Goal: Task Accomplishment & Management: Use online tool/utility

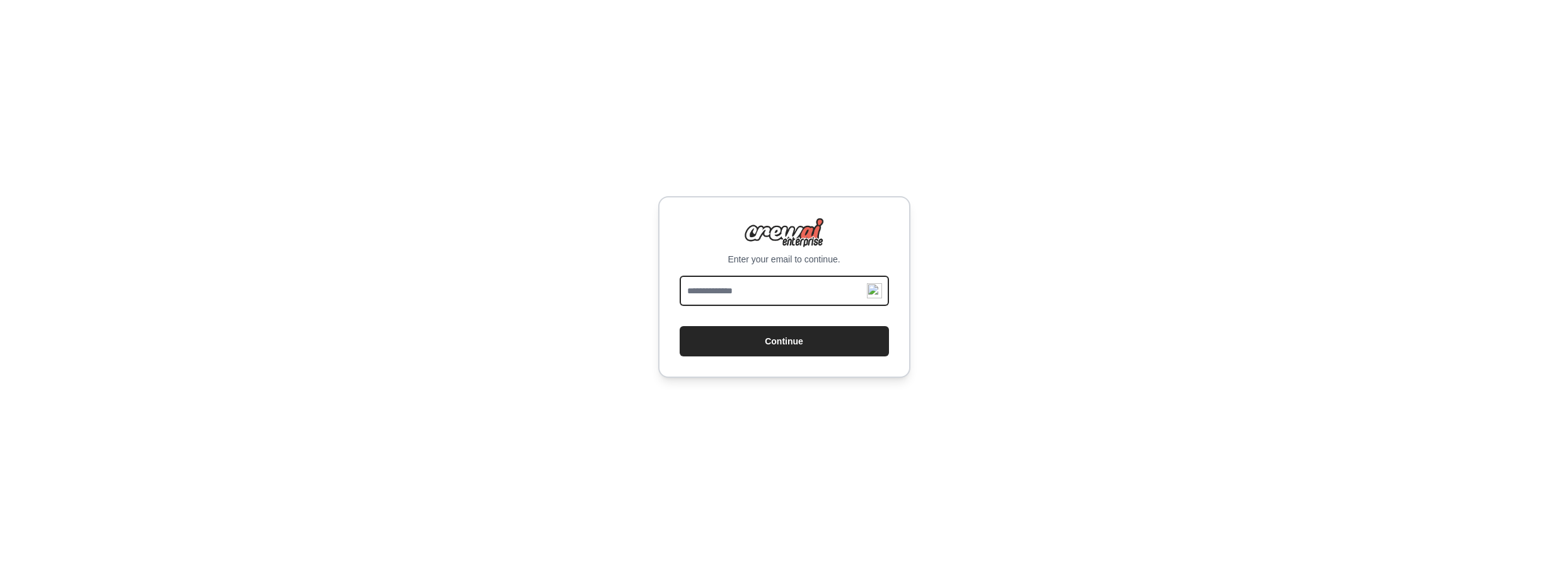
click at [736, 295] on input "email" at bounding box center [784, 290] width 209 height 30
type input "**********"
click at [680, 327] on button "Continue" at bounding box center [784, 342] width 209 height 30
click at [780, 346] on button "Continue" at bounding box center [784, 342] width 209 height 30
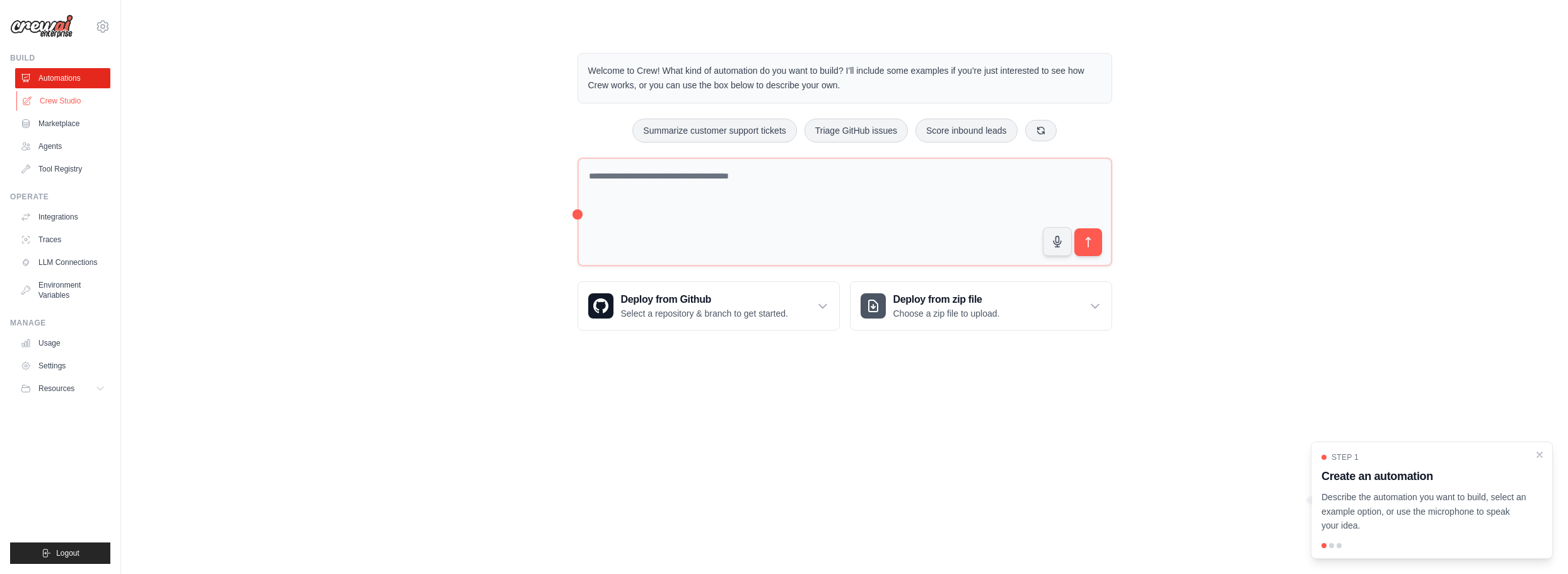
click at [49, 101] on link "Crew Studio" at bounding box center [64, 101] width 95 height 21
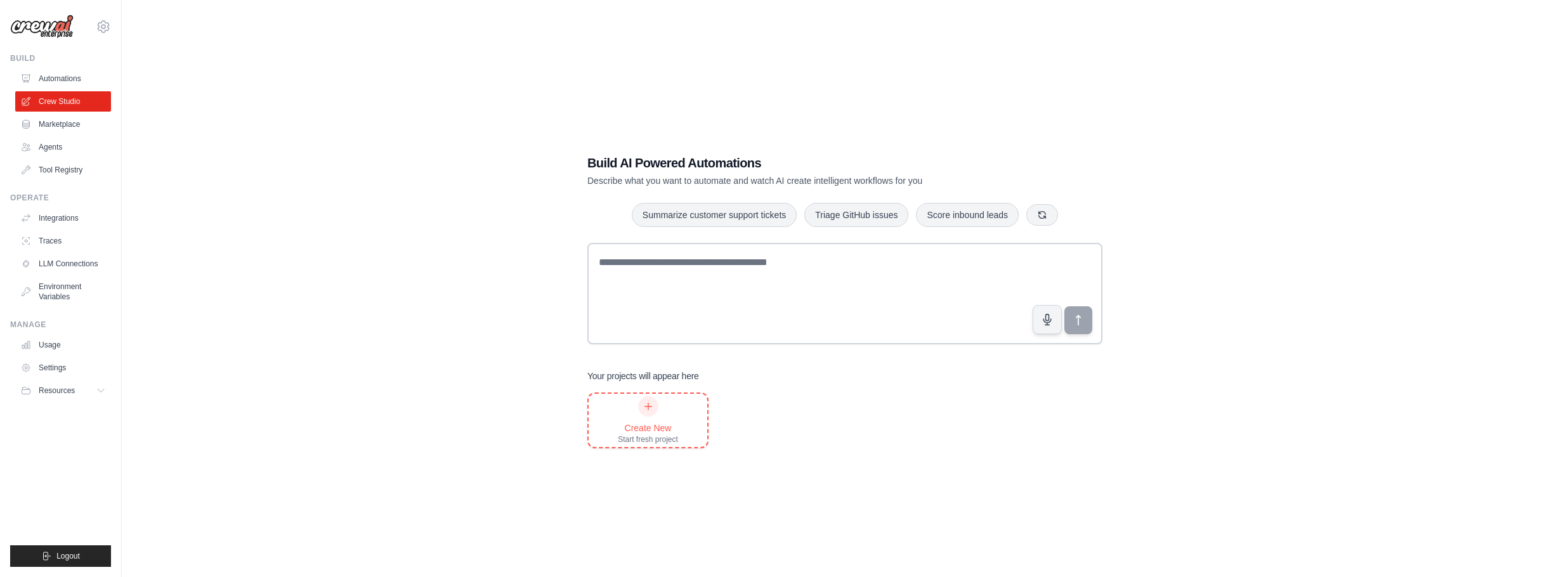
click at [644, 428] on div "Create New" at bounding box center [648, 429] width 60 height 13
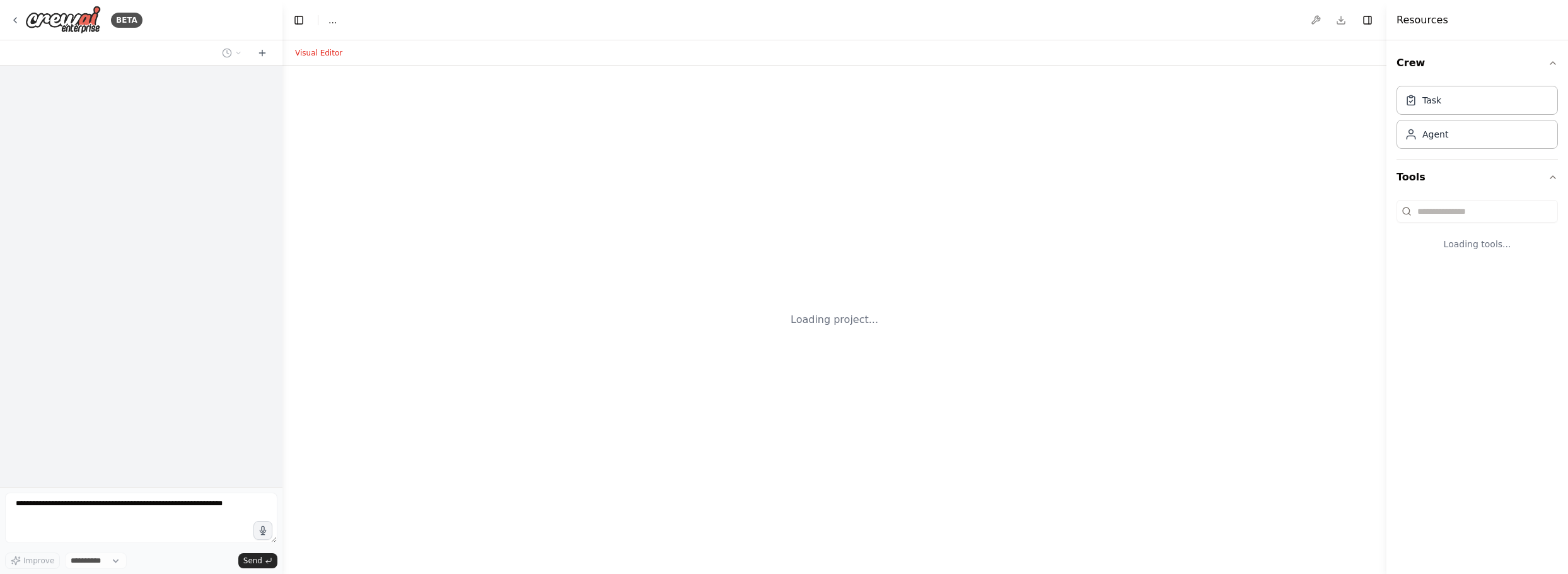
select select "****"
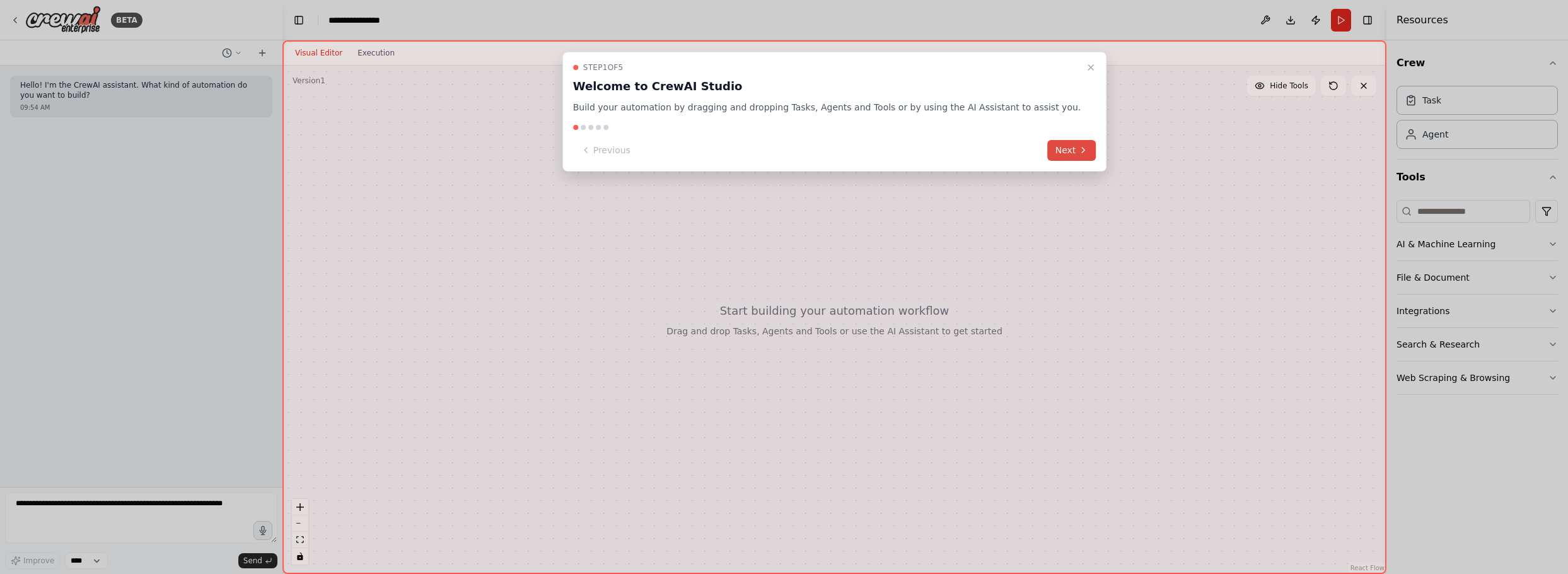
click at [1048, 149] on button "Next" at bounding box center [1073, 150] width 49 height 21
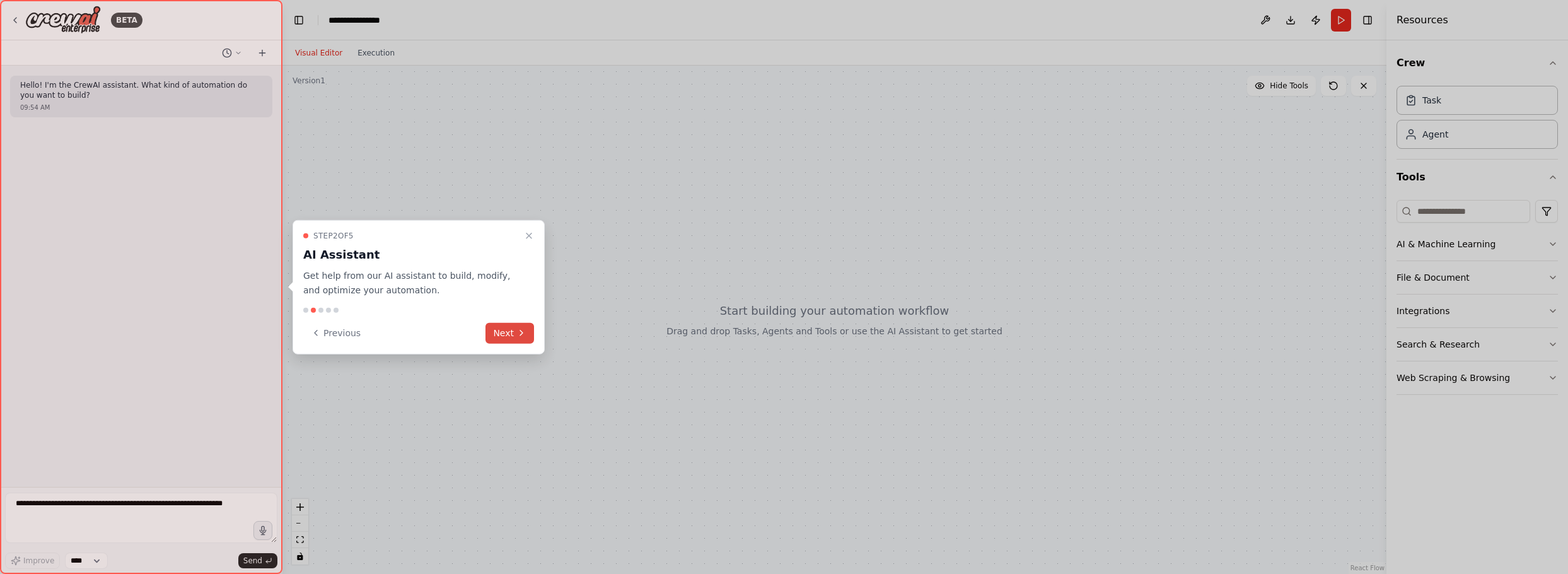
click at [509, 334] on button "Next" at bounding box center [510, 332] width 49 height 21
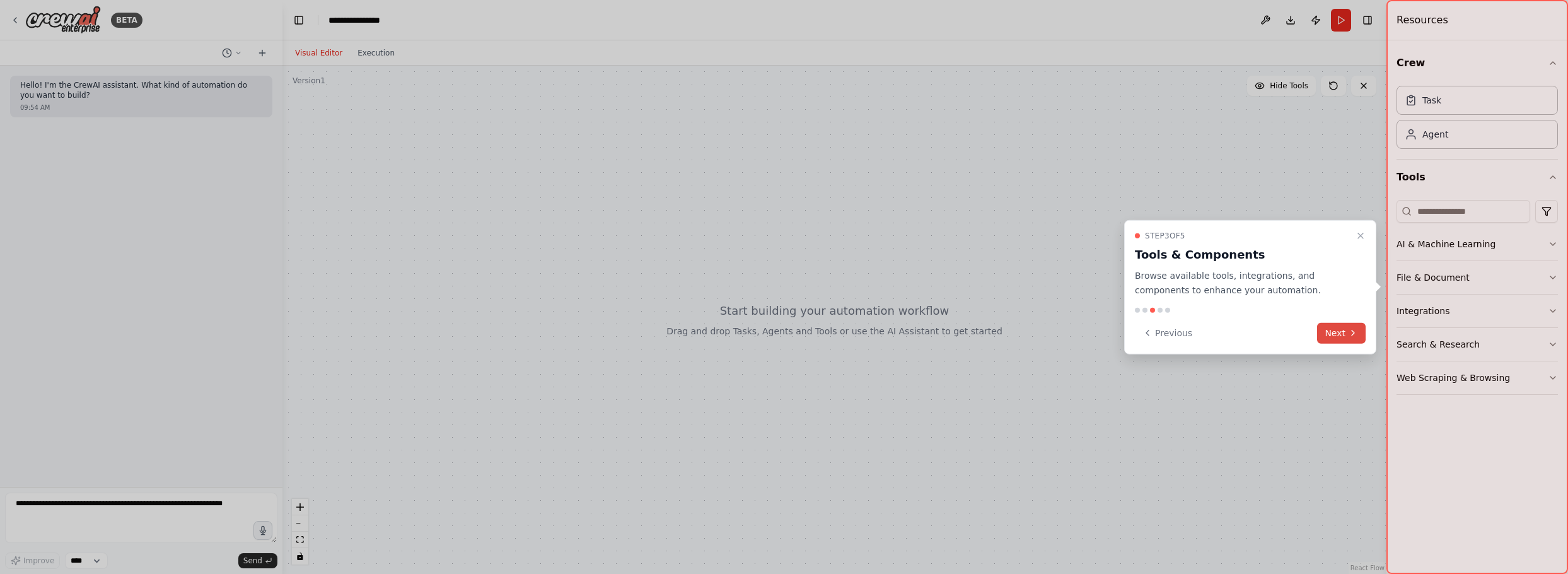
click at [1347, 335] on button "Next" at bounding box center [1341, 332] width 49 height 21
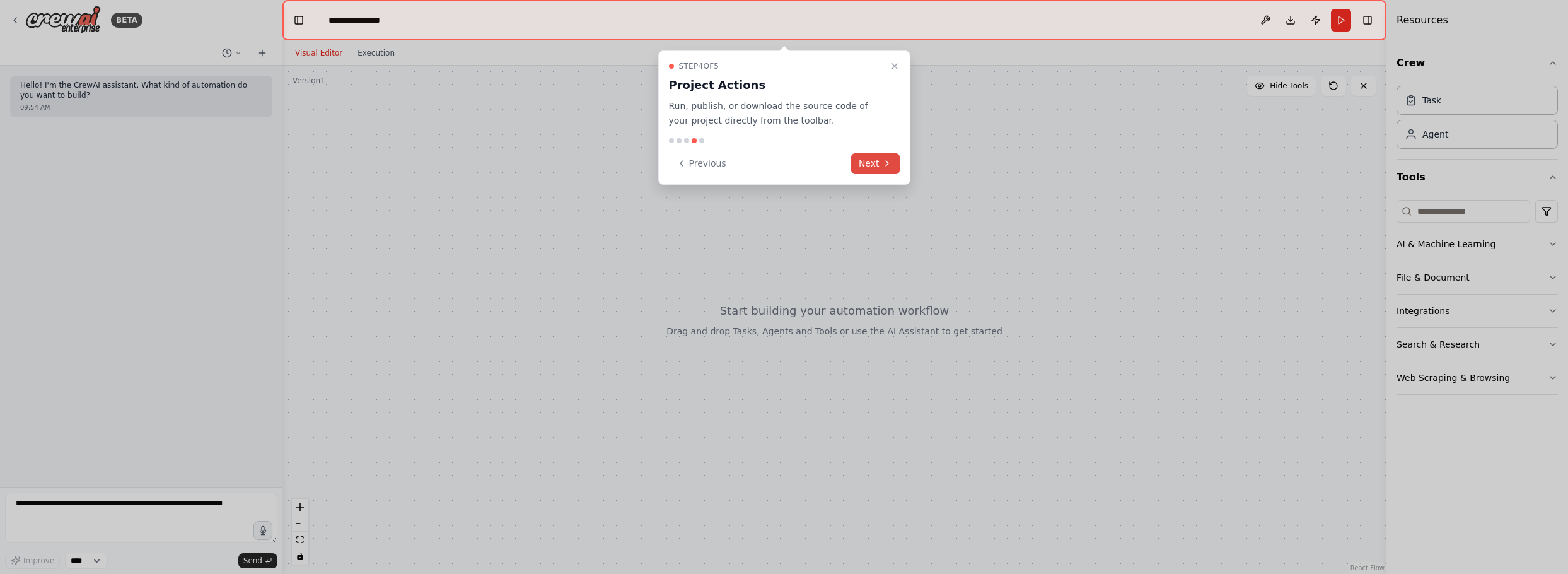
click at [888, 165] on icon at bounding box center [887, 163] width 10 height 10
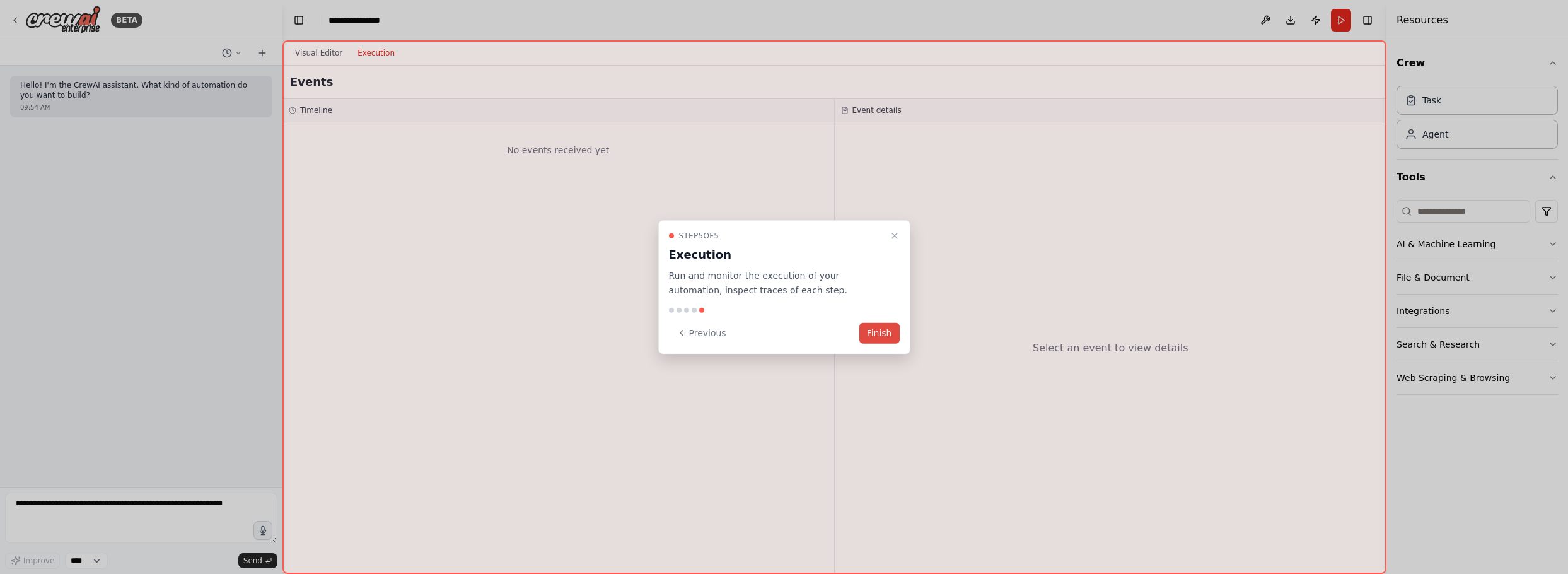
click at [873, 334] on button "Finish" at bounding box center [880, 332] width 40 height 21
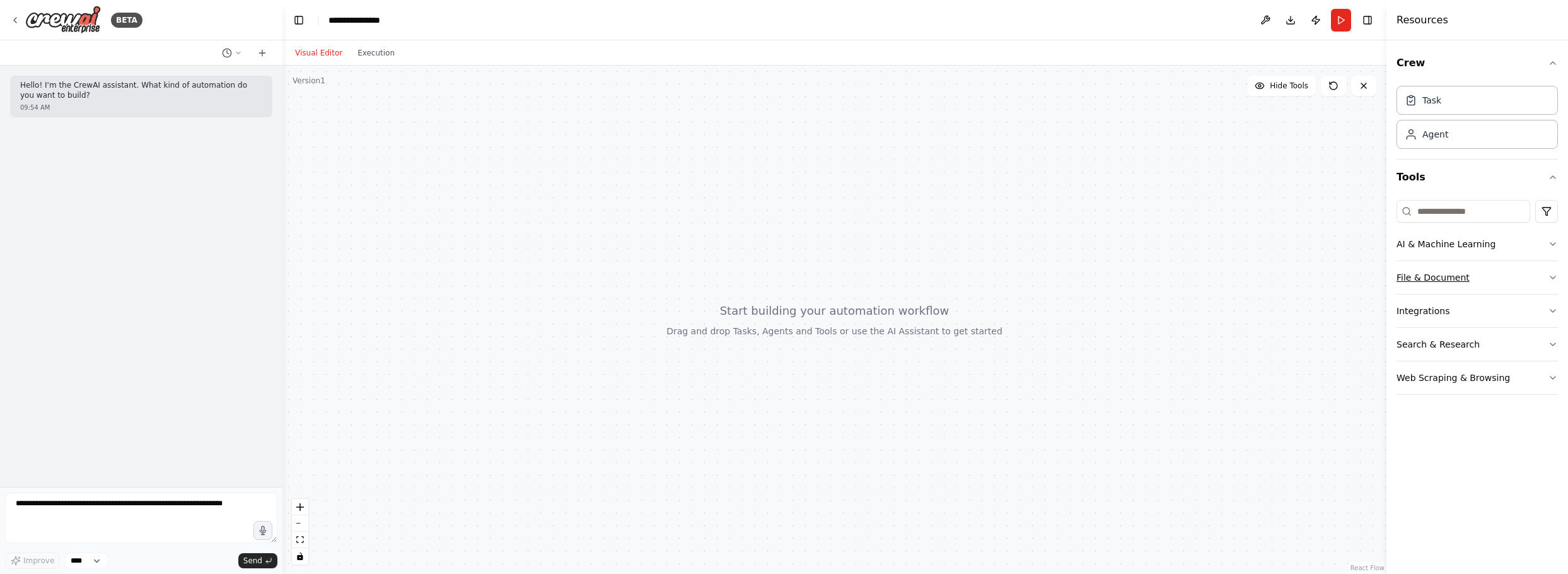
click at [1554, 279] on icon "button" at bounding box center [1553, 277] width 10 height 10
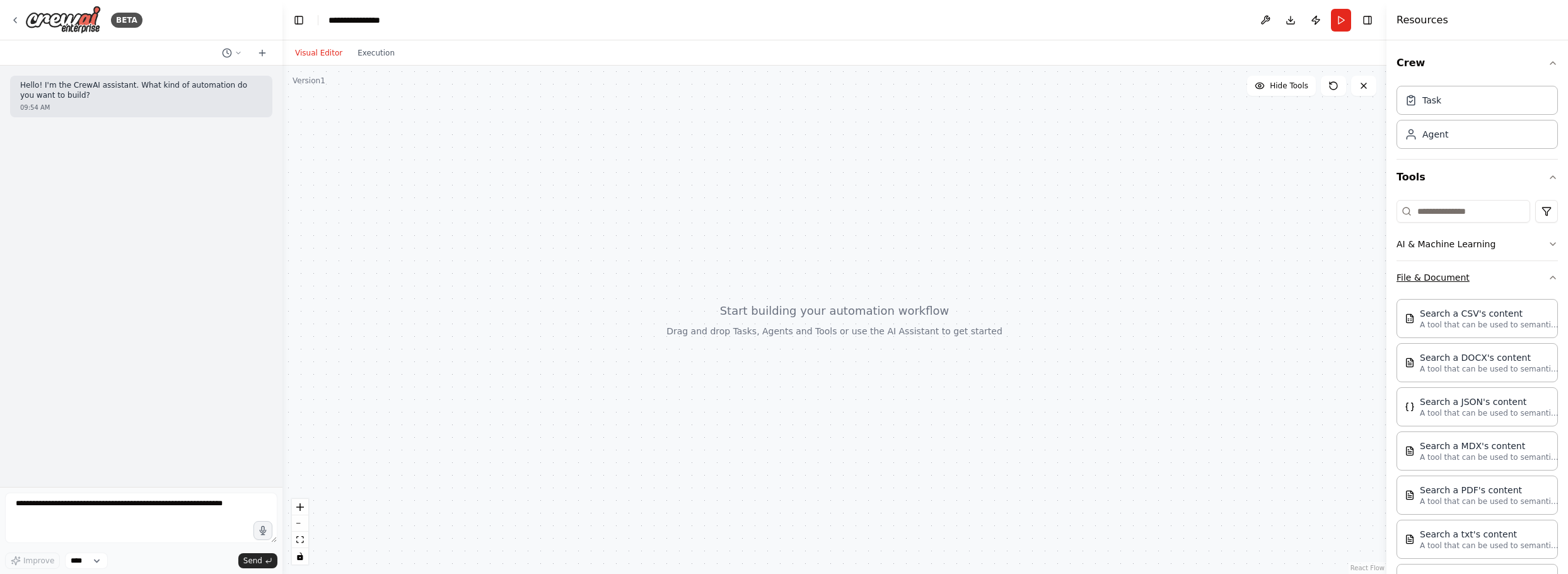
click at [1548, 278] on icon "button" at bounding box center [1553, 277] width 10 height 10
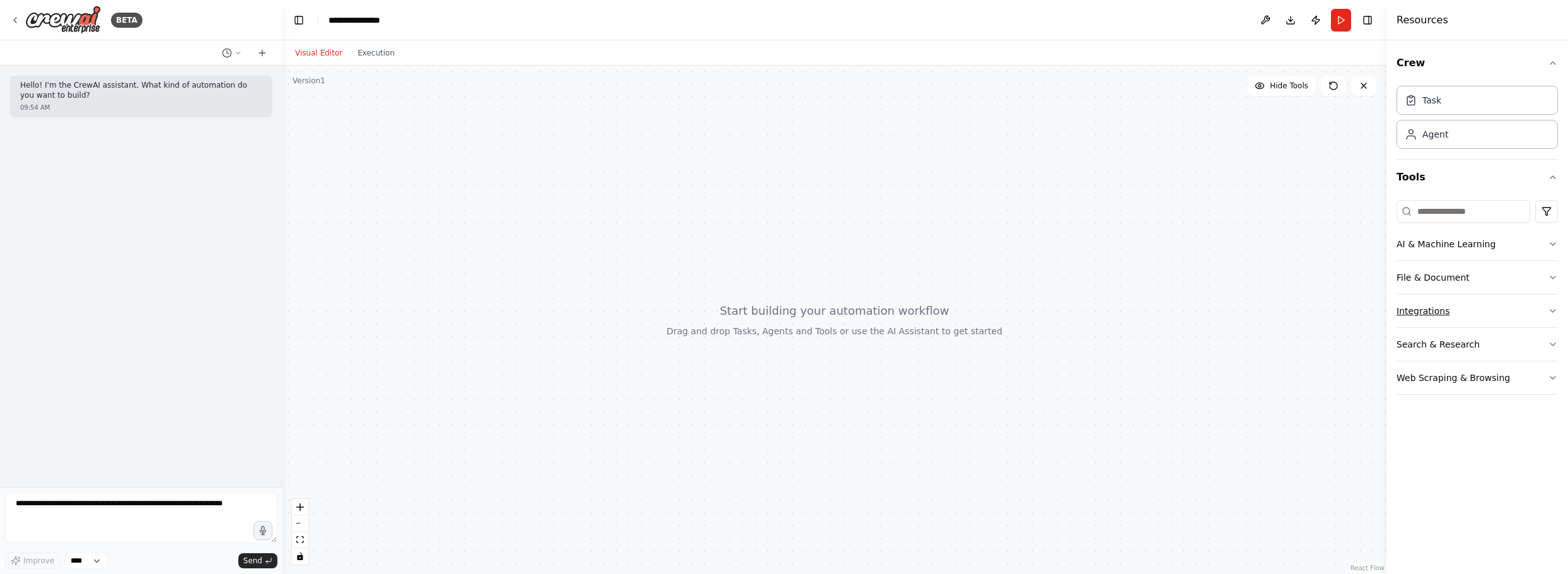
click at [1556, 311] on icon "button" at bounding box center [1553, 311] width 10 height 10
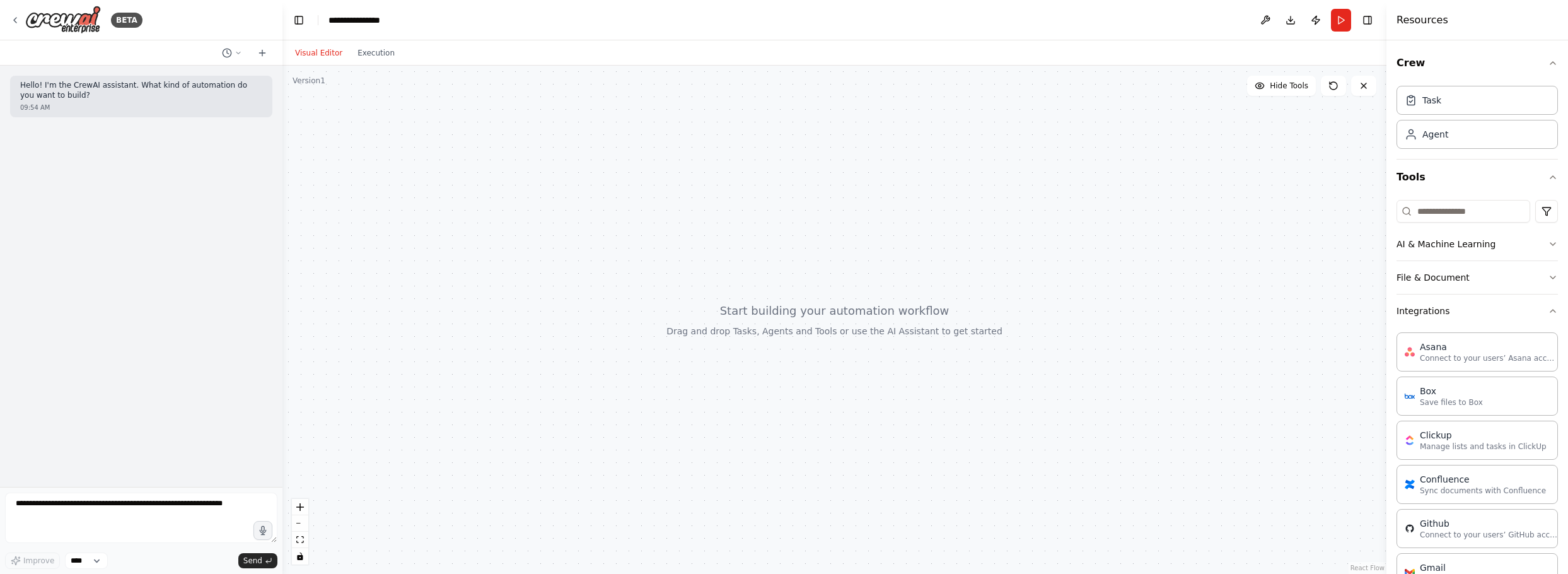
click at [1018, 178] on div at bounding box center [835, 319] width 1104 height 509
click at [322, 54] on button "Visual Editor" at bounding box center [318, 53] width 62 height 15
click at [322, 52] on button "Visual Editor" at bounding box center [318, 53] width 62 height 15
click at [346, 143] on div at bounding box center [835, 319] width 1104 height 509
click at [1369, 21] on button "Toggle Right Sidebar" at bounding box center [1367, 20] width 18 height 18
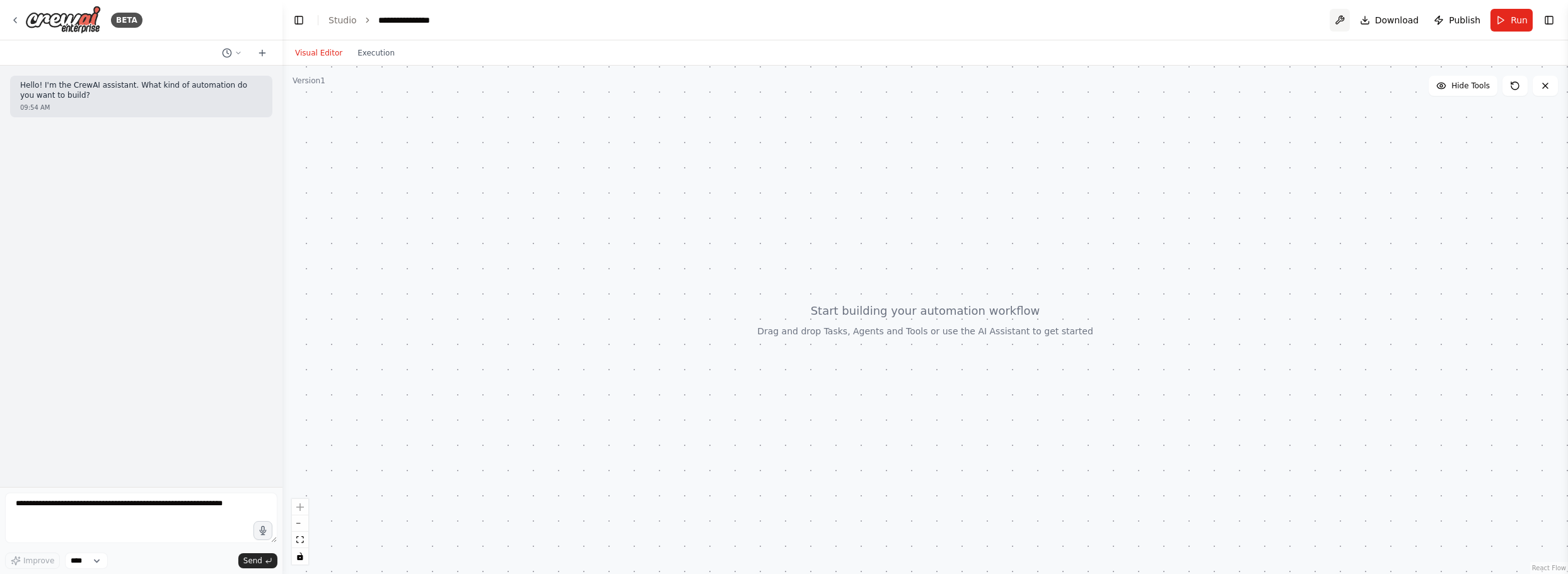
click at [1343, 19] on button at bounding box center [1340, 20] width 21 height 22
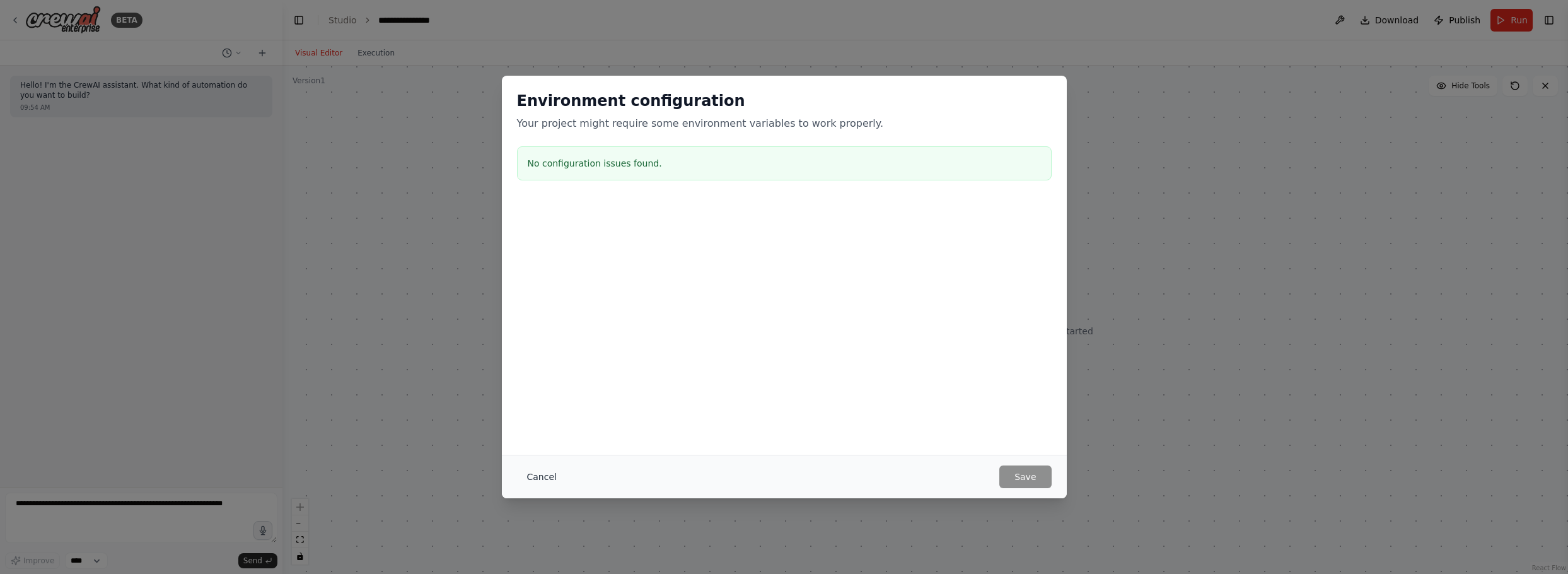
click at [547, 474] on button "Cancel" at bounding box center [541, 477] width 49 height 22
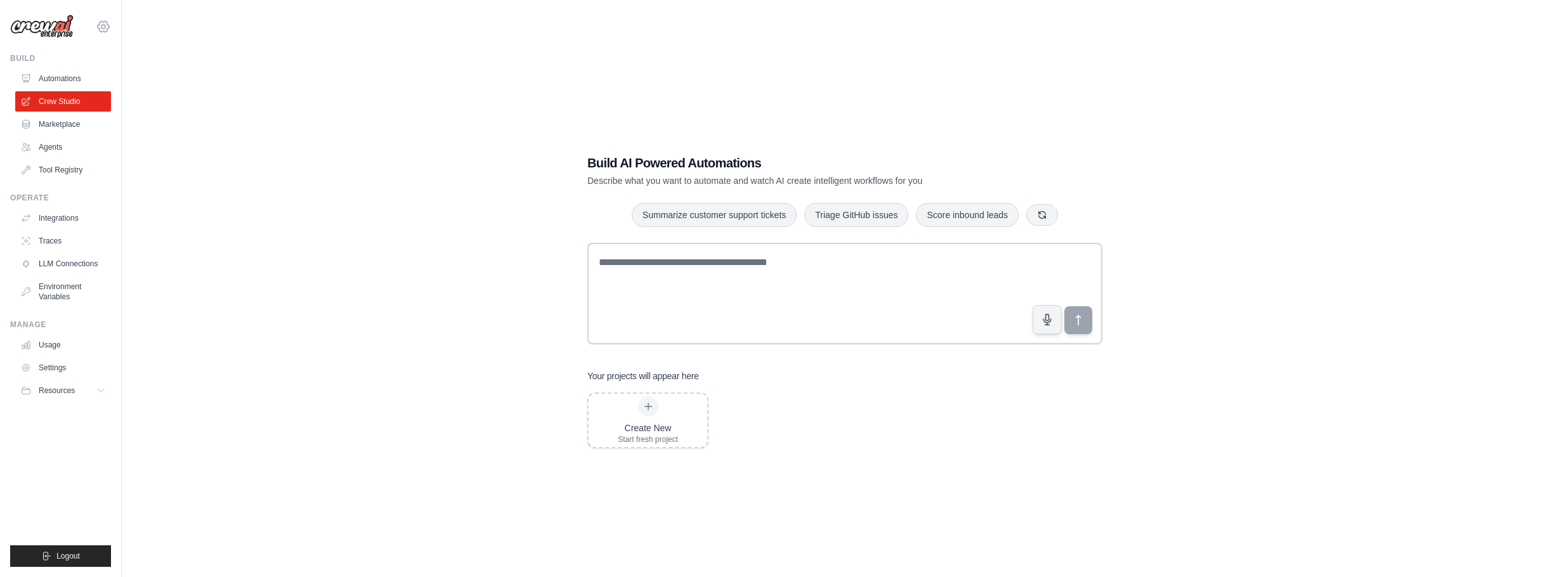
click at [105, 25] on icon at bounding box center [103, 26] width 4 height 4
click at [77, 89] on link "Settings" at bounding box center [103, 85] width 112 height 23
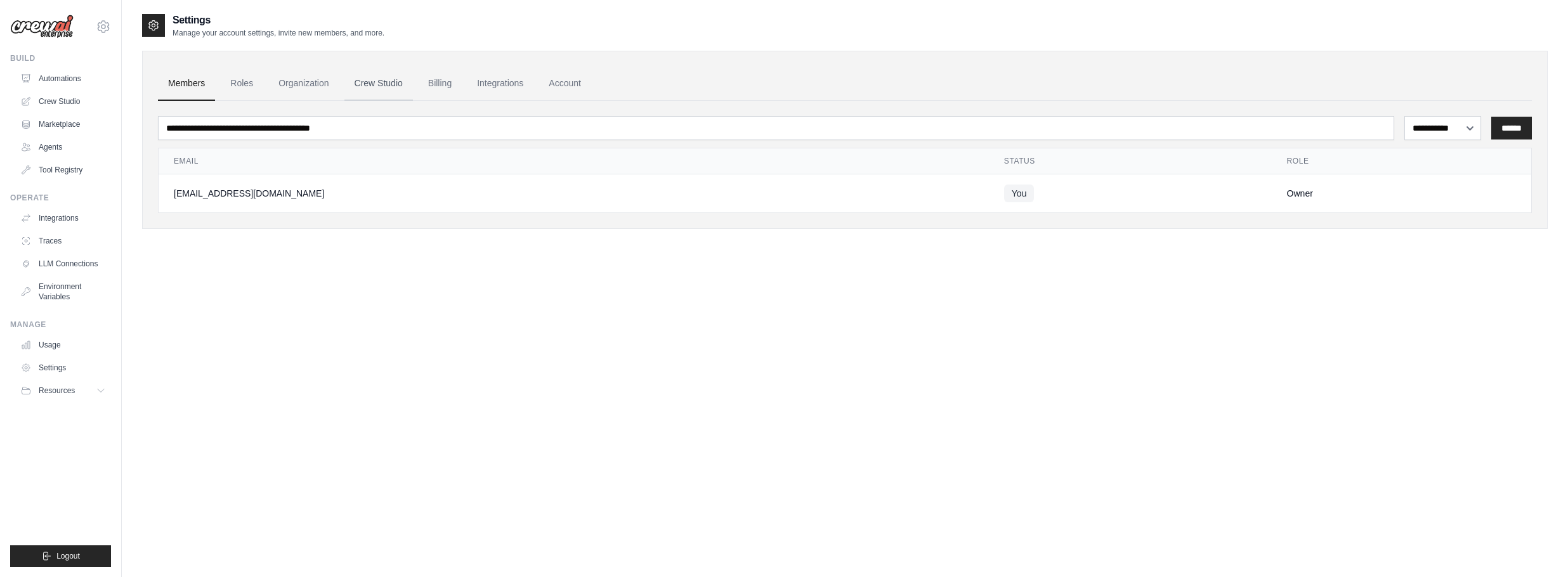
click at [372, 84] on link "Crew Studio" at bounding box center [378, 84] width 69 height 35
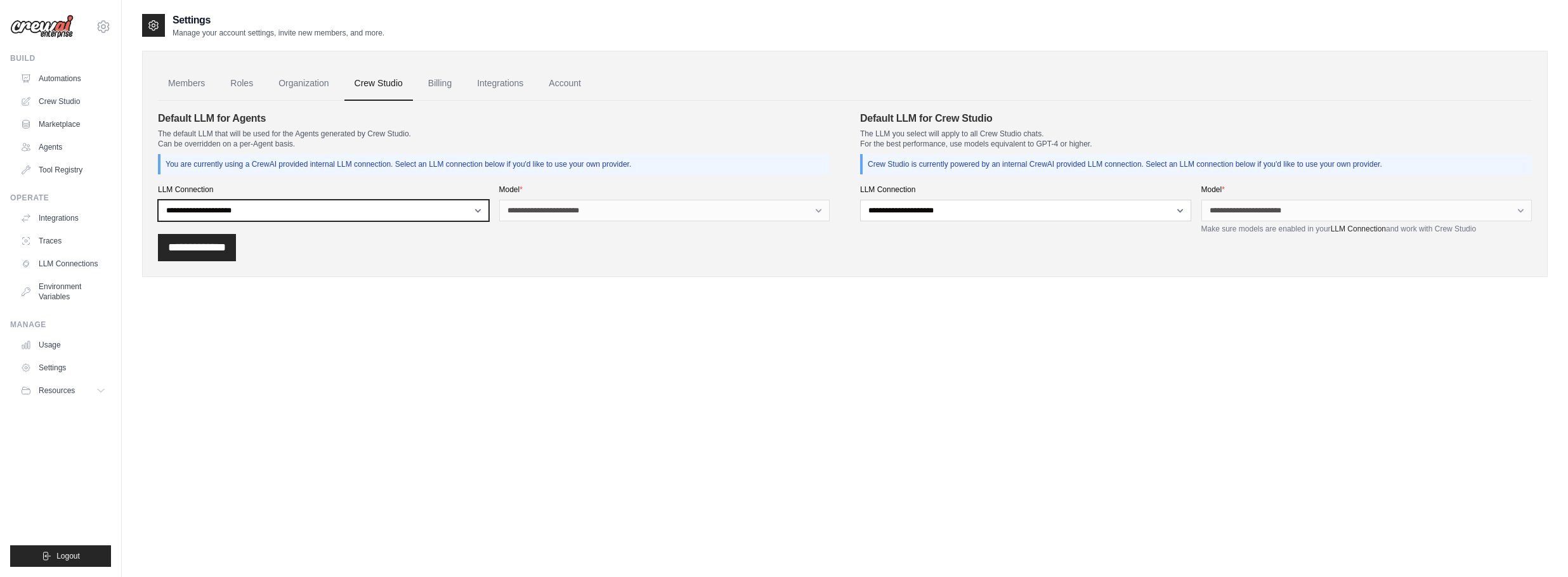
click at [475, 212] on select "**********" at bounding box center [323, 210] width 331 height 22
select select "******"
click at [158, 200] on select "**********" at bounding box center [323, 210] width 331 height 22
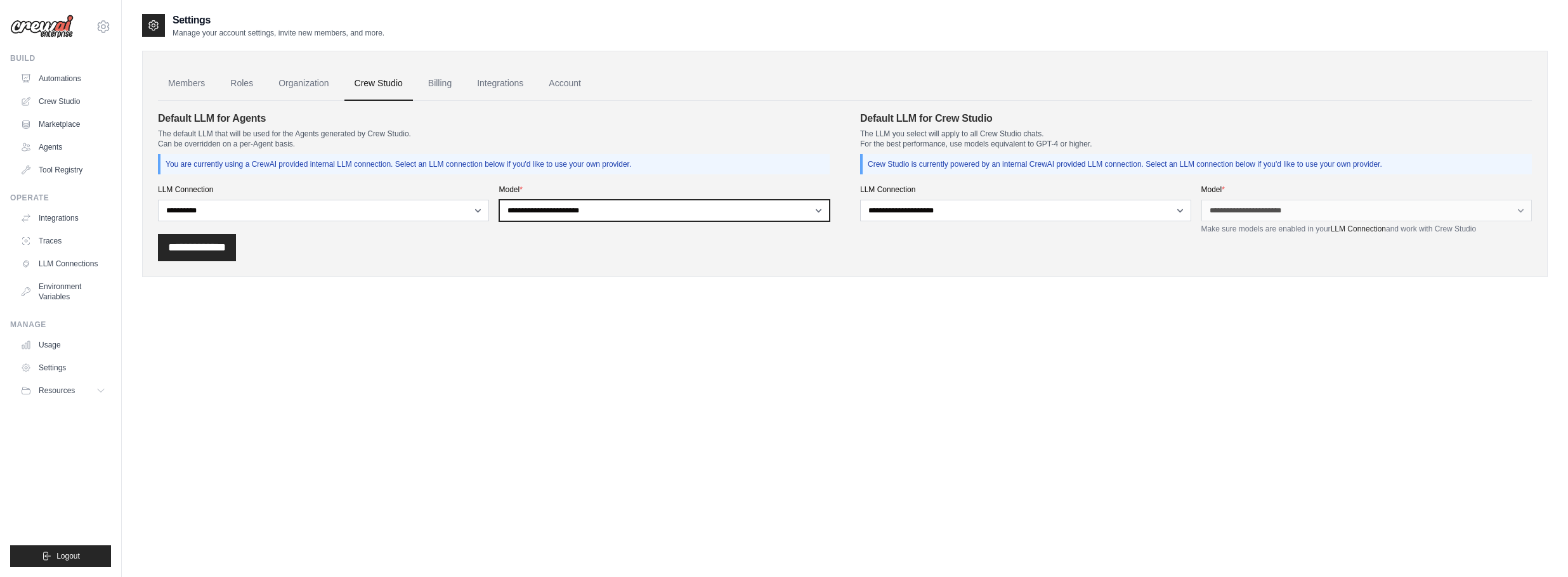
click at [763, 210] on select "**********" at bounding box center [664, 210] width 331 height 22
select select "**********"
click at [499, 200] on select "**********" at bounding box center [664, 210] width 331 height 22
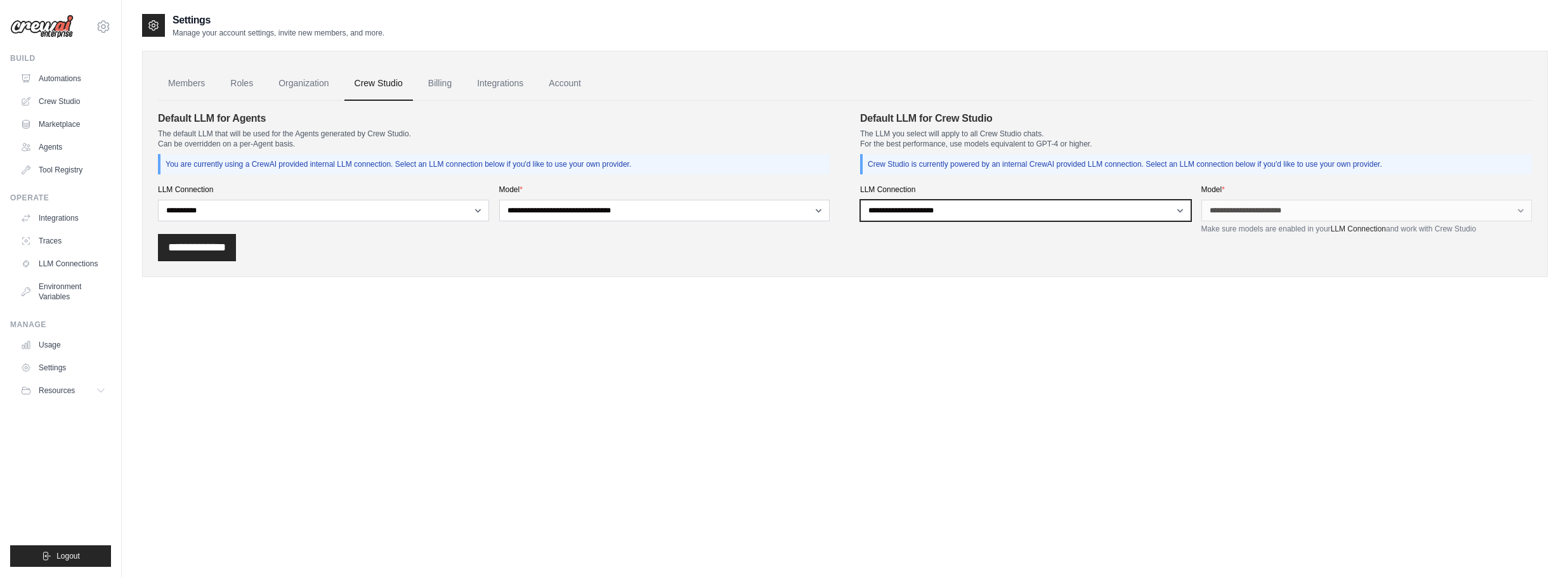
click at [965, 208] on select "**********" at bounding box center [1026, 210] width 331 height 22
click at [962, 213] on select "**********" at bounding box center [1026, 210] width 331 height 22
click at [248, 83] on link "Roles" at bounding box center [242, 84] width 43 height 35
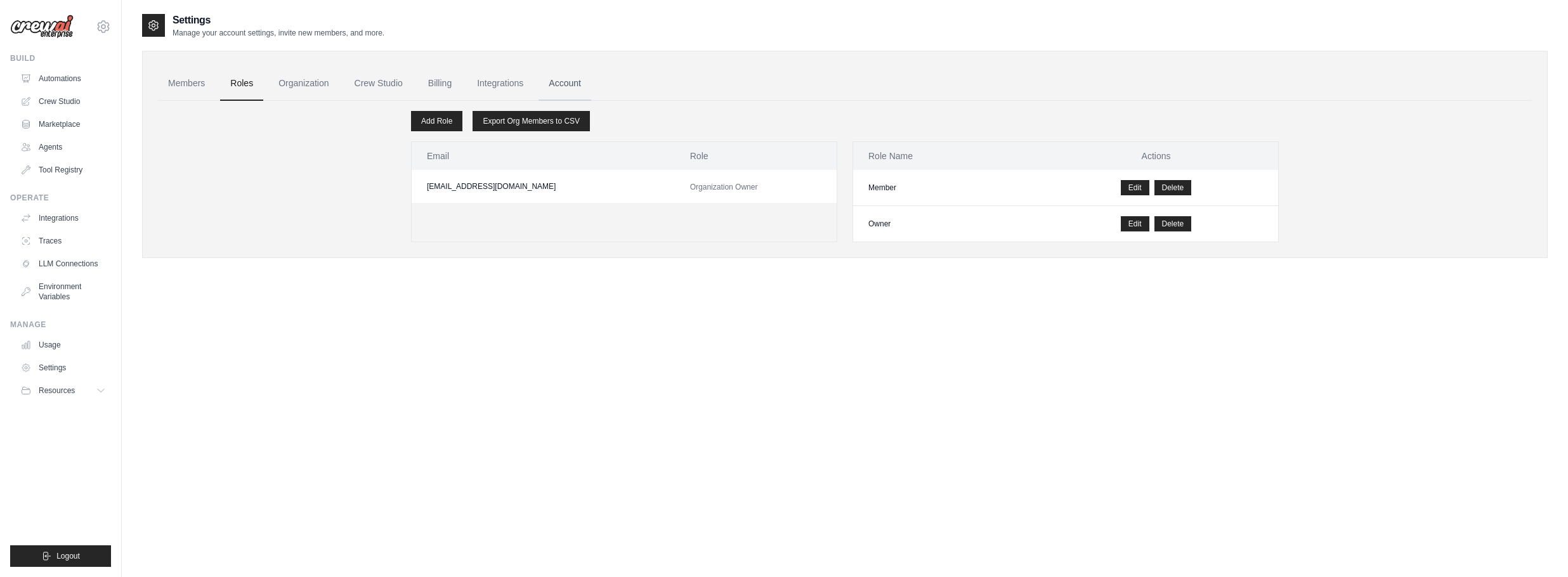
click at [570, 85] on link "Account" at bounding box center [565, 84] width 53 height 35
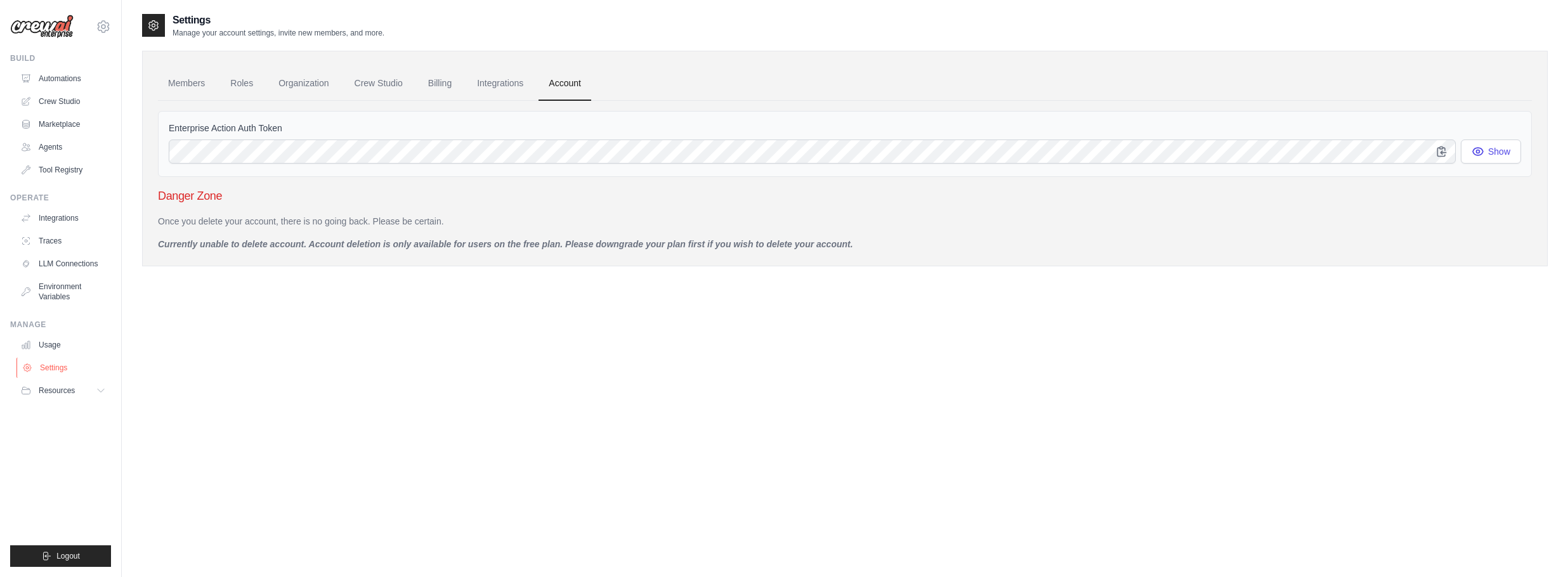
click at [48, 365] on link "Settings" at bounding box center [65, 368] width 96 height 21
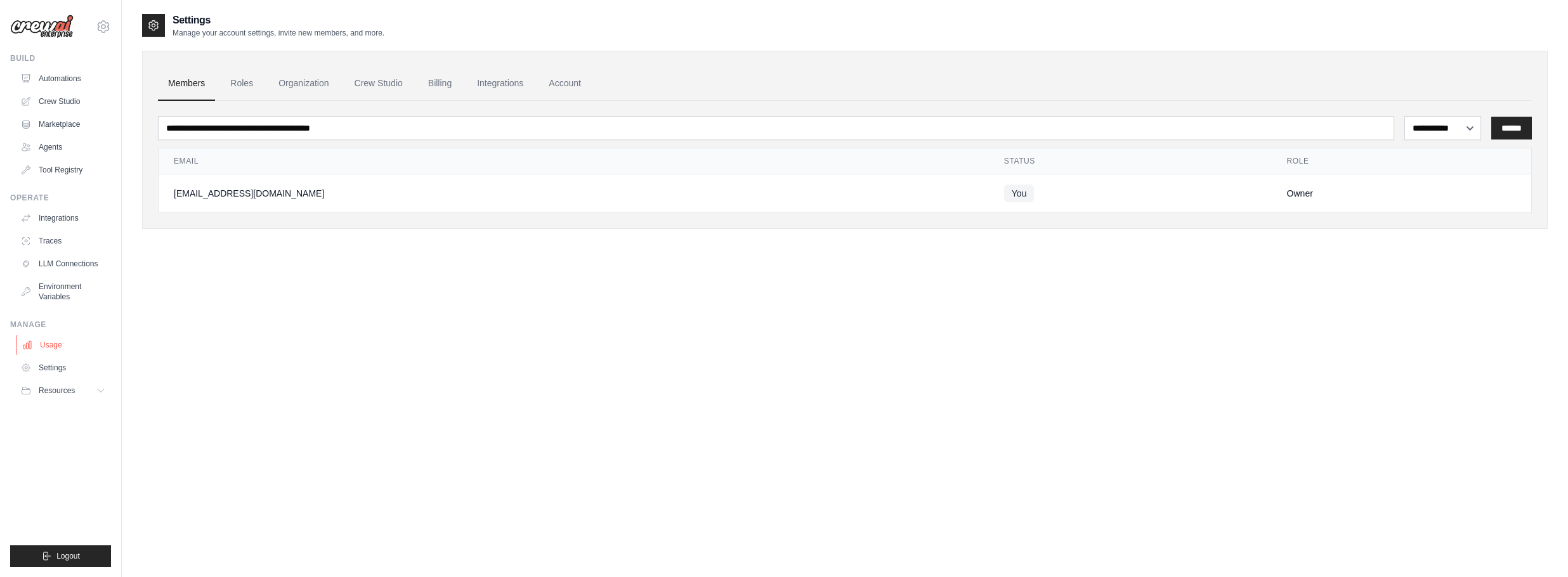
click at [48, 347] on link "Usage" at bounding box center [65, 345] width 96 height 21
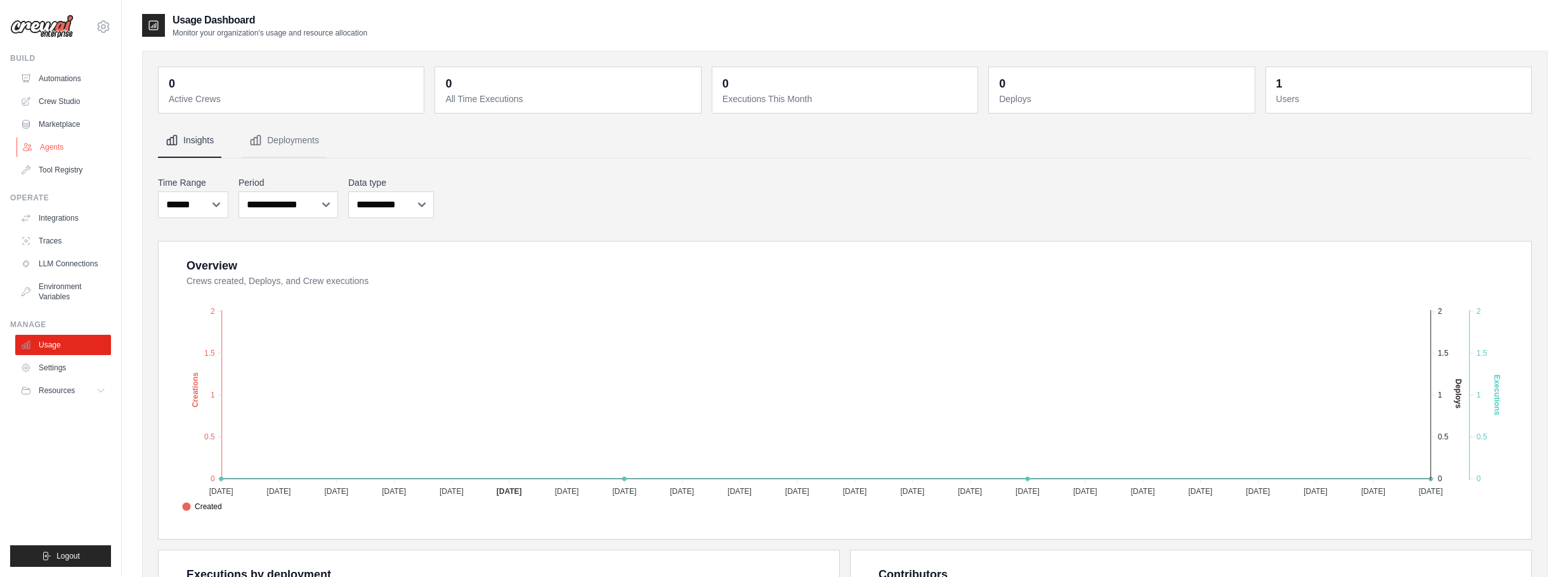
click at [53, 144] on link "Agents" at bounding box center [65, 147] width 96 height 21
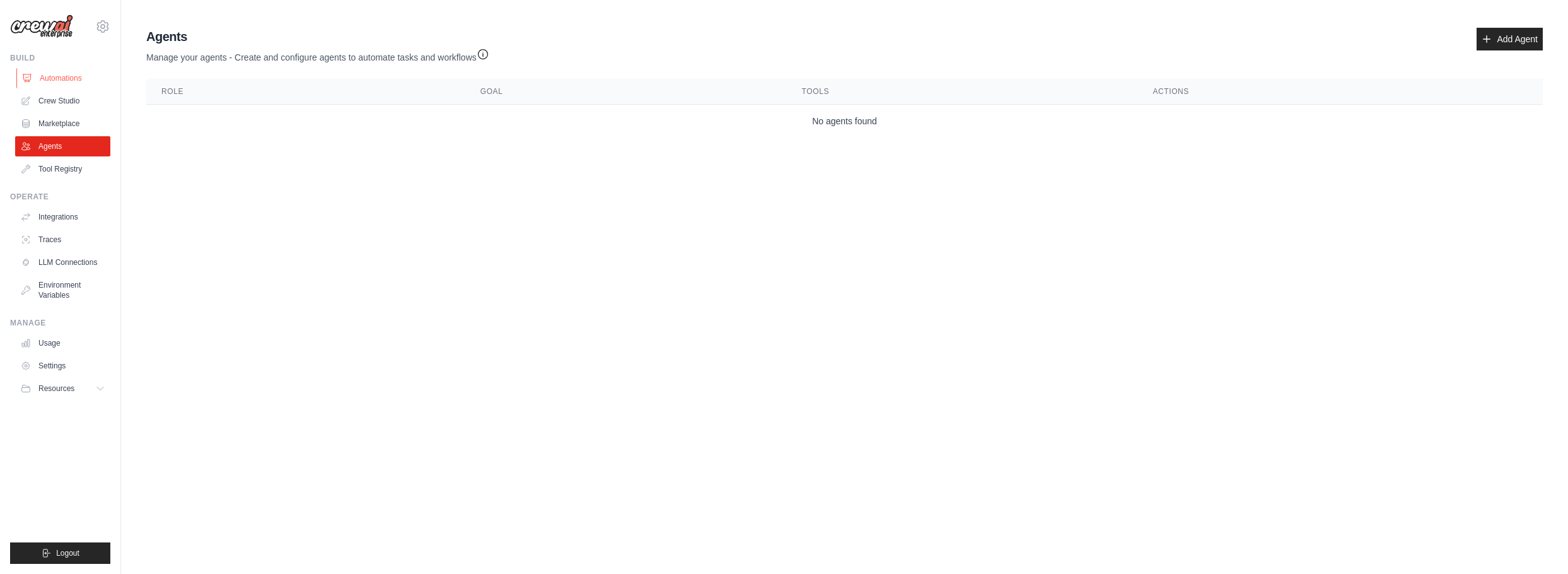
click at [78, 79] on link "Automations" at bounding box center [64, 78] width 95 height 21
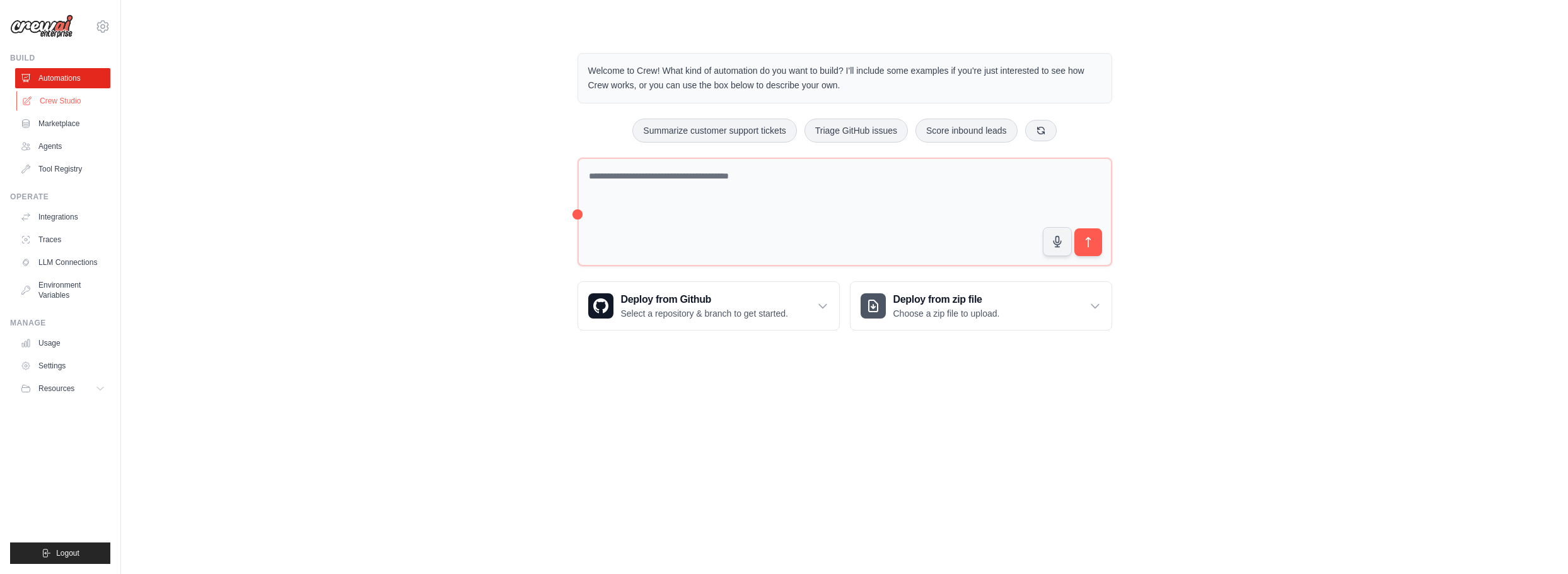
click at [67, 98] on link "Crew Studio" at bounding box center [64, 101] width 95 height 21
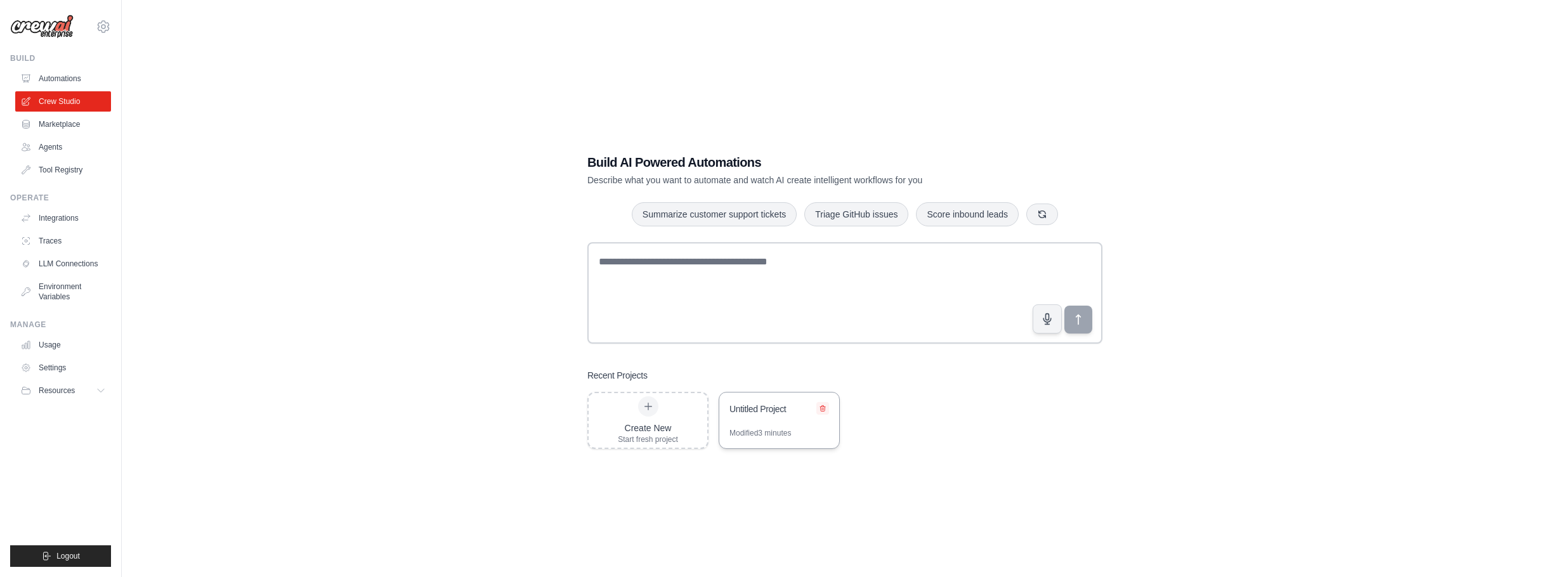
click at [824, 410] on icon at bounding box center [823, 408] width 8 height 8
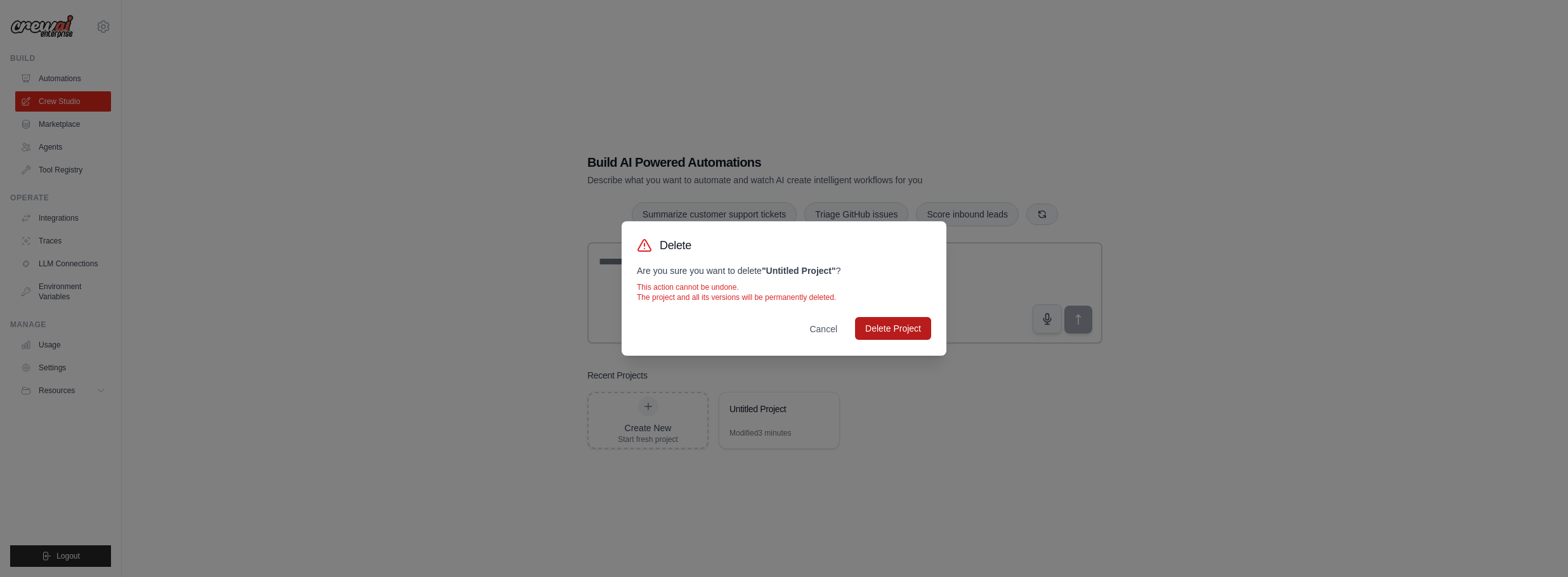
click at [881, 330] on button "Delete Project" at bounding box center [892, 328] width 76 height 23
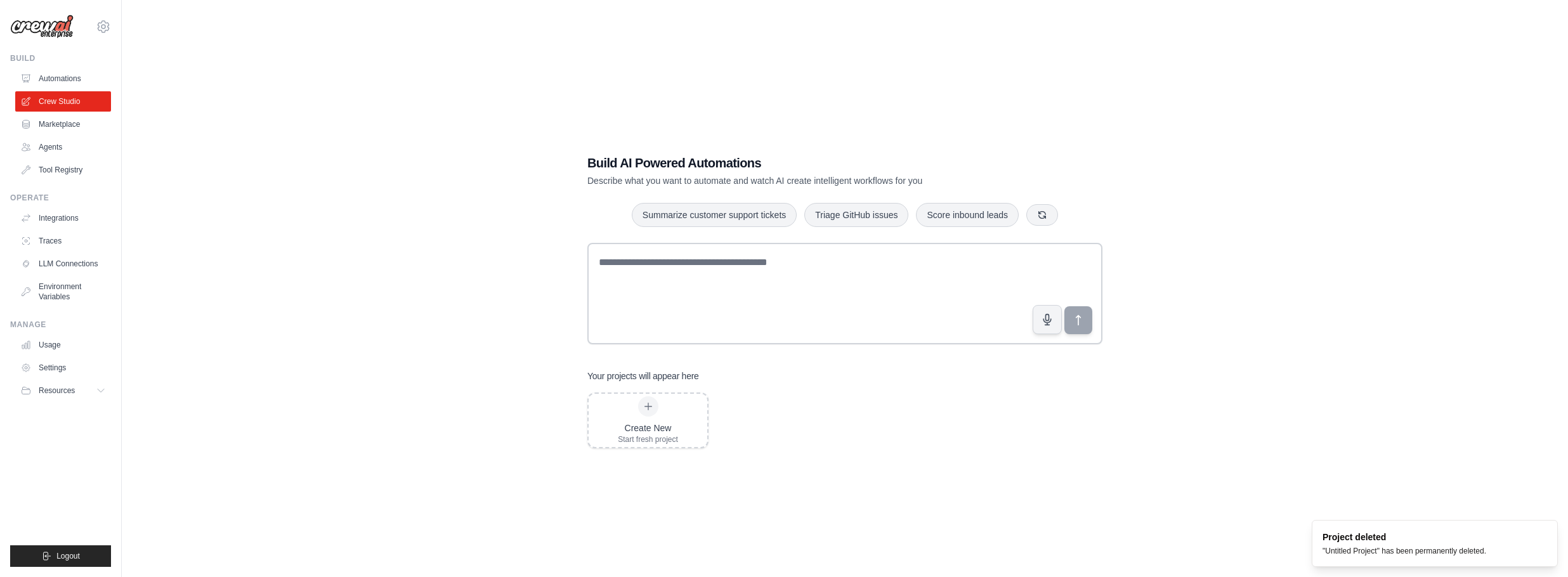
click at [1012, 449] on div "Build AI Powered Automations Describe what you want to automate and watch AI cr…" at bounding box center [845, 301] width 545 height 335
click at [1056, 473] on div "Build AI Powered Automations Describe what you want to automate and watch AI cr…" at bounding box center [845, 301] width 1406 height 577
click at [647, 438] on div "Start fresh project" at bounding box center [648, 439] width 60 height 10
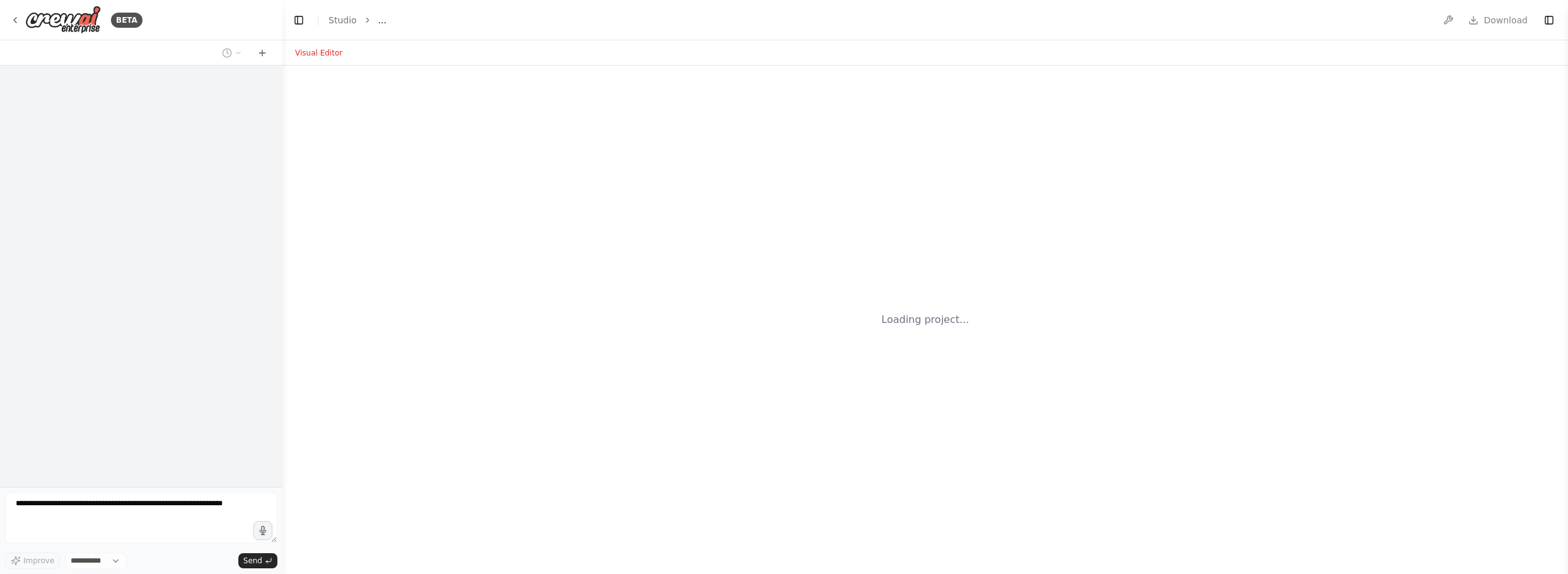
select select "****"
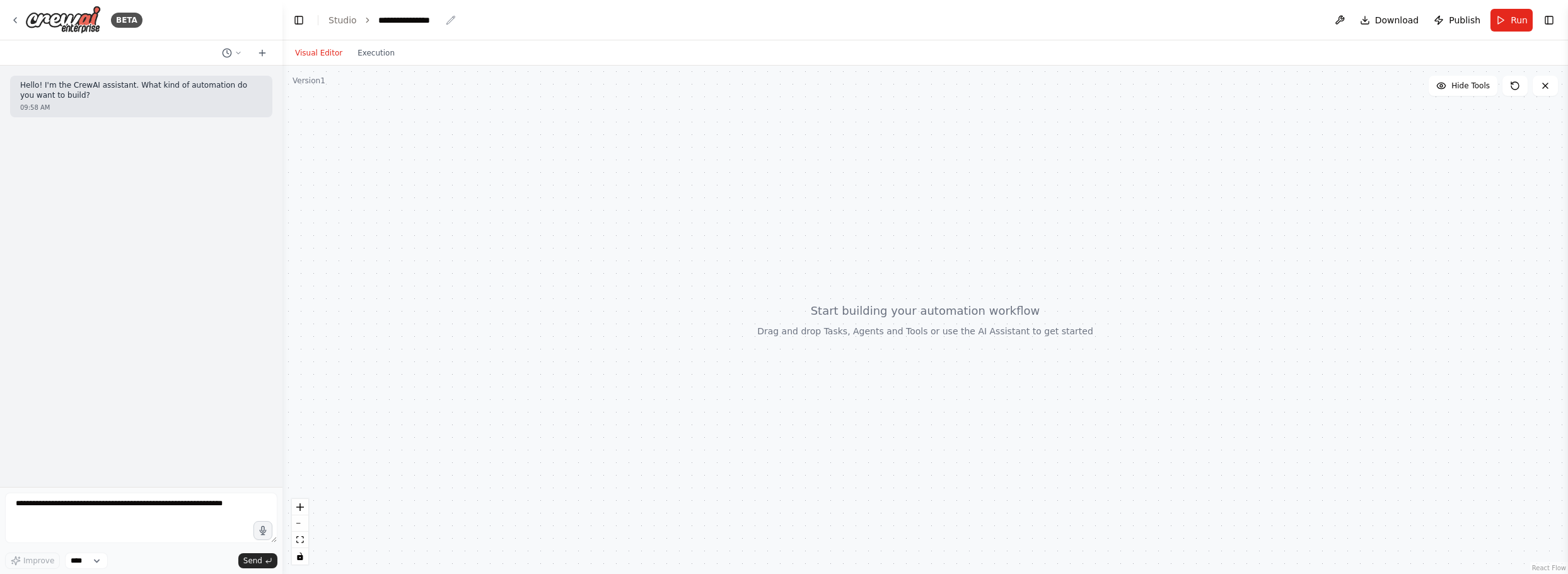
click at [447, 21] on icon "breadcrumb" at bounding box center [451, 20] width 10 height 10
click at [411, 19] on div "**********" at bounding box center [410, 21] width 63 height 13
drag, startPoint x: 375, startPoint y: 16, endPoint x: 478, endPoint y: 10, distance: 103.2
click at [478, 10] on header "**********" at bounding box center [925, 20] width 1286 height 40
click at [574, 317] on div at bounding box center [925, 319] width 1286 height 509
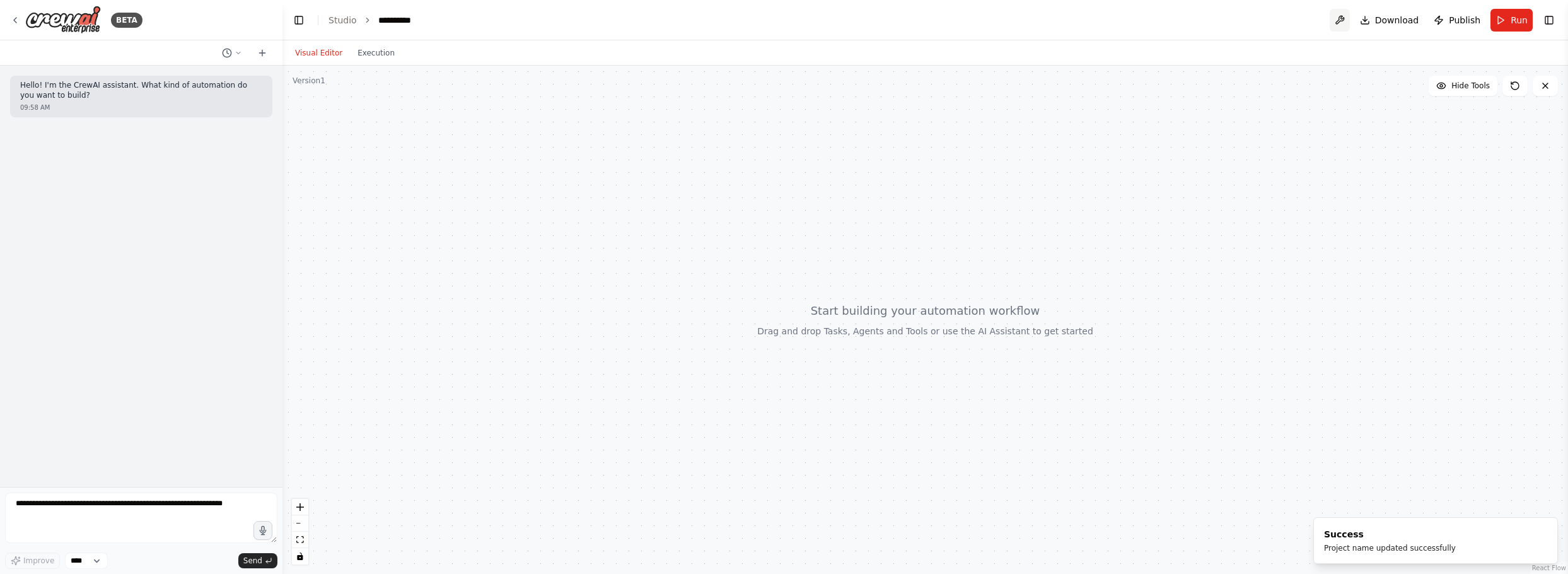
click at [1346, 17] on button at bounding box center [1340, 20] width 21 height 22
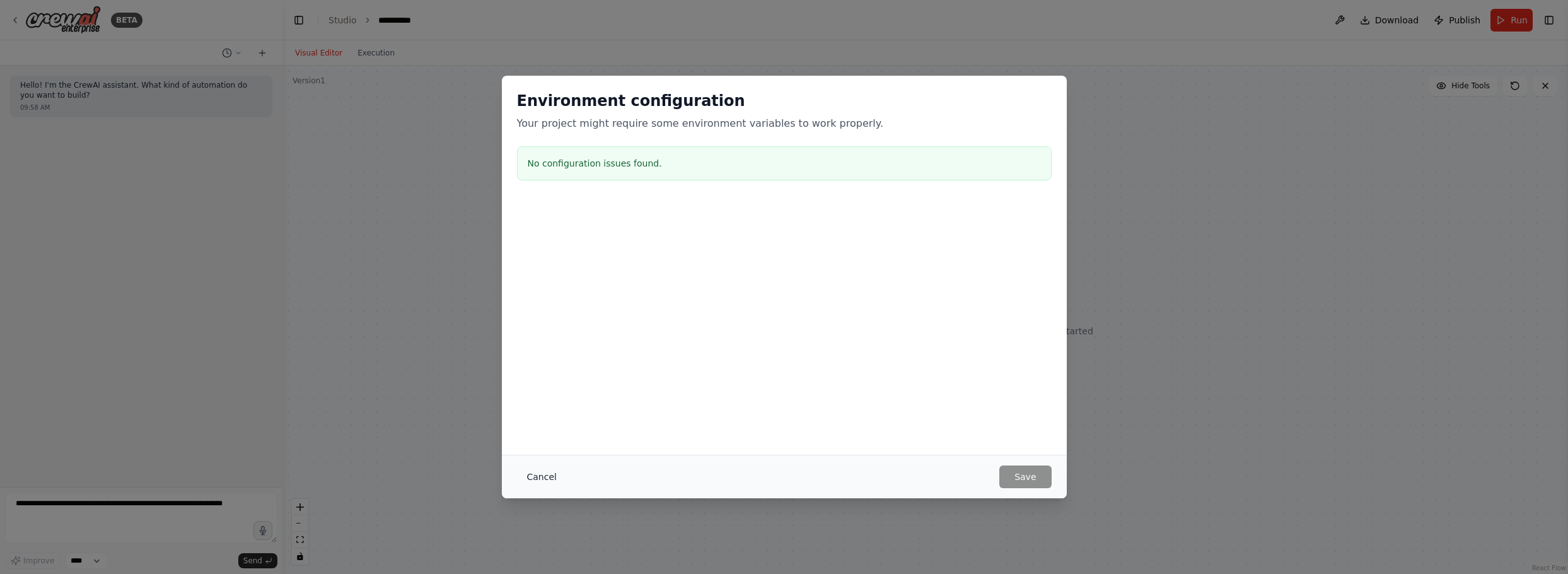
click at [544, 473] on button "Cancel" at bounding box center [541, 477] width 49 height 22
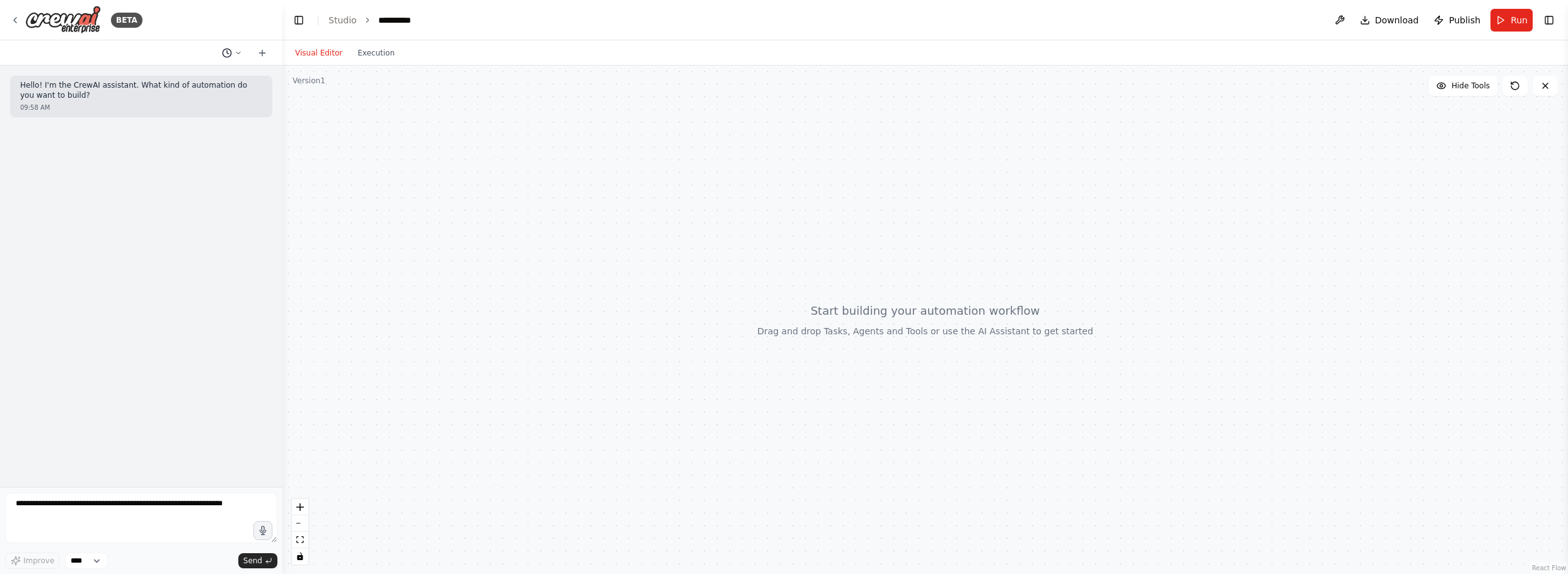
click at [239, 52] on icon at bounding box center [239, 53] width 7 height 7
click at [525, 158] on div at bounding box center [925, 319] width 1286 height 509
click at [141, 208] on div at bounding box center [141, 287] width 283 height 574
click at [1053, 358] on div at bounding box center [925, 319] width 1286 height 509
drag, startPoint x: 1307, startPoint y: 253, endPoint x: 1100, endPoint y: 237, distance: 207.6
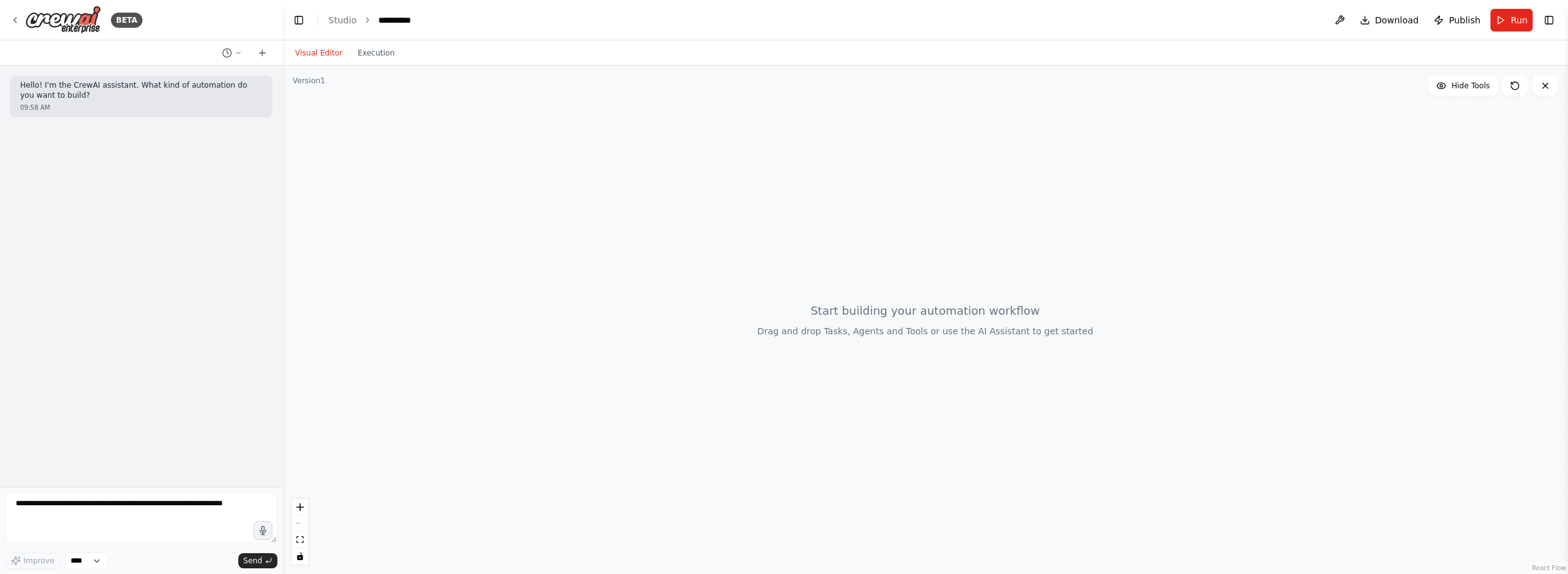
click at [1100, 237] on div at bounding box center [925, 319] width 1286 height 509
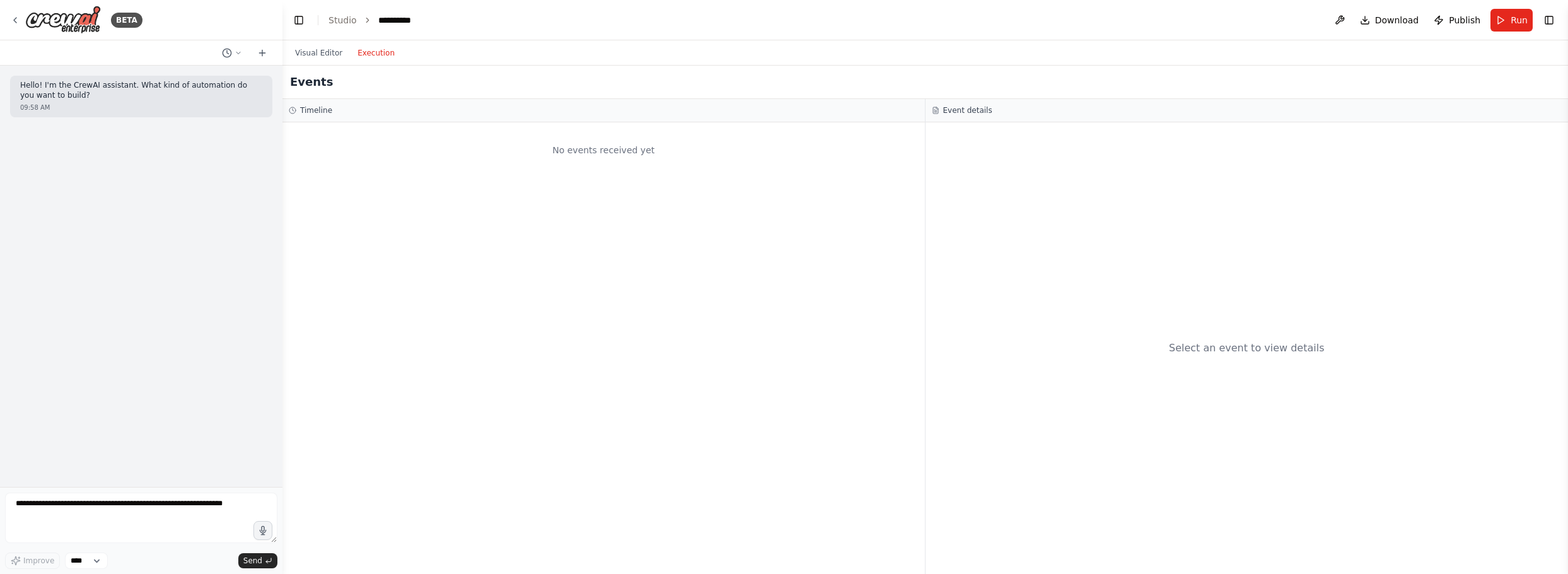
click at [368, 58] on button "Execution" at bounding box center [376, 53] width 52 height 15
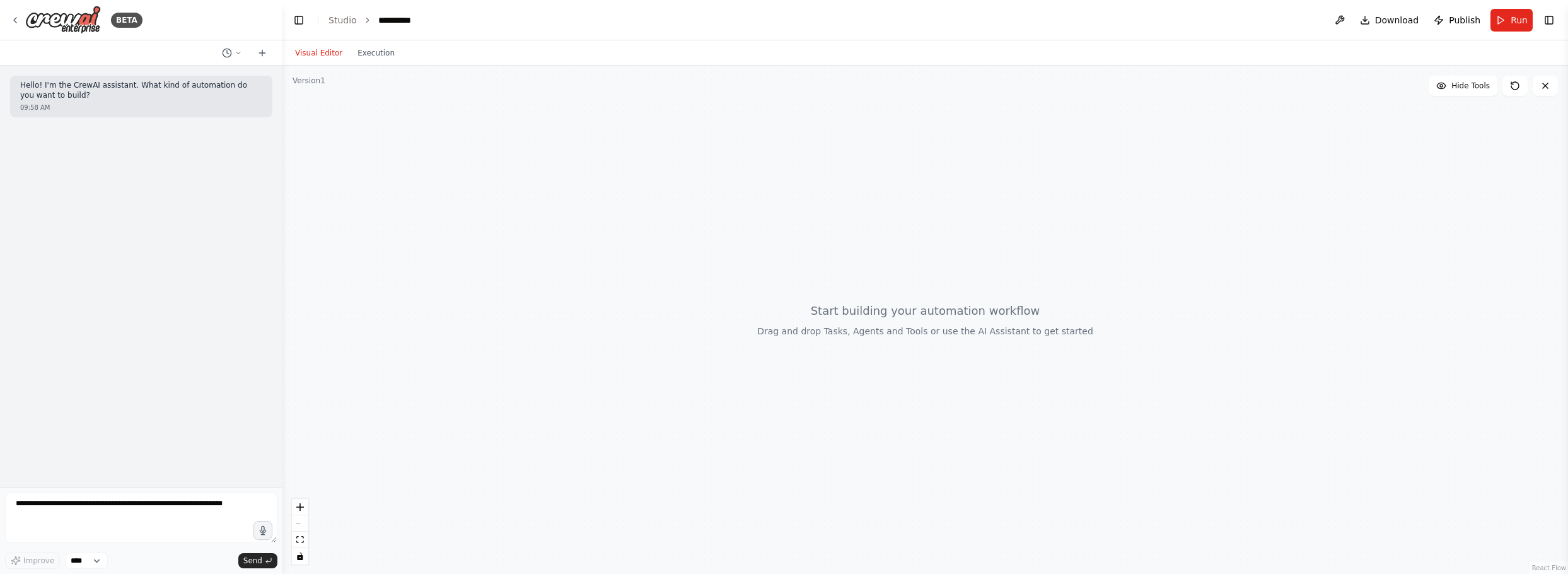
click at [318, 55] on button "Visual Editor" at bounding box center [318, 53] width 62 height 15
click at [302, 506] on icon "zoom in" at bounding box center [300, 508] width 7 height 7
click at [988, 322] on div at bounding box center [925, 319] width 1286 height 509
click at [1485, 90] on span "Hide Tools" at bounding box center [1470, 86] width 38 height 10
click at [1485, 90] on span "Show Tools" at bounding box center [1469, 86] width 42 height 10
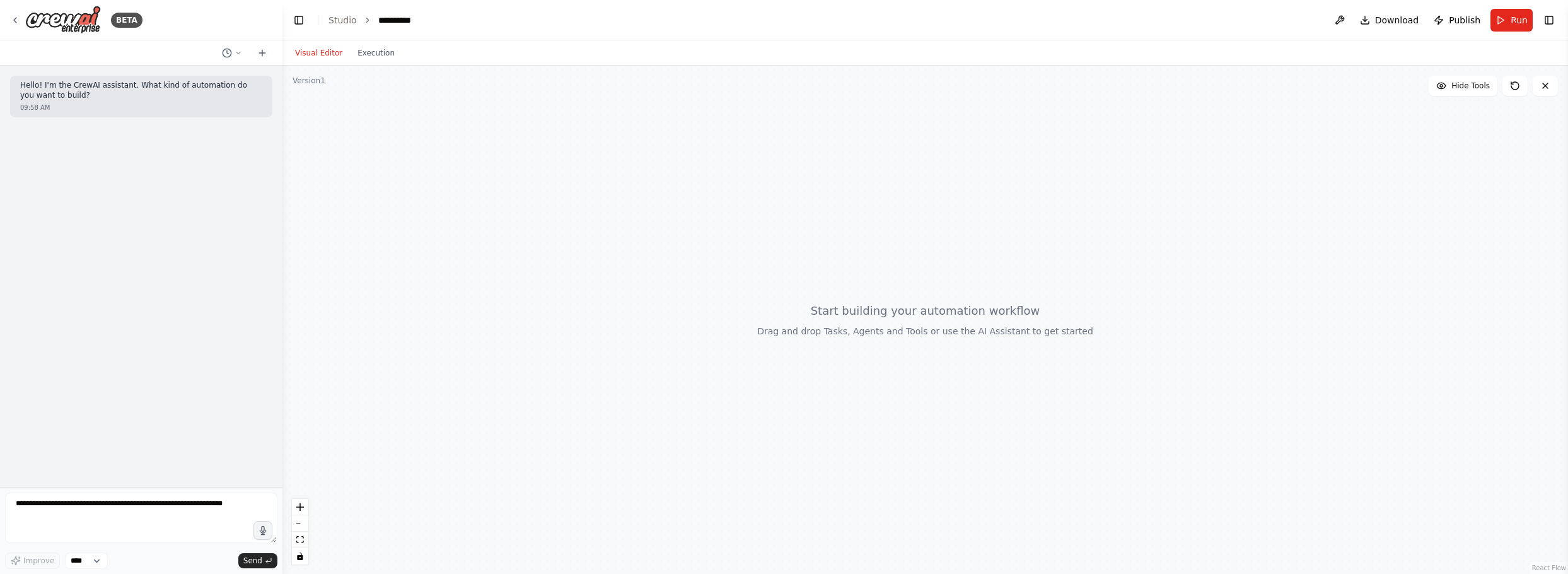
click at [309, 51] on button "Visual Editor" at bounding box center [318, 53] width 62 height 15
drag, startPoint x: 1207, startPoint y: 225, endPoint x: 1007, endPoint y: 257, distance: 202.5
click at [1007, 257] on div at bounding box center [925, 319] width 1286 height 509
click at [1518, 84] on icon at bounding box center [1515, 86] width 10 height 10
click at [1541, 86] on icon at bounding box center [1546, 86] width 10 height 10
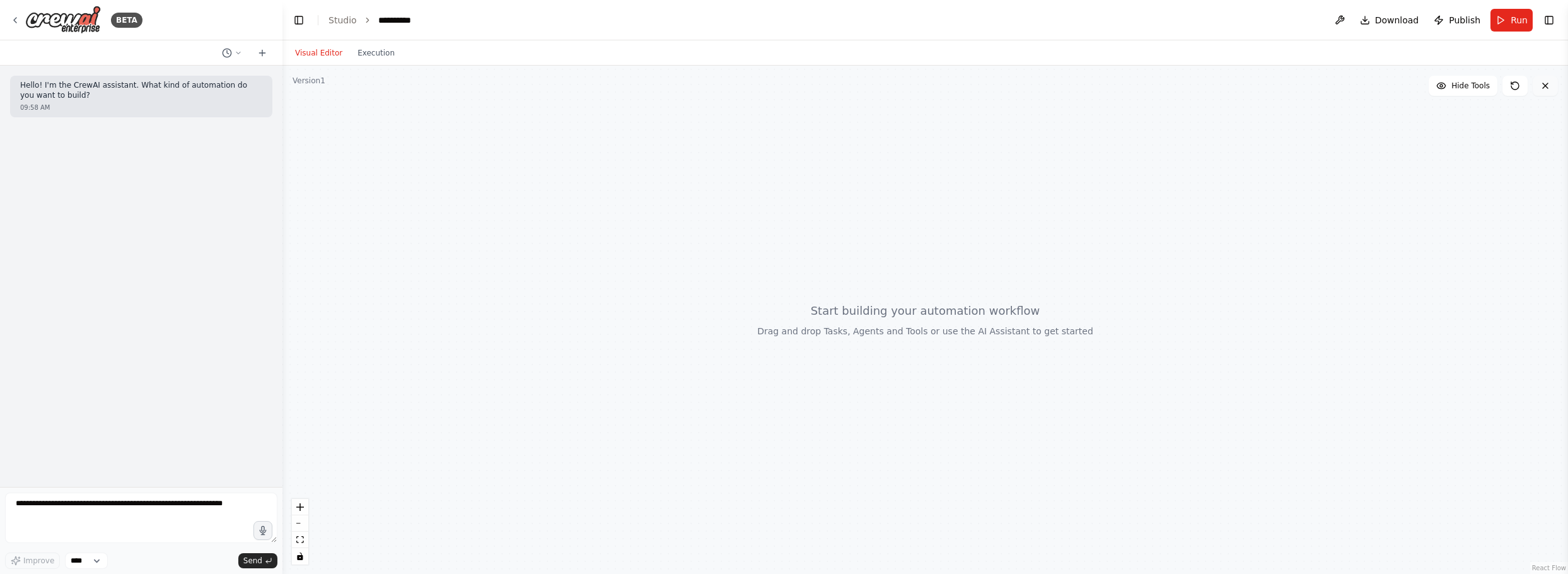
click at [1547, 87] on icon at bounding box center [1546, 86] width 10 height 10
click at [306, 55] on button "Visual Editor" at bounding box center [318, 53] width 62 height 15
click at [309, 85] on div "Version 1" at bounding box center [309, 80] width 33 height 10
click at [303, 565] on div at bounding box center [925, 319] width 1286 height 509
click at [299, 558] on icon "toggle interactivity" at bounding box center [300, 556] width 7 height 7
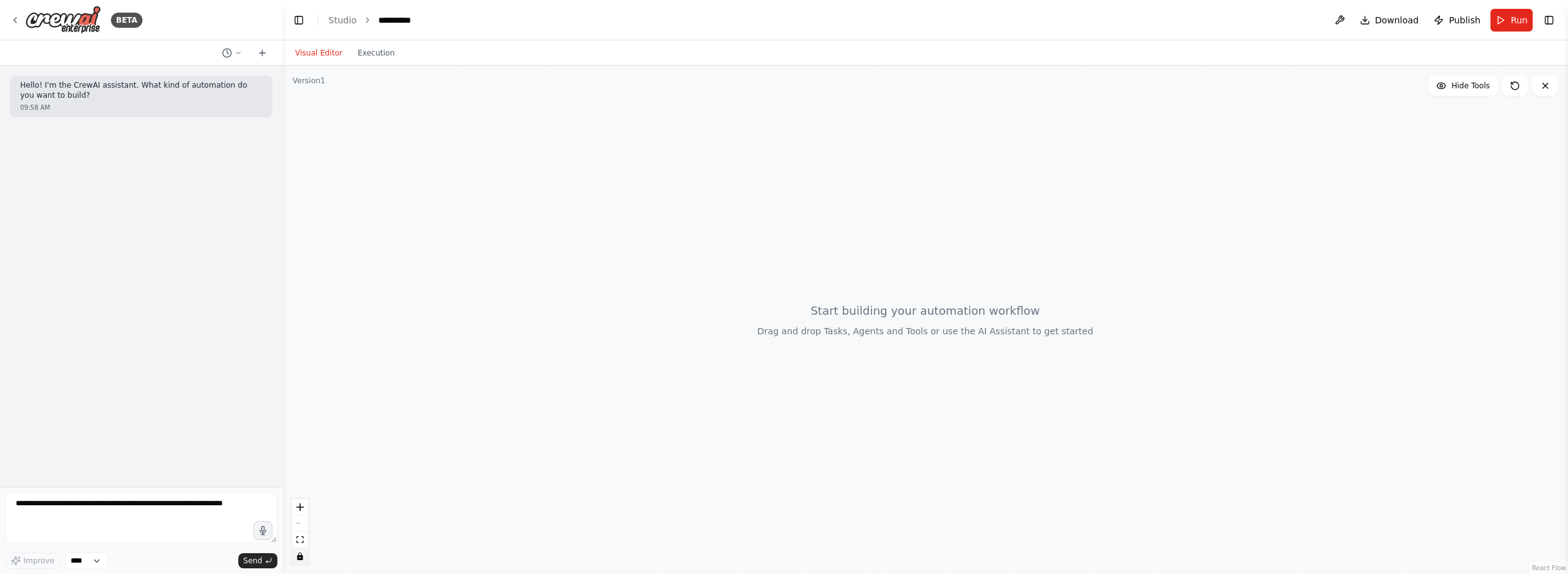
click at [1325, 291] on div at bounding box center [925, 319] width 1286 height 509
click at [1462, 89] on span "Hide Tools" at bounding box center [1470, 86] width 38 height 10
click at [1462, 89] on span "Show Tools" at bounding box center [1469, 86] width 42 height 10
click at [1514, 83] on icon at bounding box center [1516, 86] width 7 height 7
click at [1547, 83] on icon at bounding box center [1546, 86] width 10 height 10
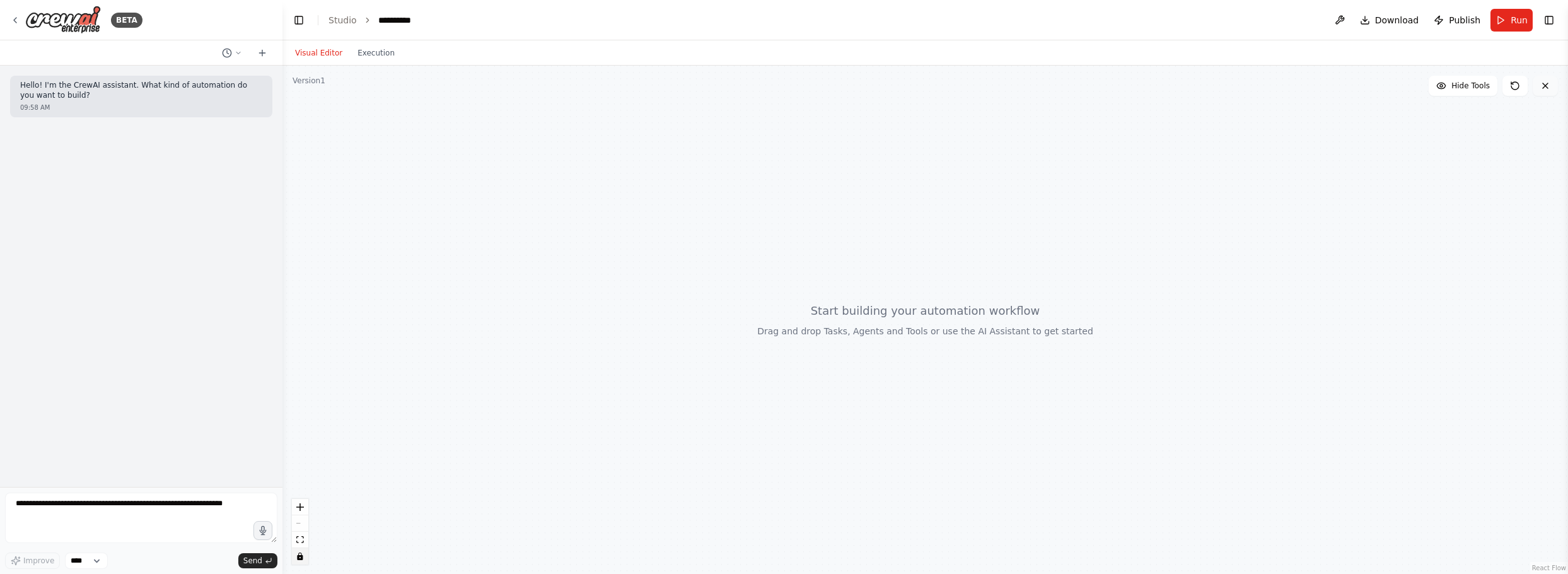
click at [1547, 87] on icon at bounding box center [1545, 85] width 5 height 5
click at [1395, 14] on span "Download" at bounding box center [1397, 21] width 44 height 13
click at [1403, 227] on div at bounding box center [925, 319] width 1286 height 509
click at [1243, 53] on div "Visual Editor Execution" at bounding box center [925, 52] width 1286 height 25
click at [340, 22] on link "Studio" at bounding box center [342, 20] width 28 height 10
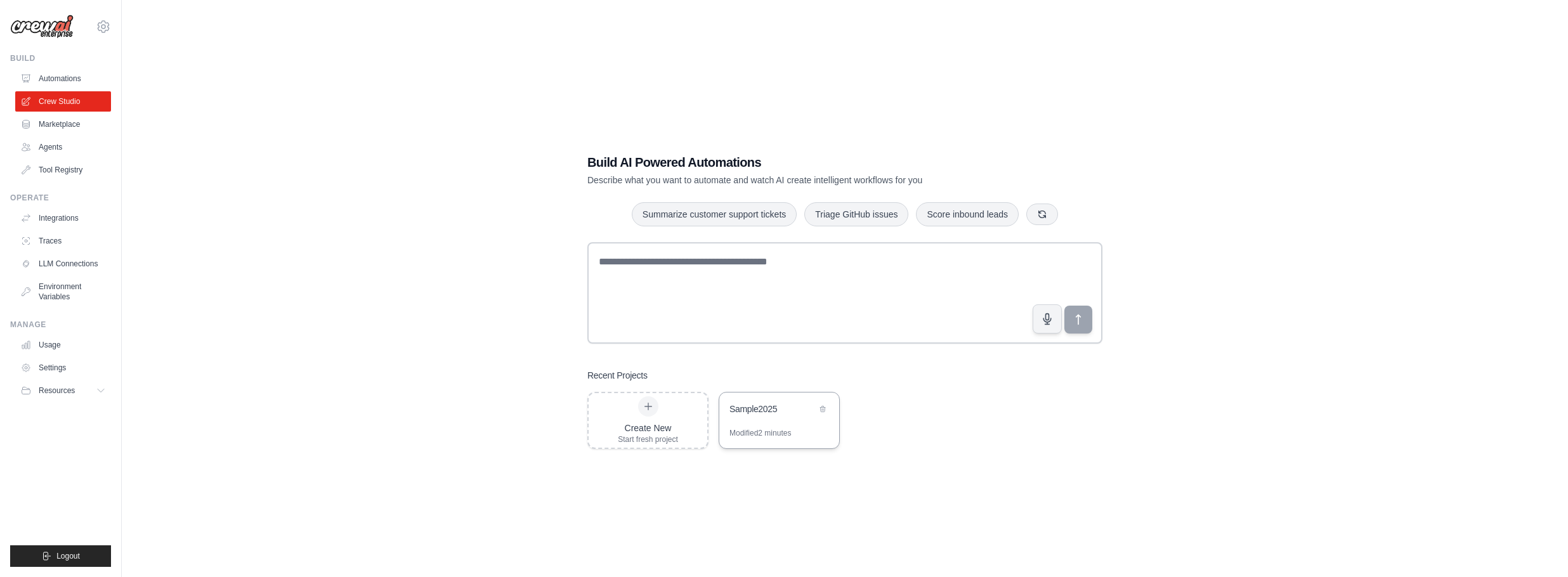
click at [765, 433] on div "Modified 2 minutes" at bounding box center [761, 433] width 62 height 10
click at [761, 418] on div "Sample2025" at bounding box center [780, 411] width 120 height 36
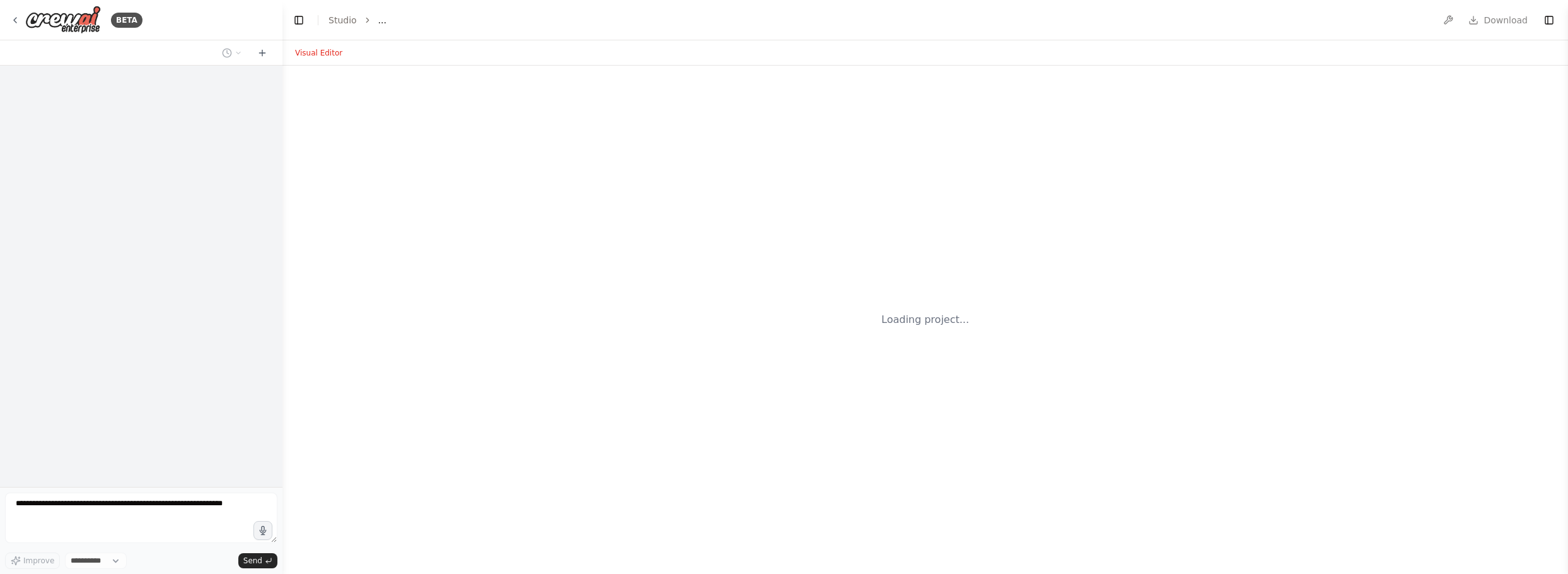
select select "****"
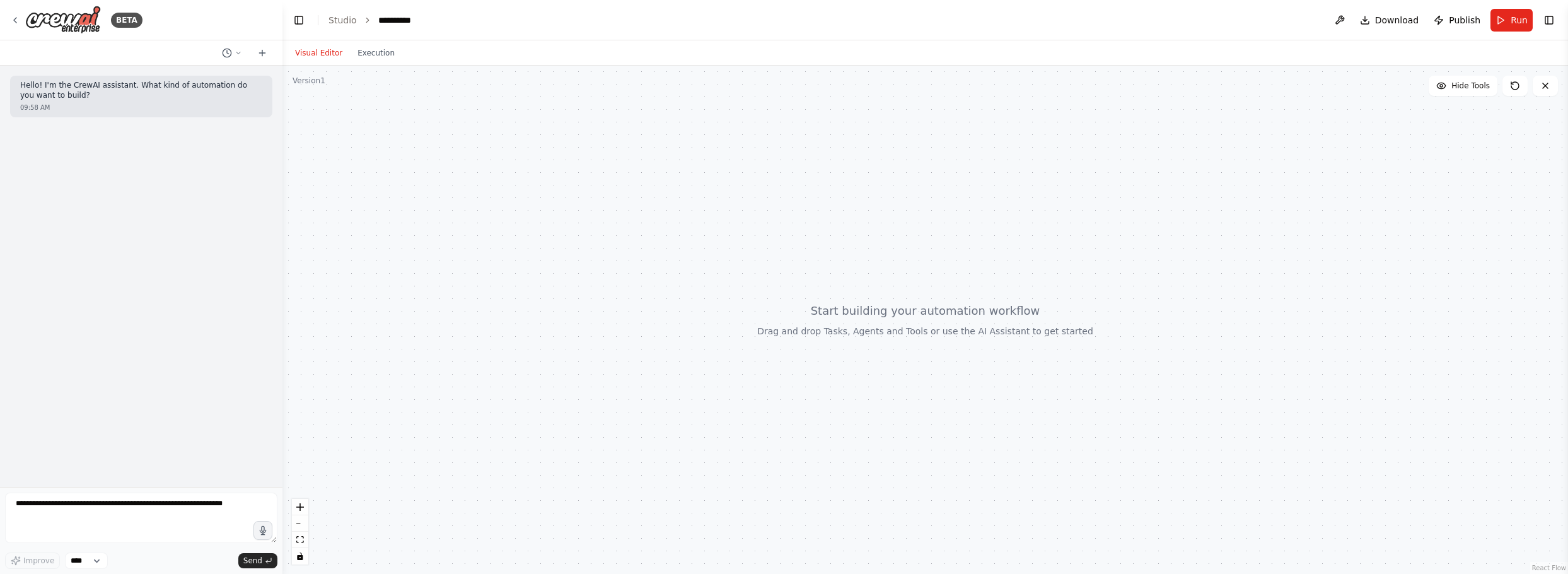
click at [896, 329] on div at bounding box center [925, 319] width 1286 height 509
drag, startPoint x: 1504, startPoint y: 383, endPoint x: 1124, endPoint y: 303, distance: 388.3
click at [1113, 293] on div at bounding box center [925, 319] width 1286 height 509
click at [1351, 19] on button at bounding box center [1340, 20] width 21 height 22
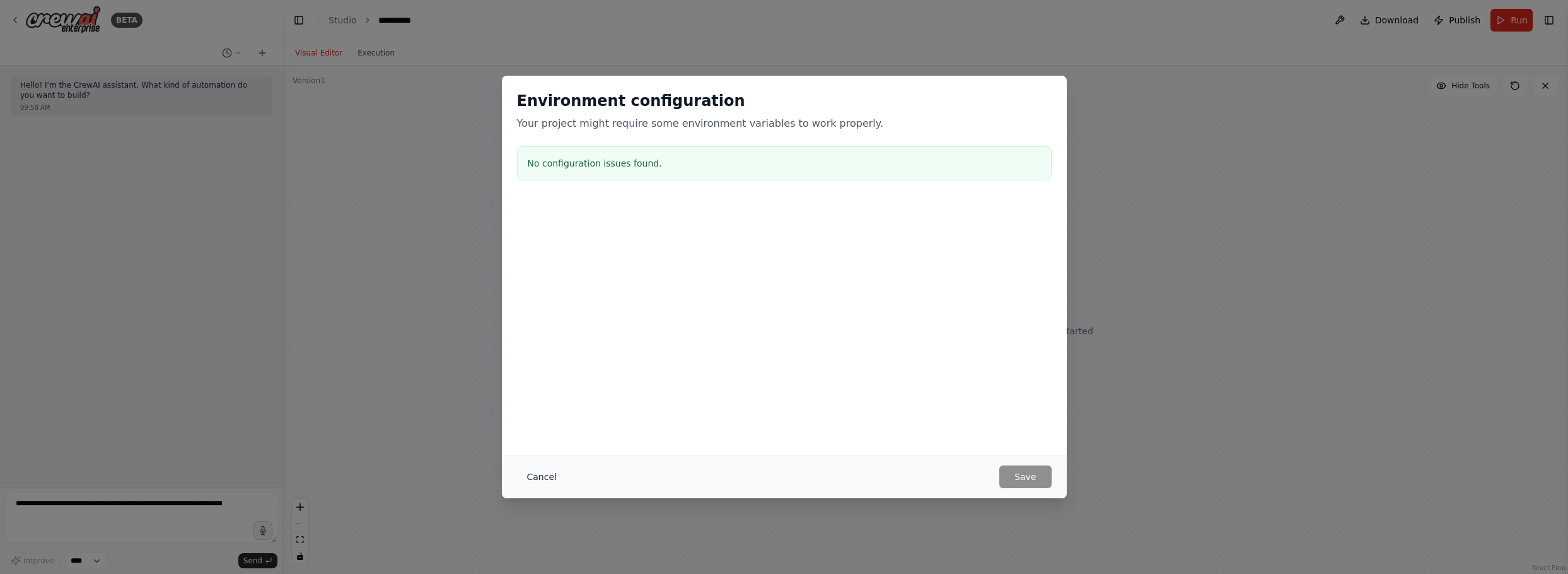
click at [533, 474] on button "Cancel" at bounding box center [541, 477] width 49 height 22
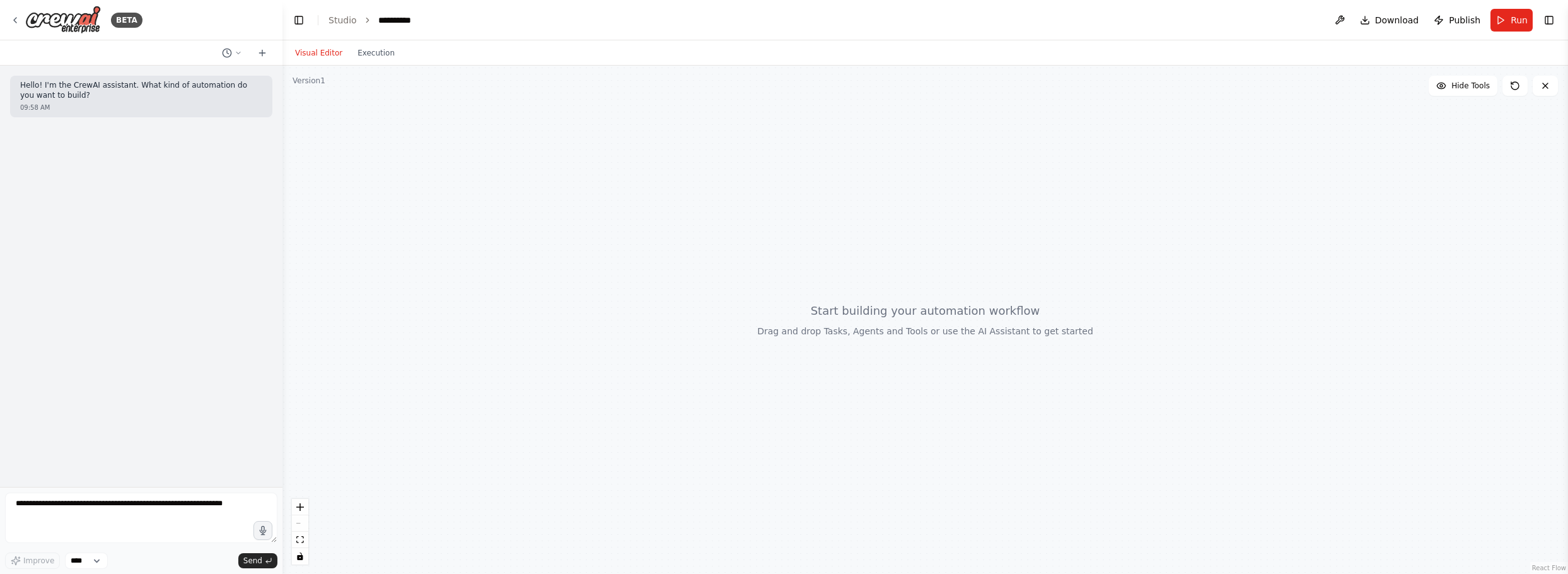
drag, startPoint x: 772, startPoint y: 223, endPoint x: 705, endPoint y: 230, distance: 67.4
click at [705, 230] on div at bounding box center [925, 319] width 1286 height 509
click at [910, 318] on div at bounding box center [925, 319] width 1286 height 509
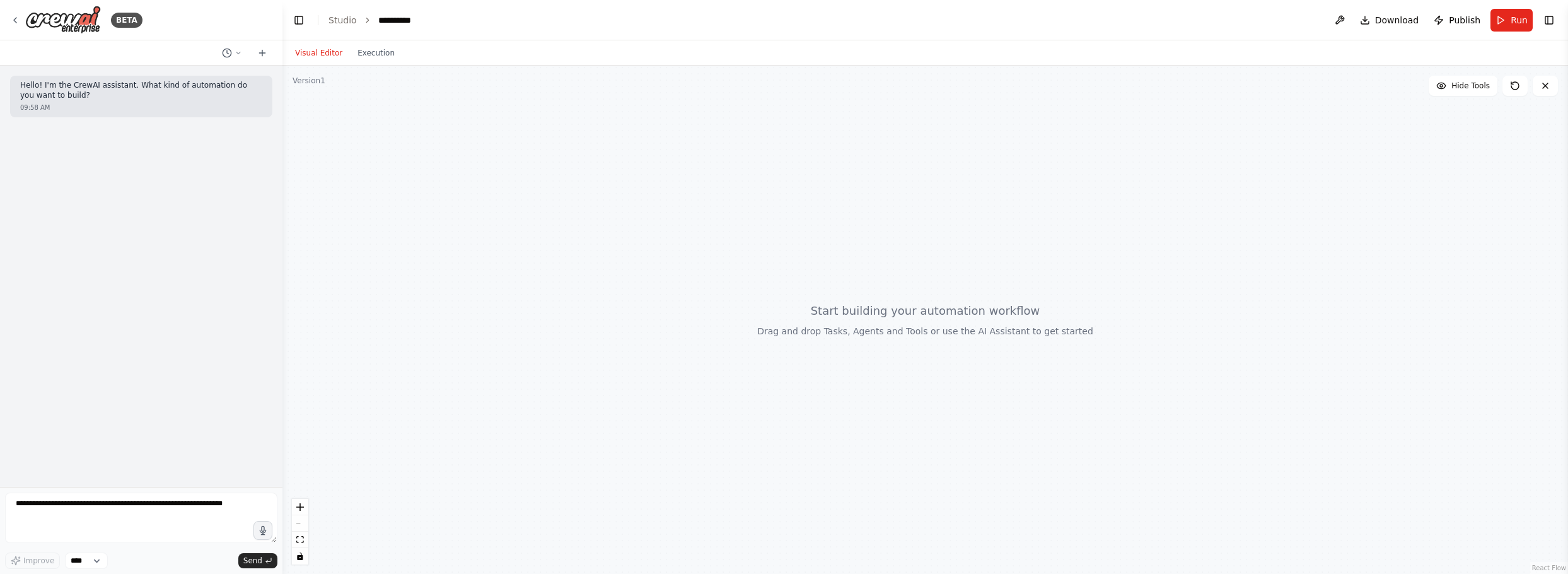
click at [853, 296] on div at bounding box center [925, 319] width 1286 height 509
click at [75, 562] on select "****" at bounding box center [87, 561] width 43 height 17
click at [79, 517] on textarea at bounding box center [141, 518] width 272 height 50
type textarea "**********"
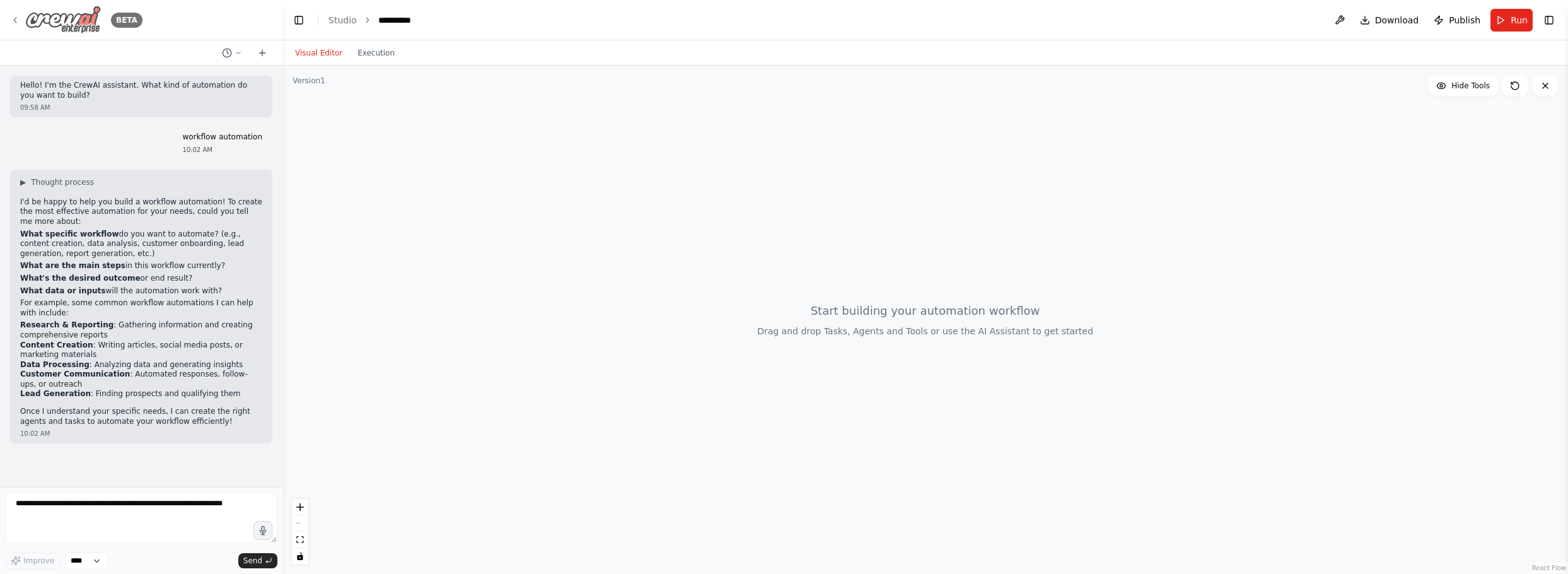
click at [14, 13] on div "BETA" at bounding box center [76, 20] width 132 height 28
click at [1547, 86] on icon at bounding box center [1546, 86] width 10 height 10
click at [1547, 85] on icon at bounding box center [1546, 86] width 10 height 10
click at [1461, 19] on span "Publish" at bounding box center [1465, 21] width 32 height 13
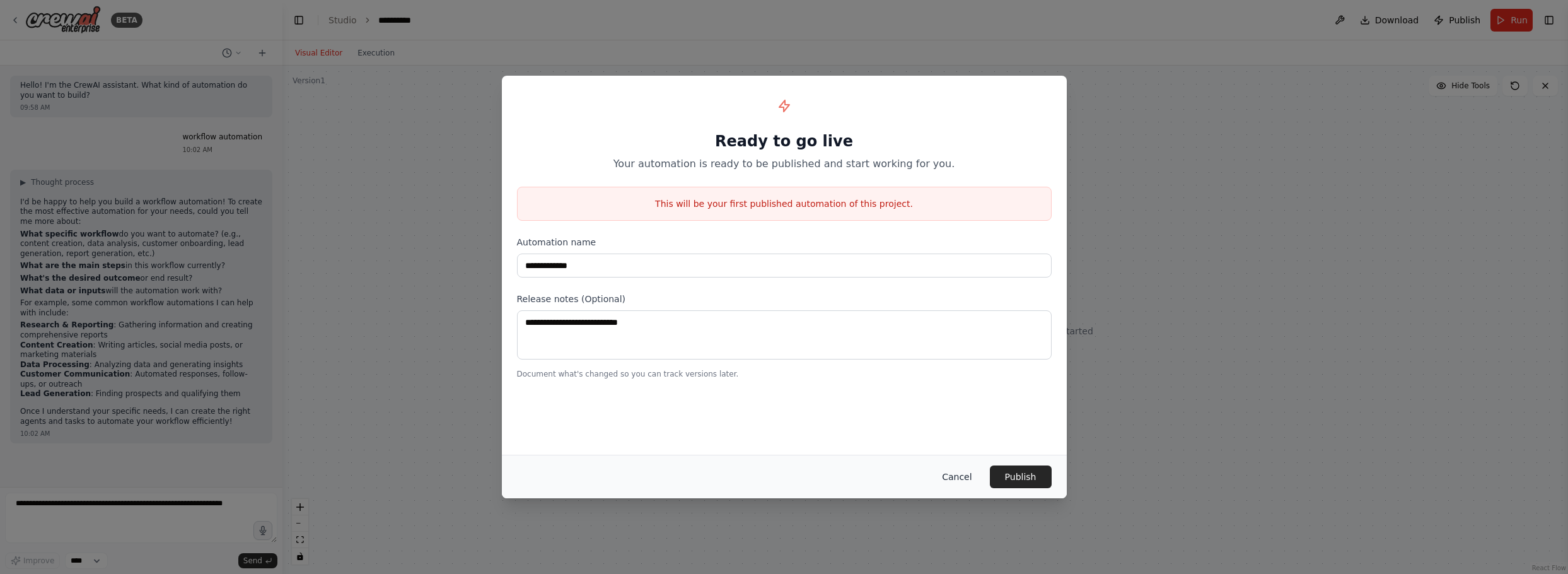
click at [967, 474] on button "Cancel" at bounding box center [956, 477] width 49 height 22
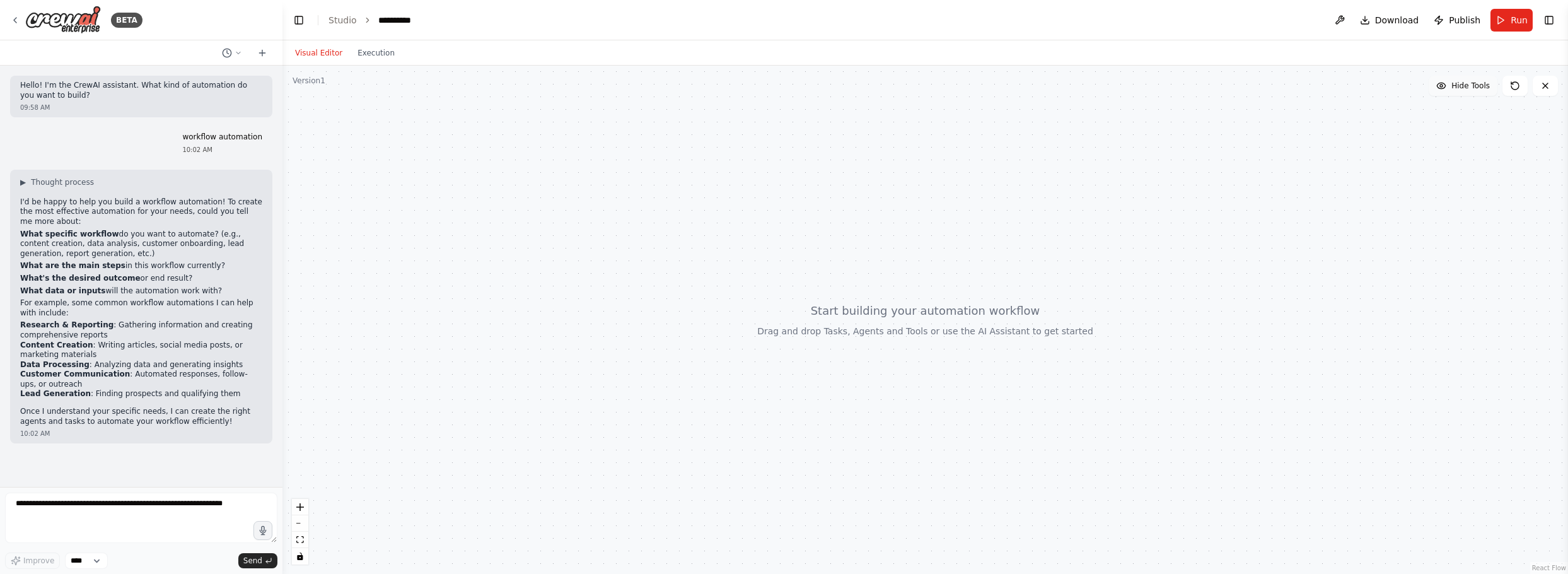
click at [1445, 85] on icon at bounding box center [1441, 86] width 10 height 10
click at [1444, 85] on icon at bounding box center [1438, 86] width 10 height 10
click at [1546, 567] on link "React Flow" at bounding box center [1549, 567] width 35 height 7
click at [1547, 546] on div at bounding box center [925, 319] width 1286 height 509
click at [1537, 472] on div at bounding box center [925, 319] width 1286 height 509
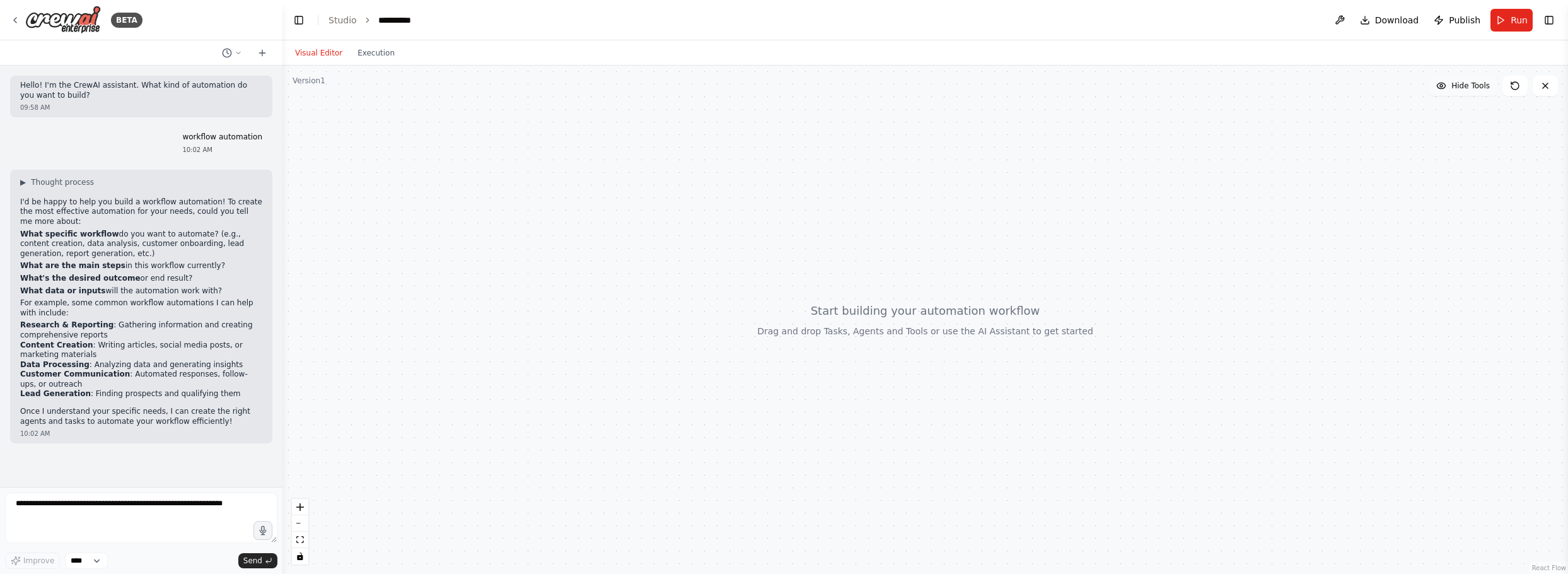
drag, startPoint x: 1537, startPoint y: 398, endPoint x: 1530, endPoint y: 391, distance: 9.9
click at [1537, 393] on div at bounding box center [925, 319] width 1286 height 509
click at [1462, 195] on div at bounding box center [925, 319] width 1286 height 509
click at [1464, 195] on div at bounding box center [925, 319] width 1286 height 509
drag, startPoint x: 1518, startPoint y: 227, endPoint x: 1254, endPoint y: 245, distance: 264.6
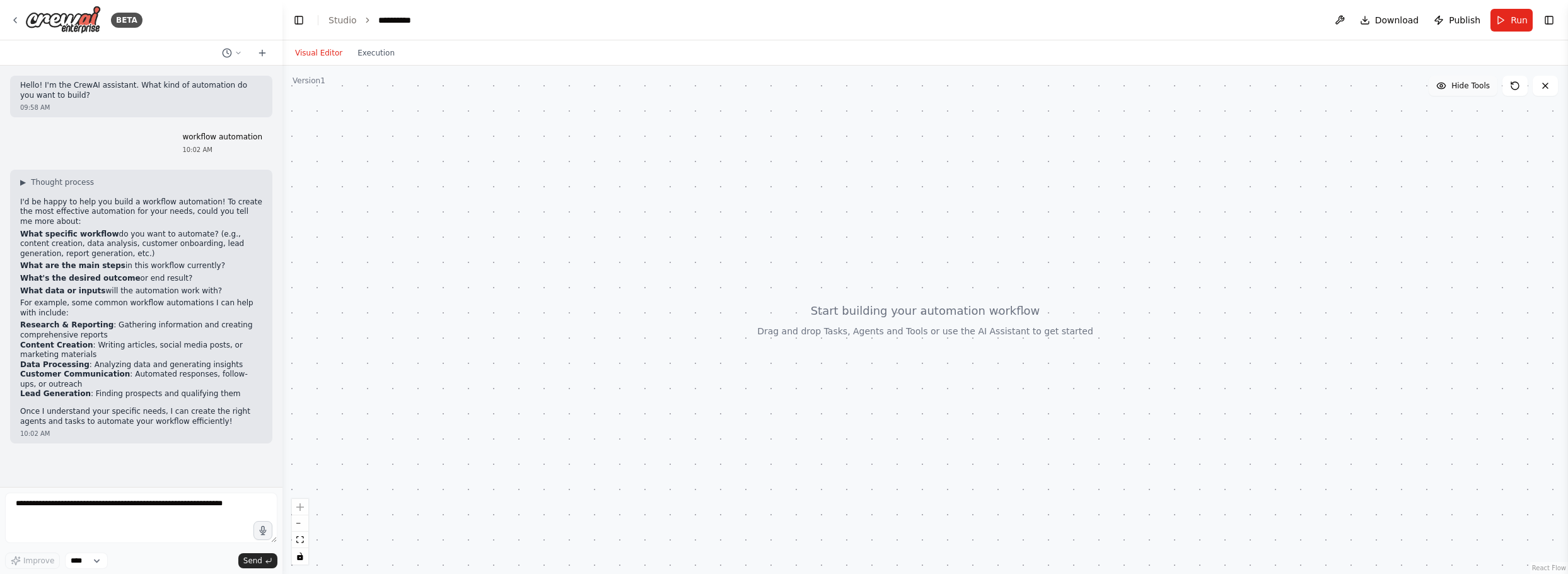
click at [1254, 245] on div at bounding box center [925, 319] width 1286 height 509
click at [295, 506] on div "React Flow controls" at bounding box center [300, 532] width 17 height 65
click at [437, 21] on icon "breadcrumb" at bounding box center [437, 20] width 10 height 10
click at [437, 19] on icon "breadcrumb" at bounding box center [437, 20] width 8 height 8
click at [391, 17] on div "**********" at bounding box center [403, 21] width 49 height 13
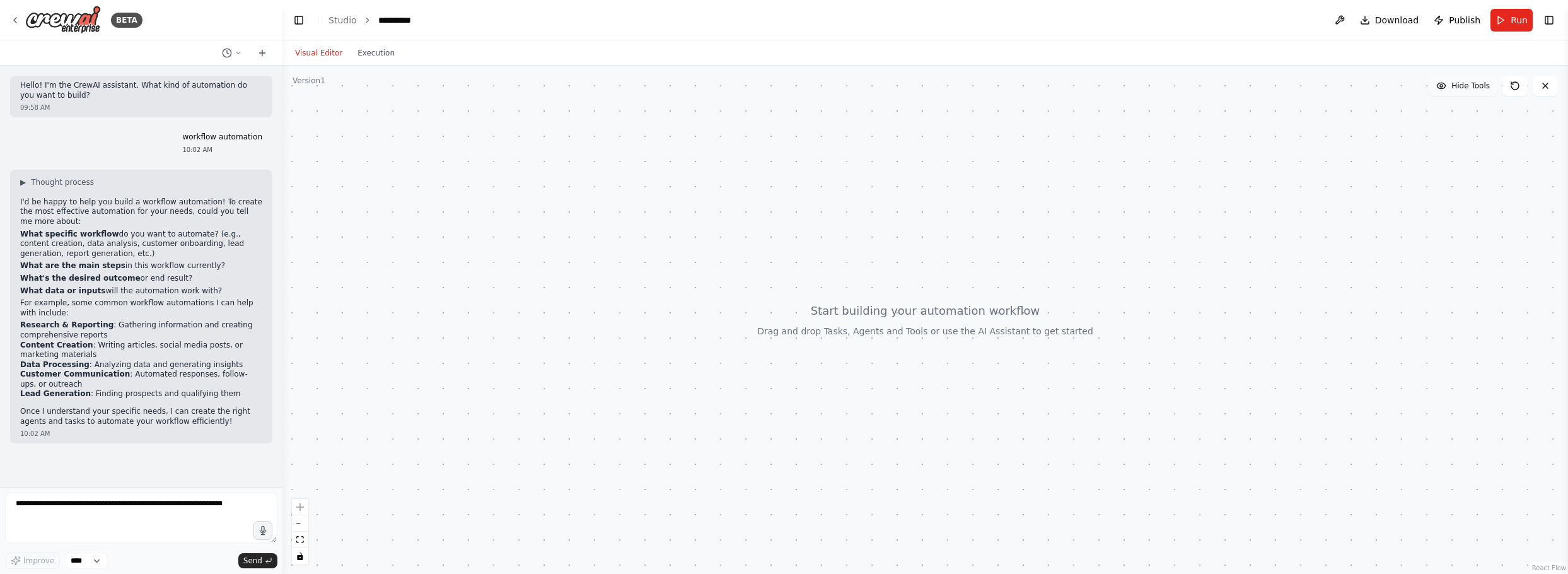
click at [319, 50] on button "Visual Editor" at bounding box center [318, 53] width 62 height 15
click at [321, 51] on button "Visual Editor" at bounding box center [318, 53] width 62 height 15
click at [305, 79] on div "Version 1" at bounding box center [309, 80] width 33 height 10
click at [364, 150] on div at bounding box center [925, 319] width 1286 height 509
click at [979, 332] on div at bounding box center [925, 319] width 1286 height 509
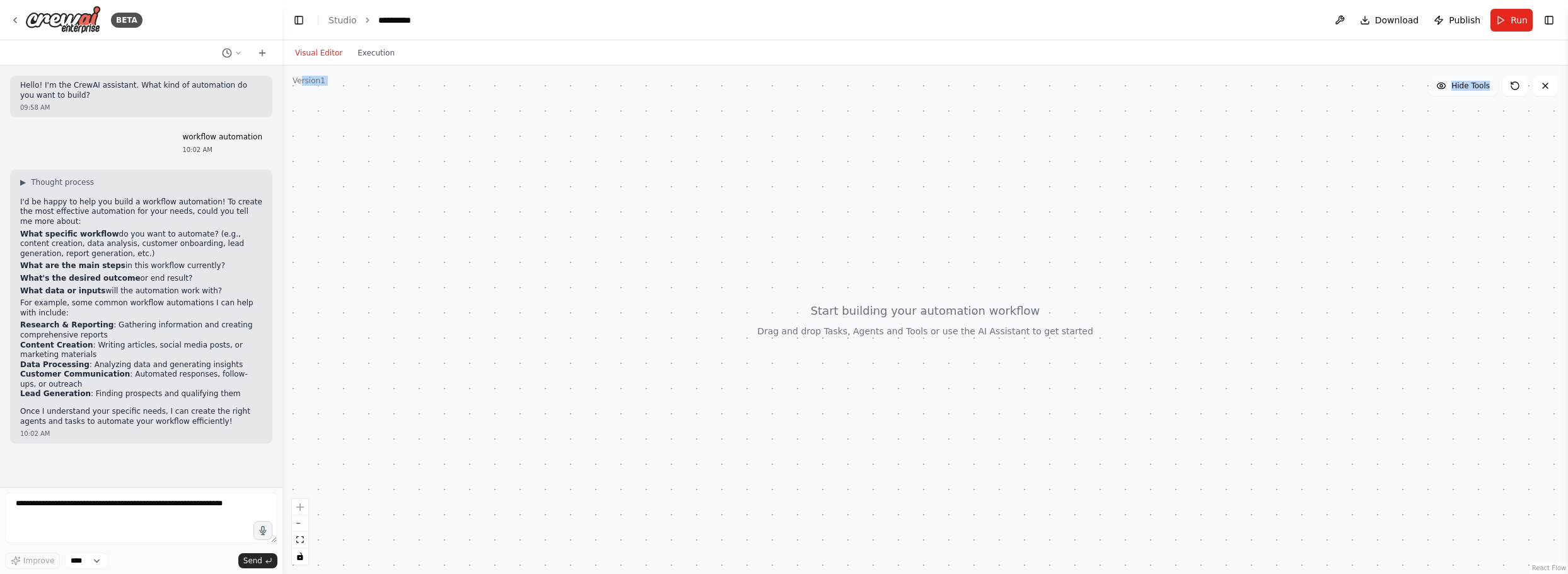
click at [980, 332] on div at bounding box center [925, 319] width 1286 height 509
click at [987, 321] on div at bounding box center [925, 319] width 1286 height 509
click at [990, 325] on div at bounding box center [925, 319] width 1286 height 509
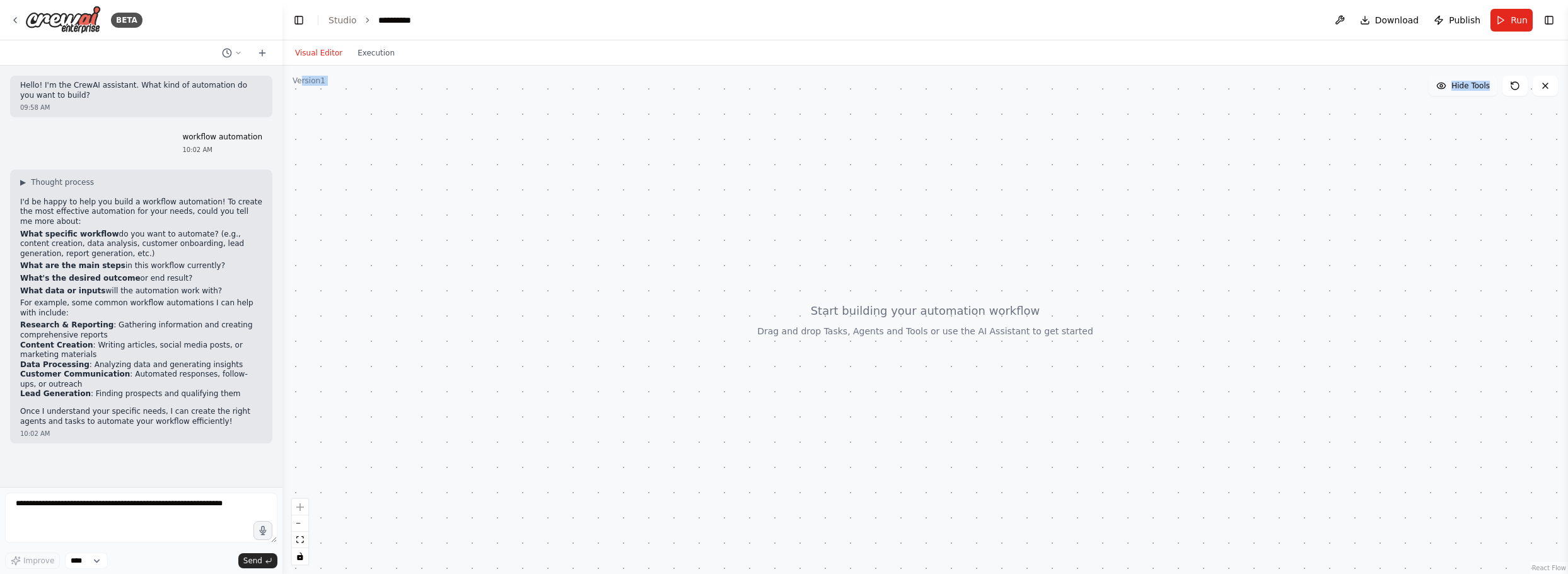
click at [990, 325] on div at bounding box center [925, 319] width 1286 height 509
click at [1021, 336] on div at bounding box center [925, 319] width 1286 height 509
click at [820, 338] on div at bounding box center [925, 319] width 1286 height 509
click at [795, 341] on div at bounding box center [925, 319] width 1286 height 509
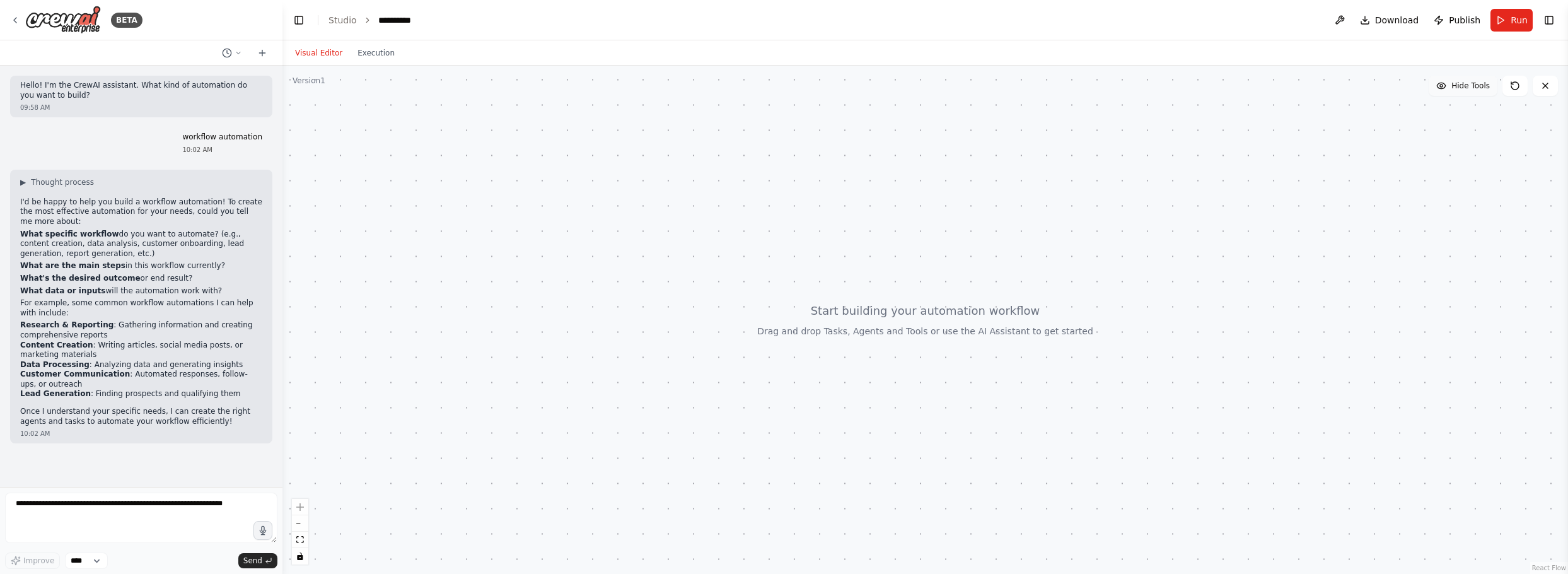
click at [300, 506] on div "React Flow controls" at bounding box center [300, 532] width 17 height 65
click at [300, 525] on button "zoom out" at bounding box center [300, 524] width 17 height 17
click at [300, 547] on button "fit view" at bounding box center [300, 540] width 17 height 17
click at [298, 539] on icon "fit view" at bounding box center [300, 539] width 7 height 7
click at [299, 555] on icon "toggle interactivity" at bounding box center [299, 556] width 6 height 7
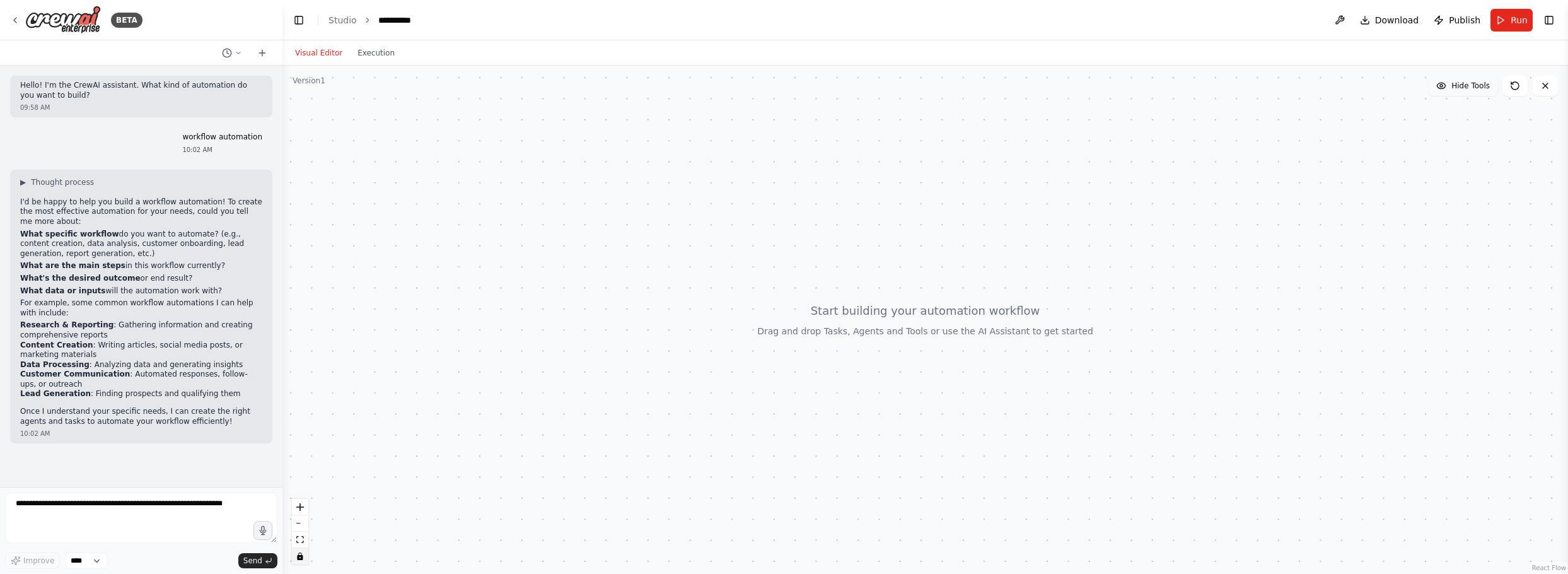
click at [292, 549] on button "toggle interactivity" at bounding box center [300, 557] width 17 height 17
click at [130, 525] on textarea at bounding box center [141, 518] width 272 height 50
type textarea "**********"
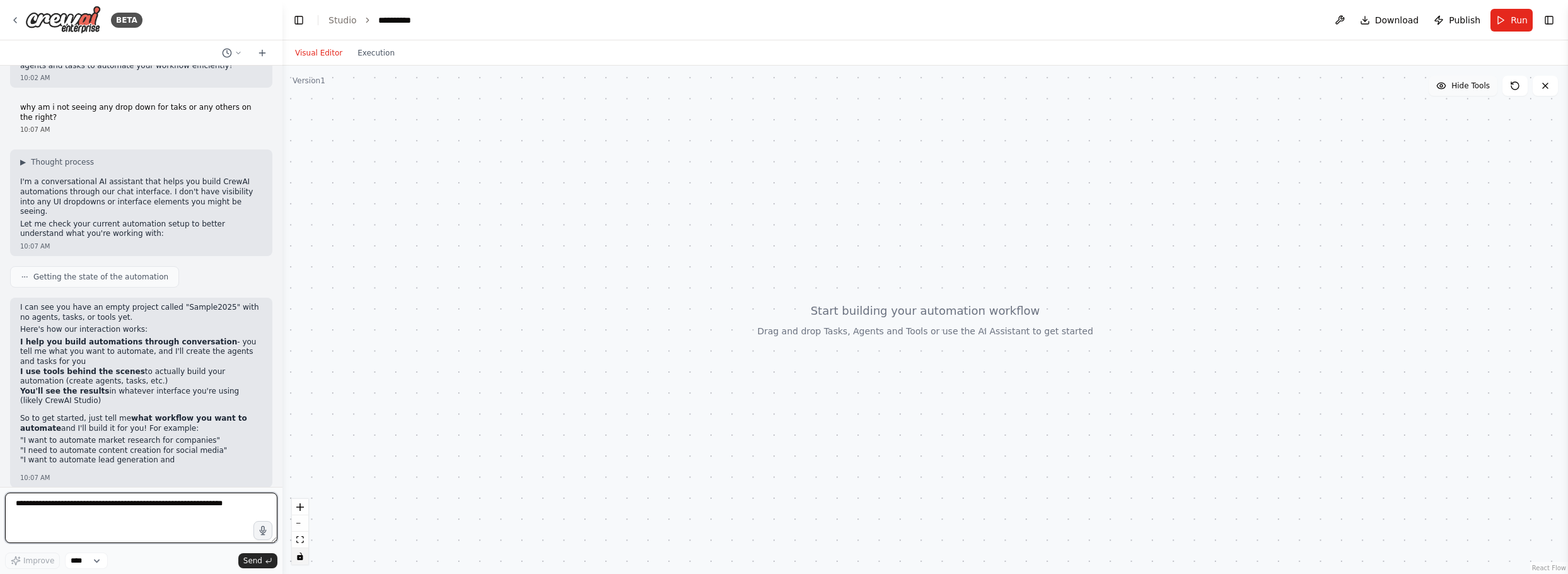
scroll to position [369, 0]
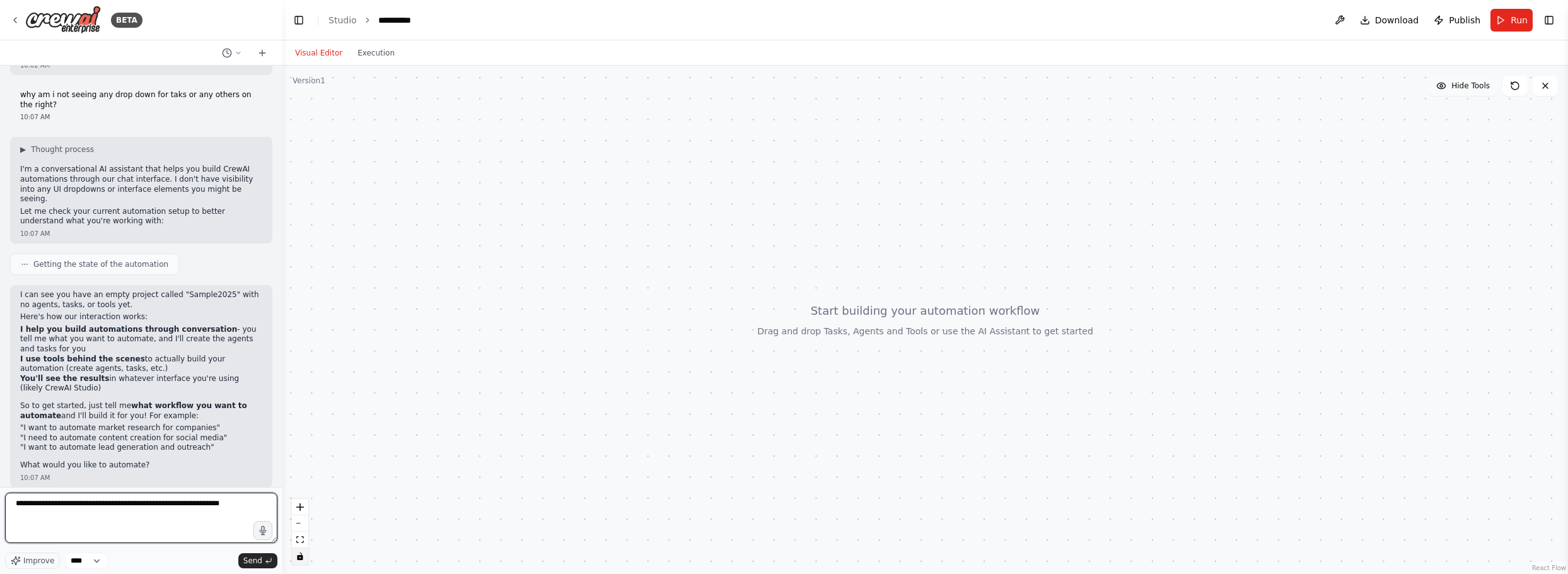
type textarea "**********"
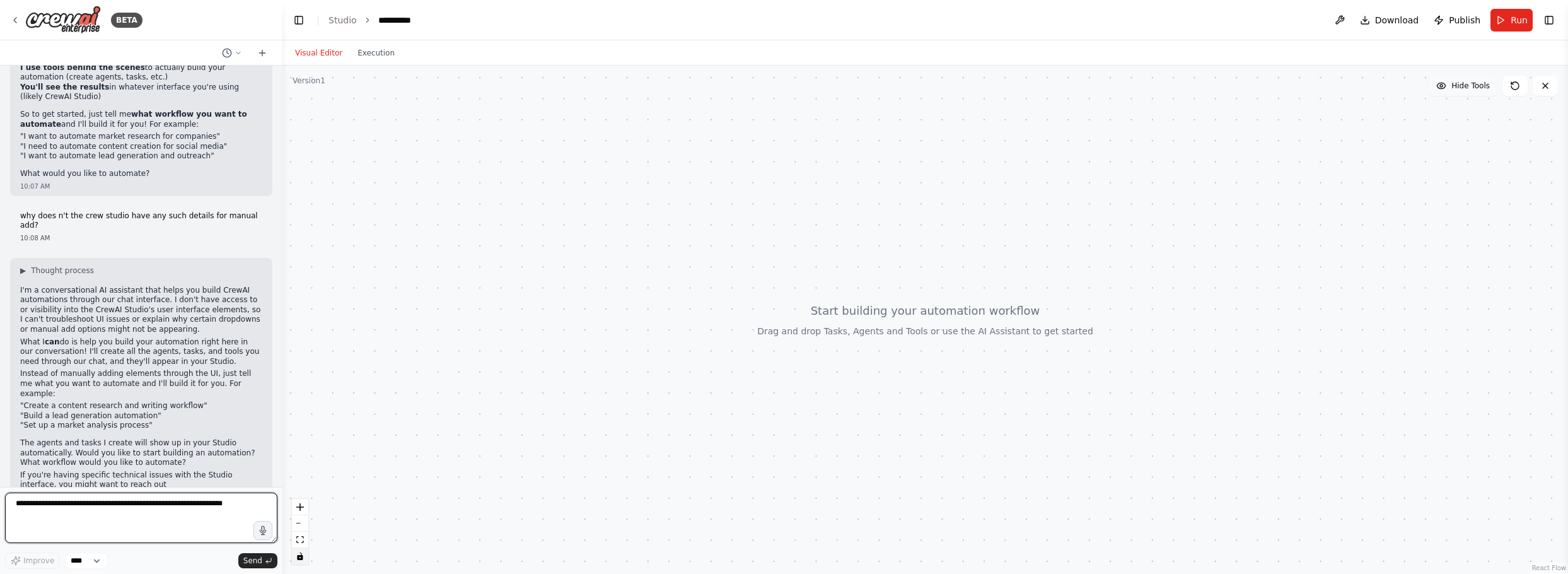
scroll to position [670, 0]
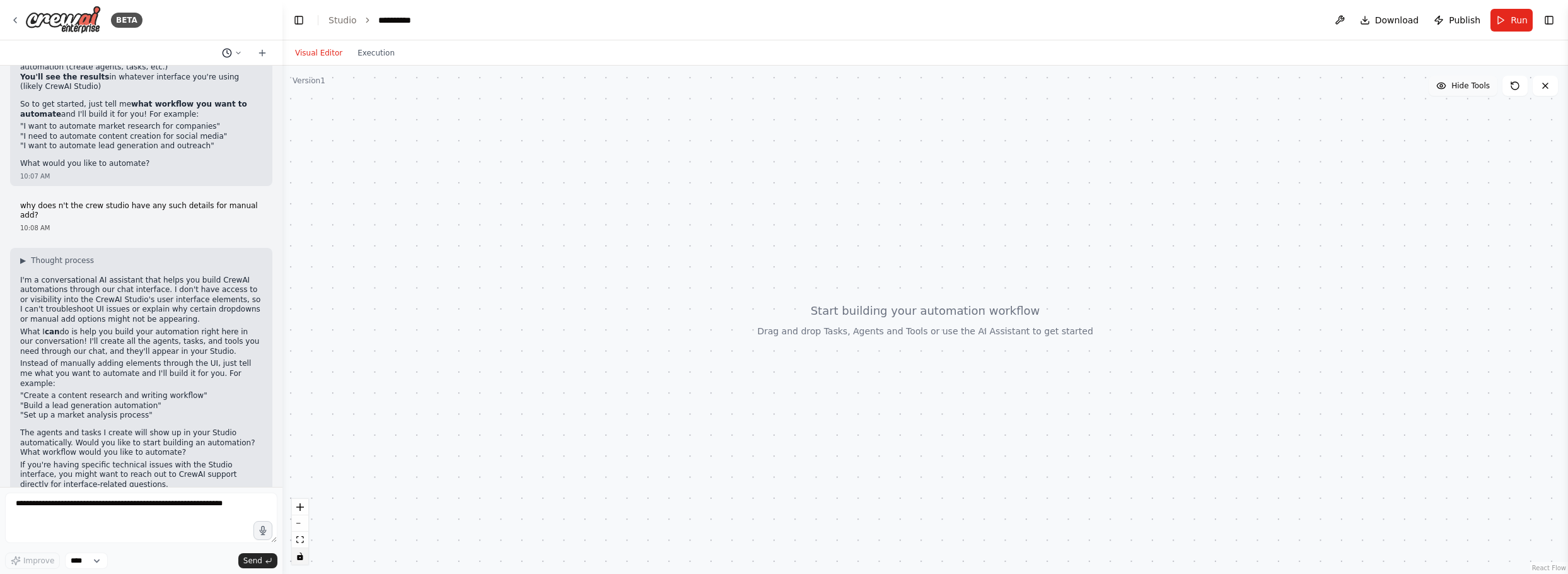
click at [239, 49] on icon at bounding box center [239, 53] width 7 height 7
click at [474, 129] on div at bounding box center [925, 319] width 1286 height 509
click at [262, 51] on div at bounding box center [141, 287] width 283 height 574
click at [17, 22] on icon at bounding box center [15, 20] width 10 height 10
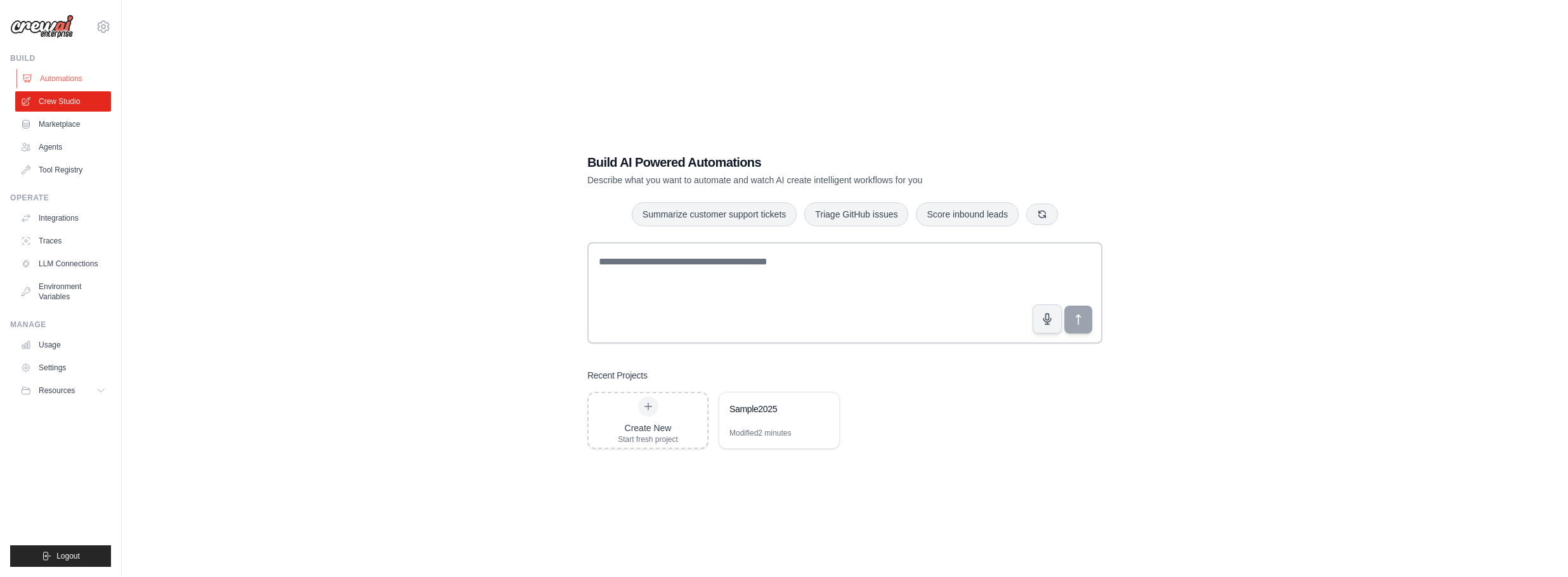
click at [68, 79] on link "Automations" at bounding box center [65, 79] width 96 height 21
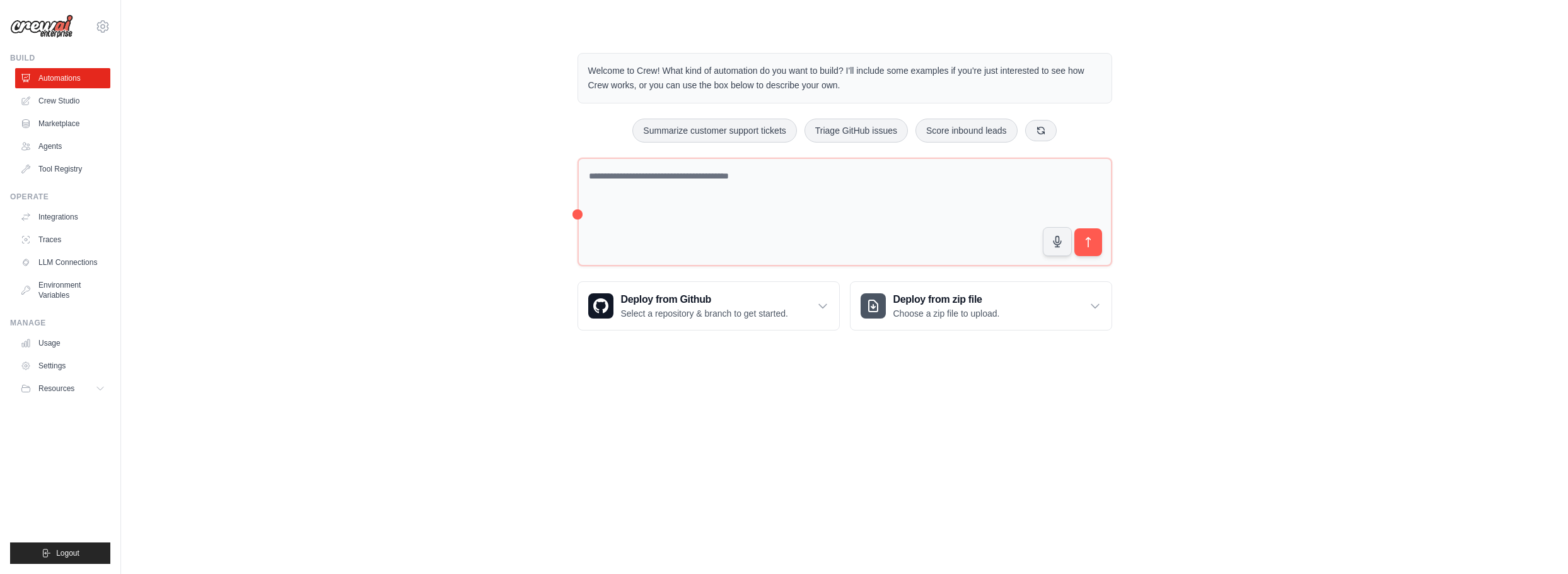
click at [64, 96] on link "Crew Studio" at bounding box center [62, 101] width 95 height 21
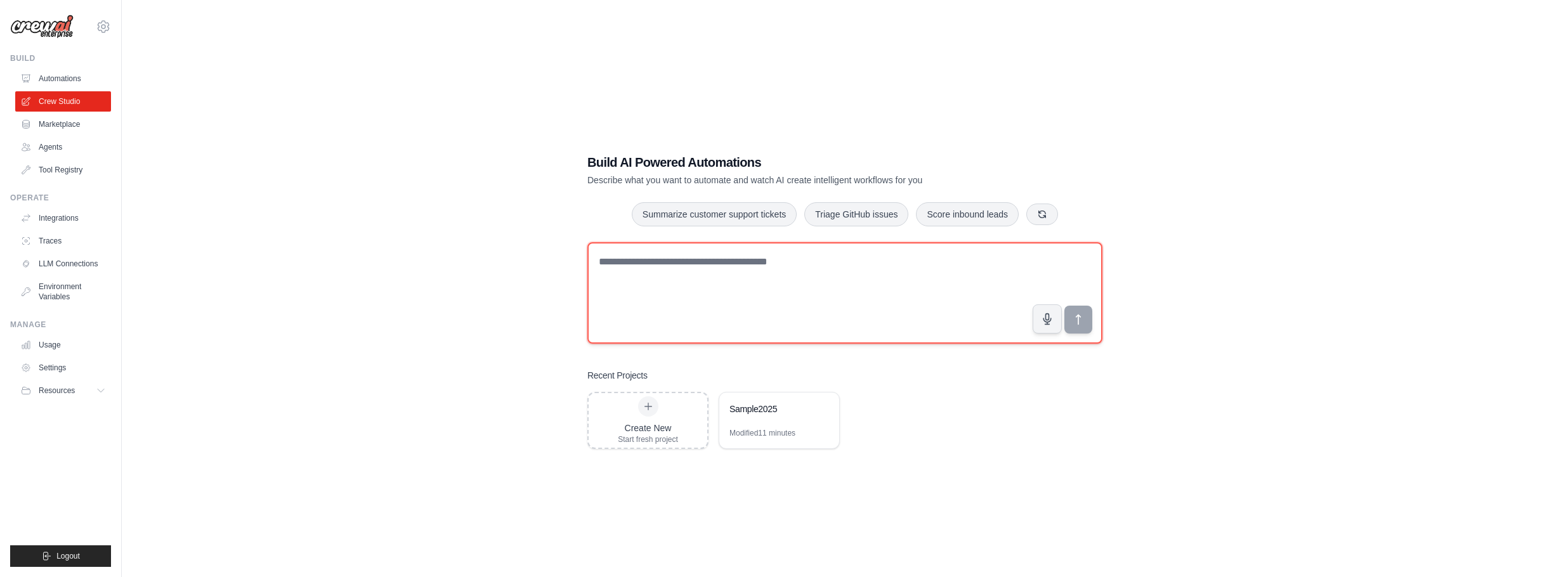
click at [799, 299] on textarea at bounding box center [845, 293] width 515 height 101
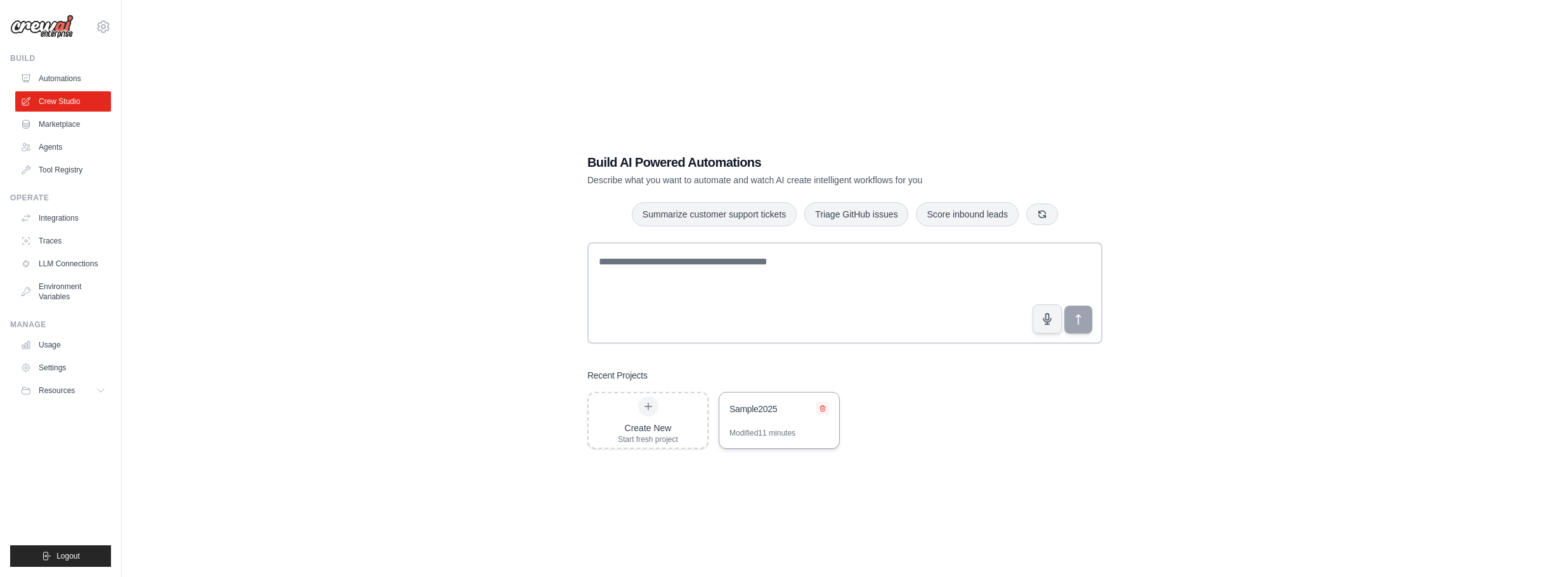
click at [822, 406] on icon at bounding box center [822, 409] width 5 height 6
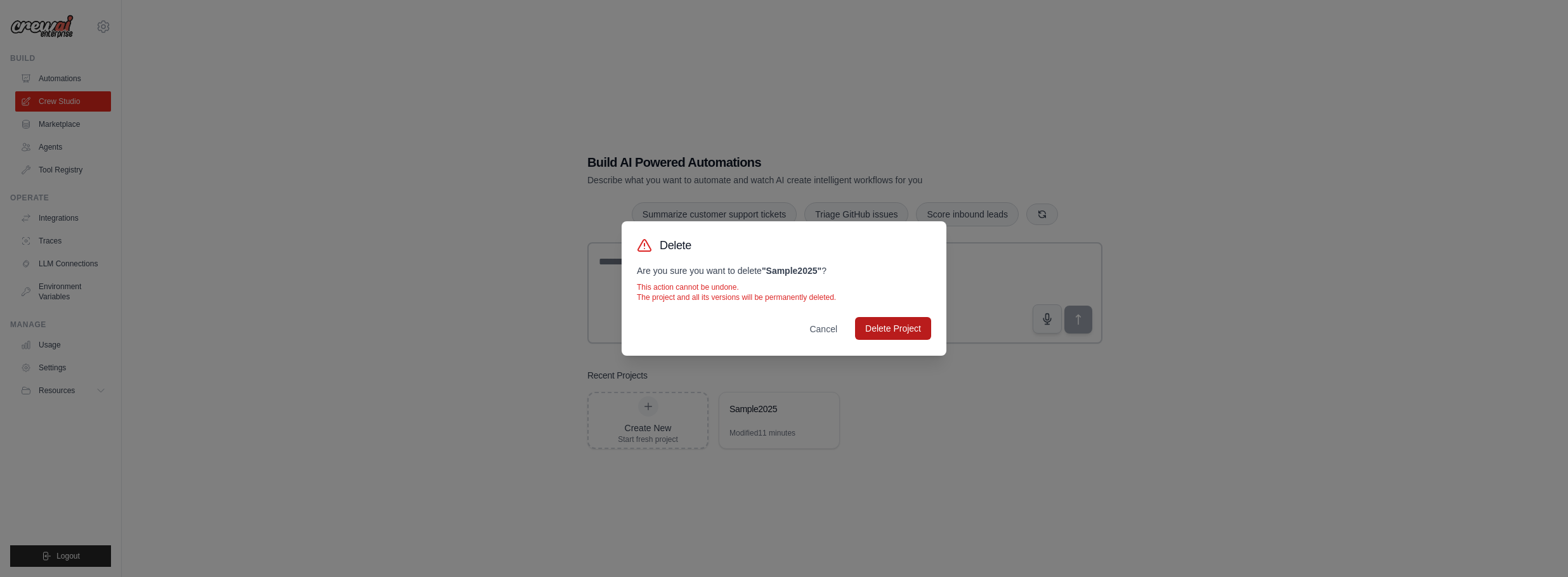
click at [873, 331] on button "Delete Project" at bounding box center [892, 328] width 76 height 23
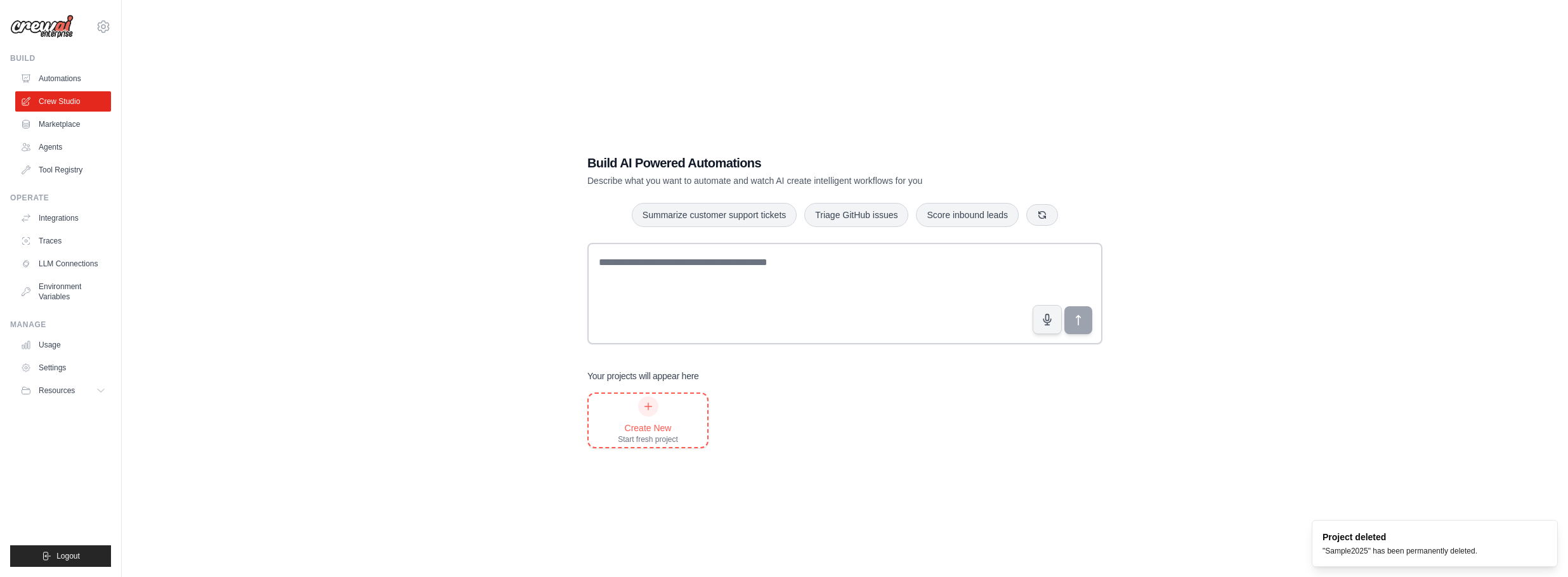
click at [646, 406] on icon at bounding box center [648, 406] width 10 height 10
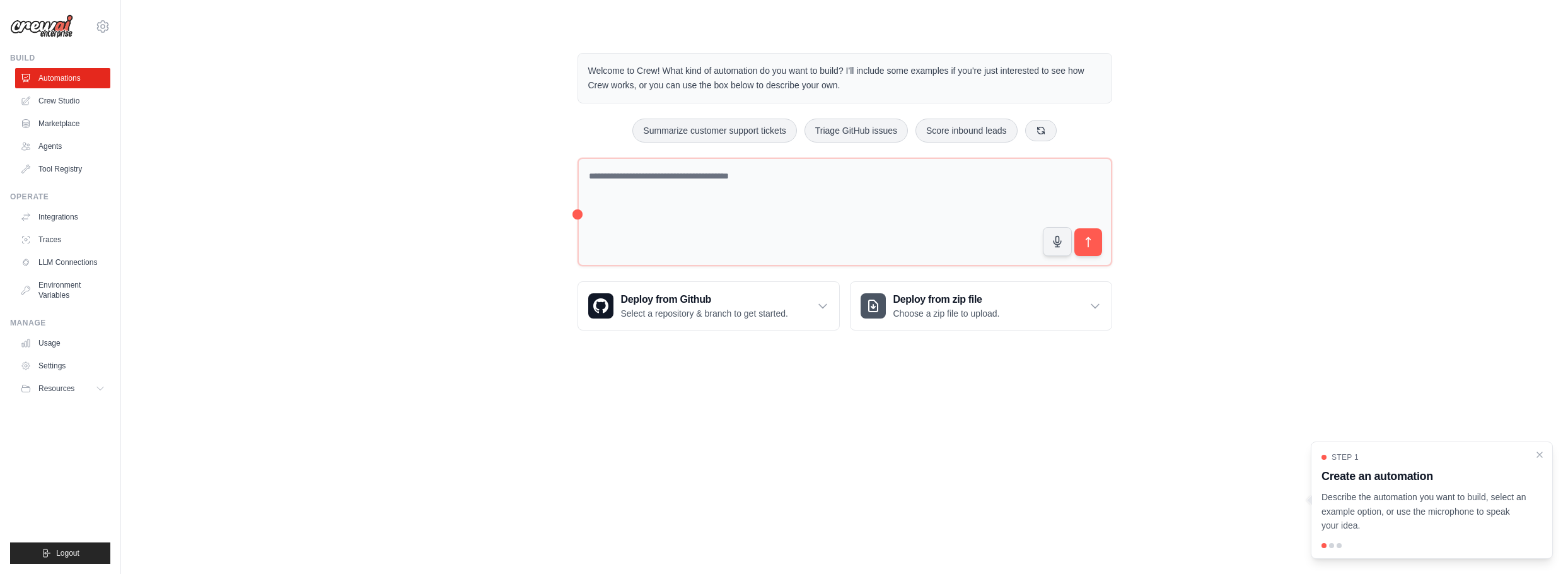
click at [1333, 547] on div at bounding box center [1331, 545] width 5 height 5
click at [1391, 521] on p "Describe the automation you want to build, select an example option, or use the…" at bounding box center [1424, 511] width 205 height 43
click at [1329, 546] on div at bounding box center [1432, 545] width 221 height 5
click at [46, 102] on link "Crew Studio" at bounding box center [64, 101] width 95 height 21
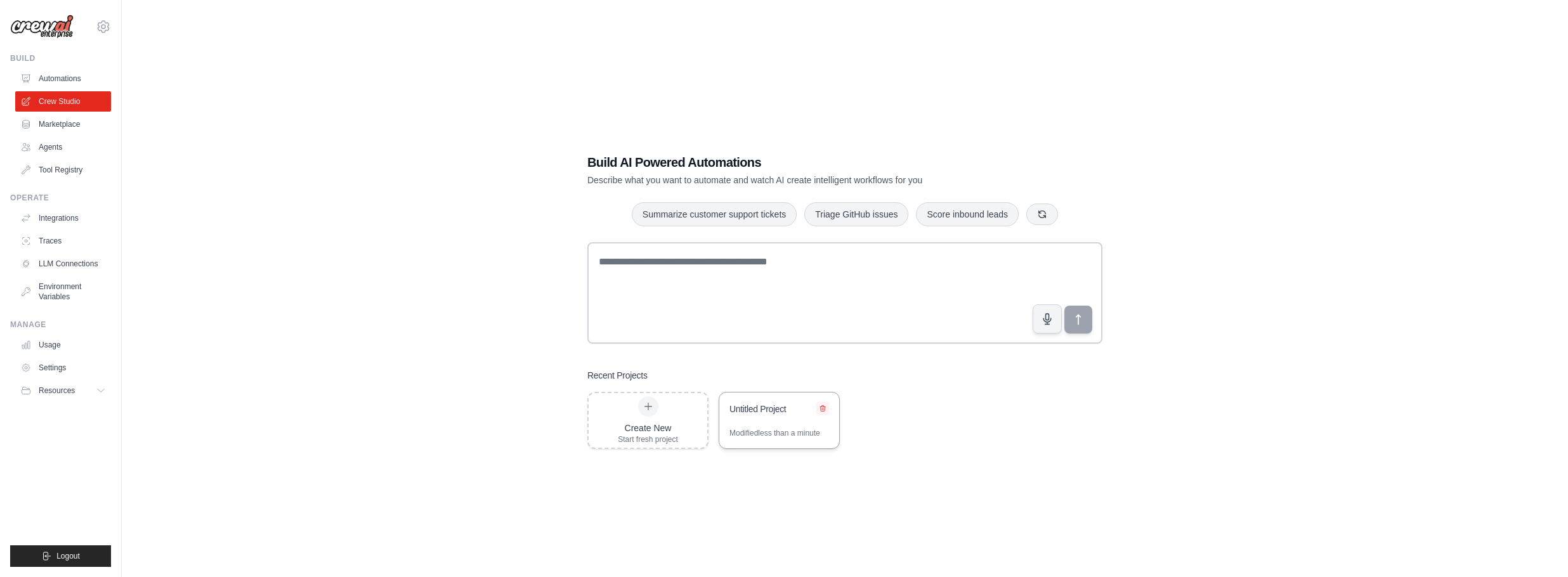
click at [824, 406] on icon at bounding box center [822, 409] width 5 height 6
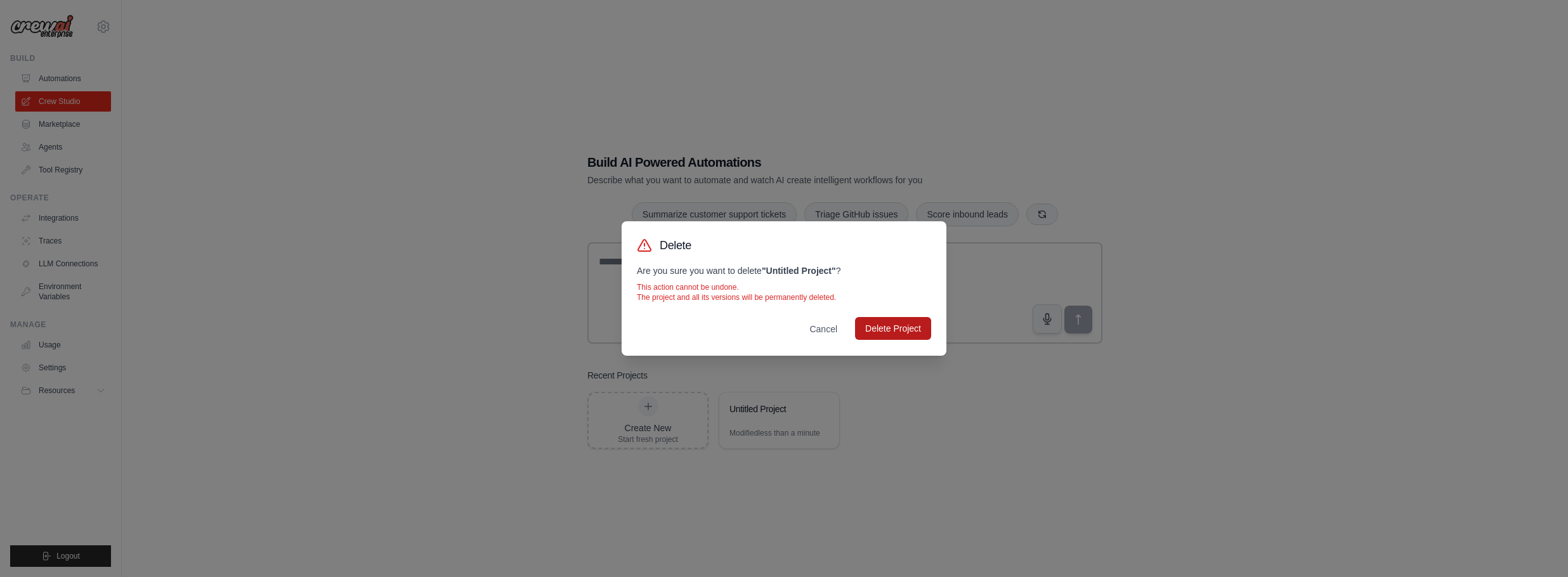
click at [873, 326] on button "Delete Project" at bounding box center [892, 328] width 76 height 23
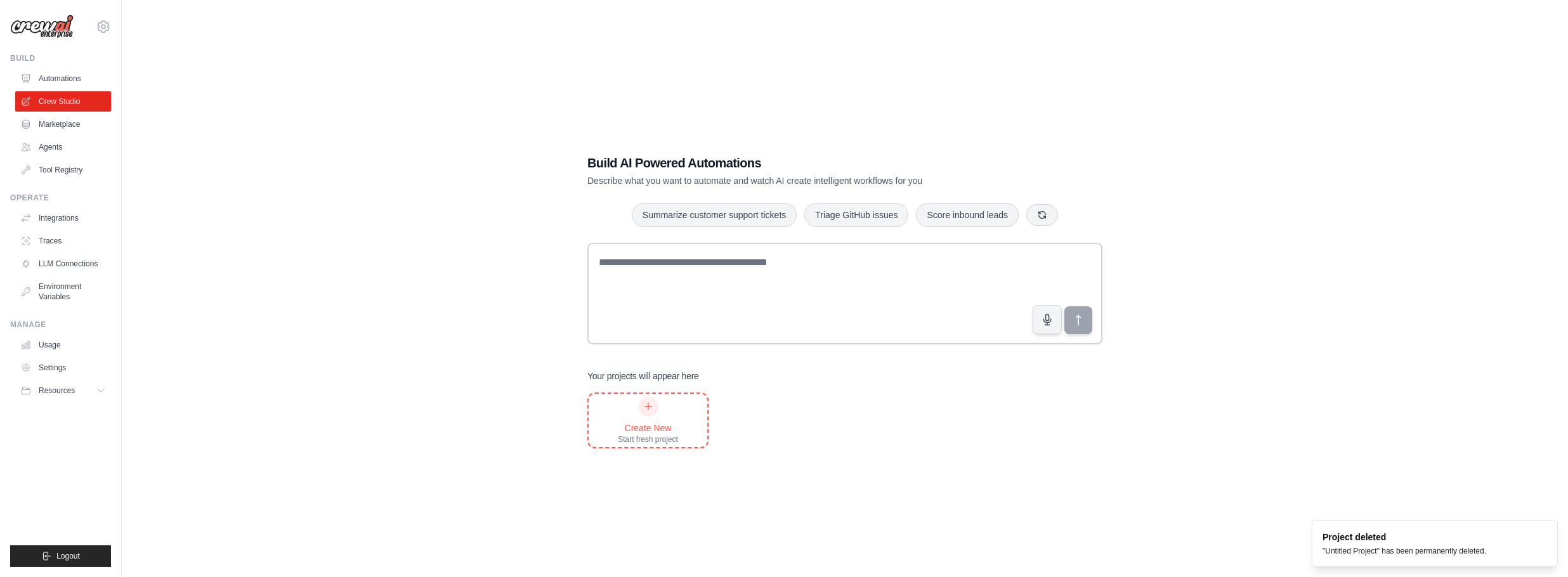
click at [647, 404] on icon at bounding box center [648, 406] width 10 height 10
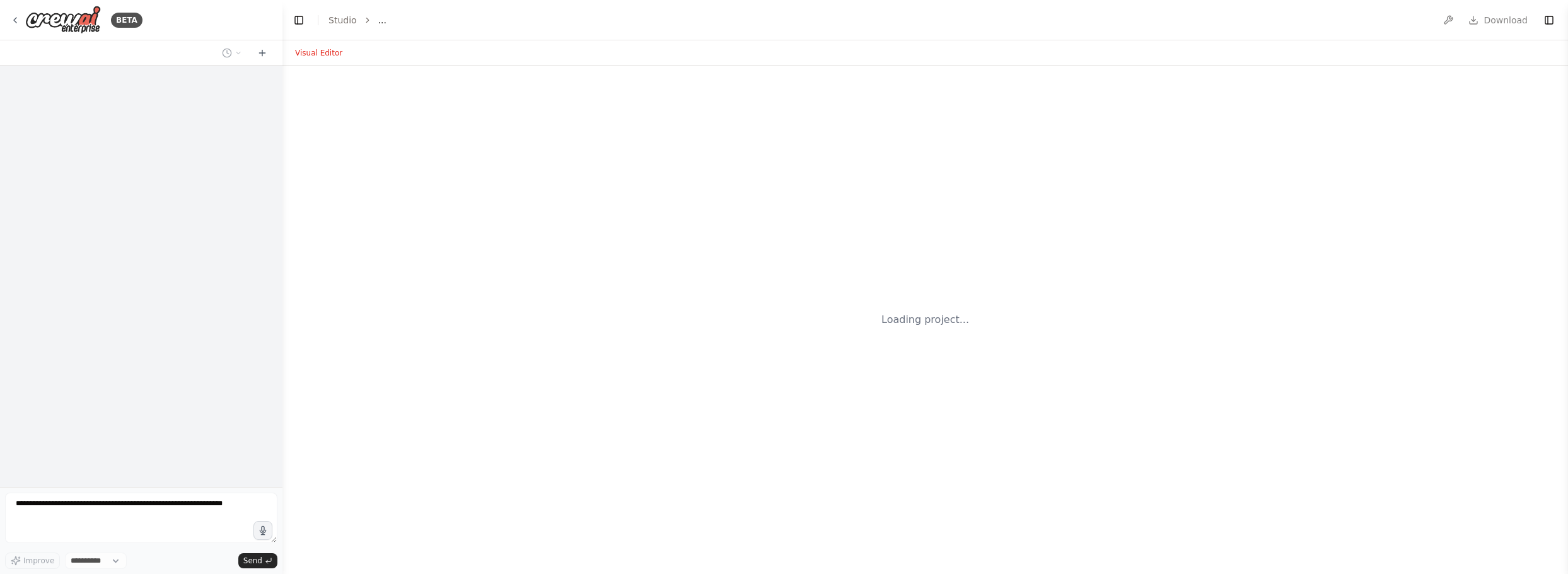
select select "****"
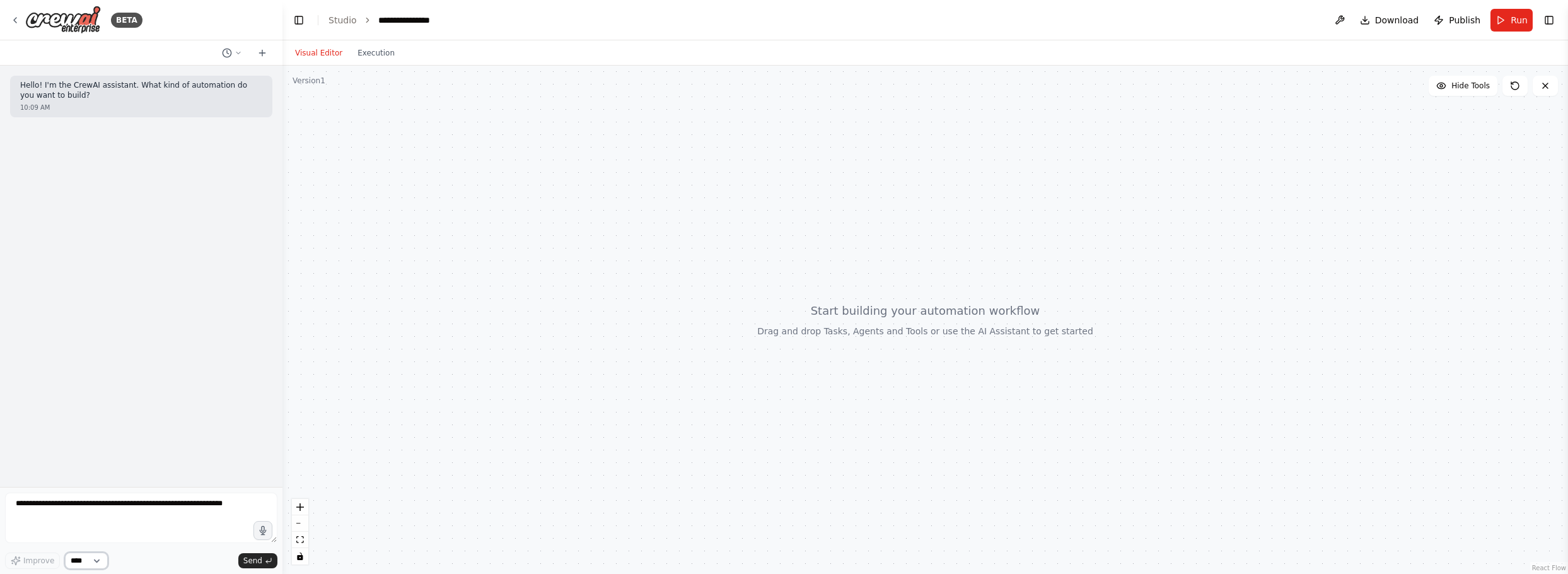
click at [101, 559] on select "****" at bounding box center [87, 561] width 43 height 17
click at [143, 543] on textarea at bounding box center [141, 518] width 272 height 50
click at [531, 498] on div at bounding box center [925, 319] width 1286 height 509
click at [1348, 18] on button at bounding box center [1340, 20] width 21 height 22
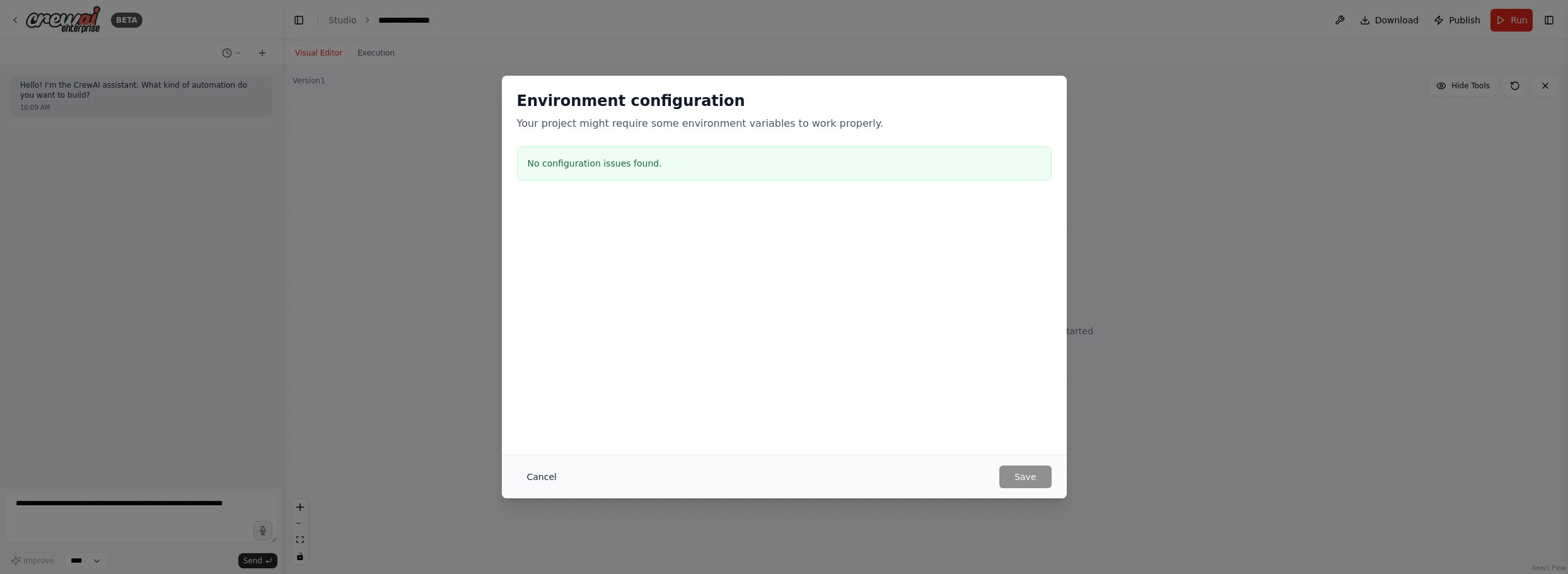
click at [543, 478] on button "Cancel" at bounding box center [541, 477] width 49 height 22
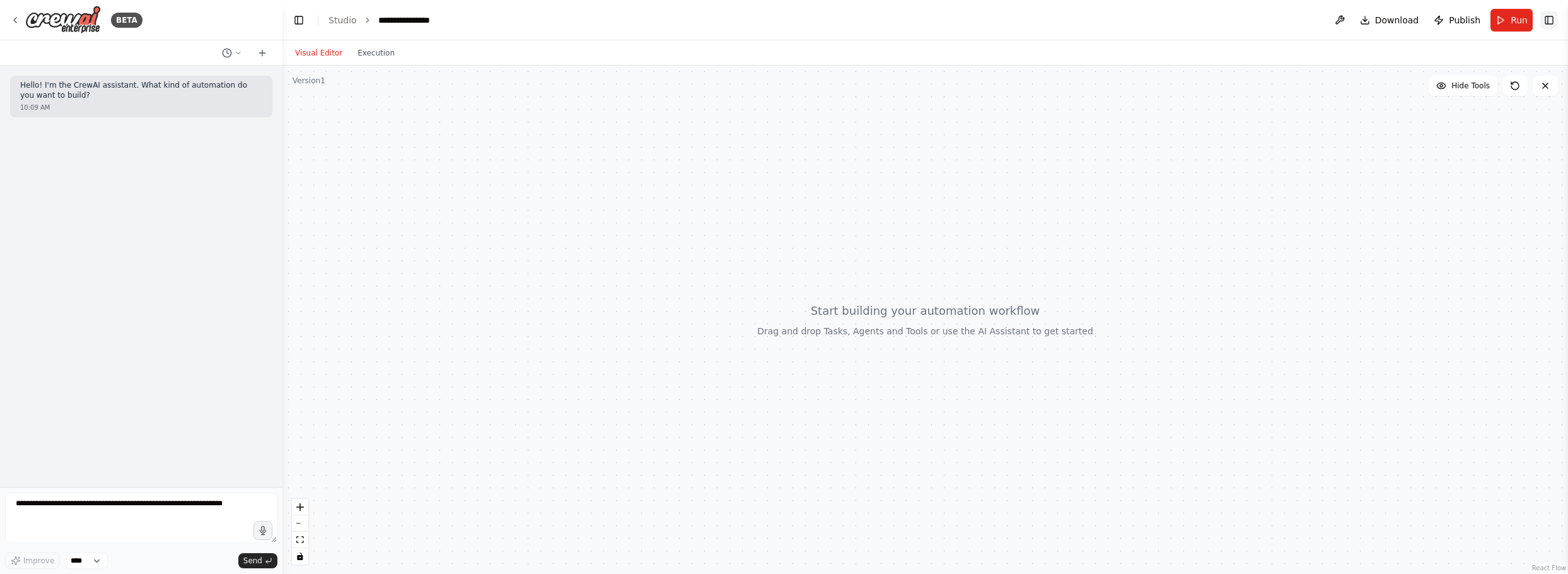
click at [1550, 18] on button "Toggle Right Sidebar" at bounding box center [1549, 20] width 18 height 18
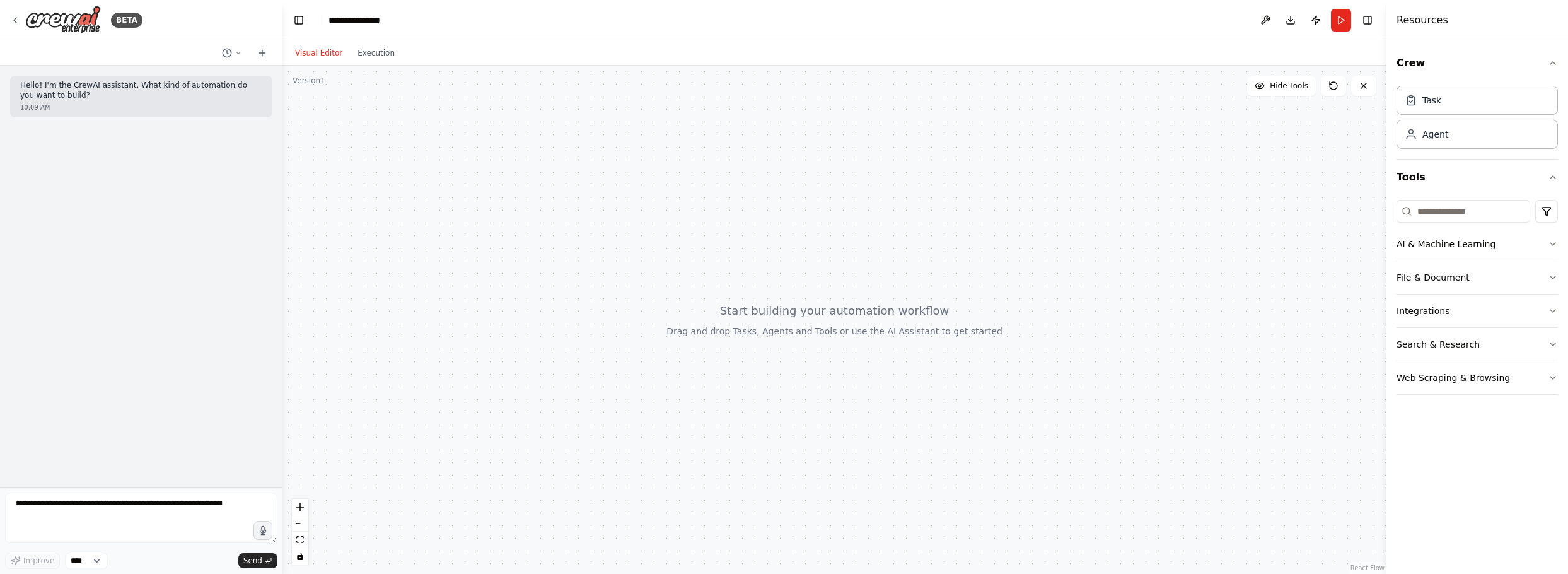
click at [1258, 180] on div at bounding box center [835, 319] width 1104 height 509
click at [1433, 106] on div "Task" at bounding box center [1478, 99] width 161 height 29
click at [1549, 377] on icon "button" at bounding box center [1553, 378] width 10 height 10
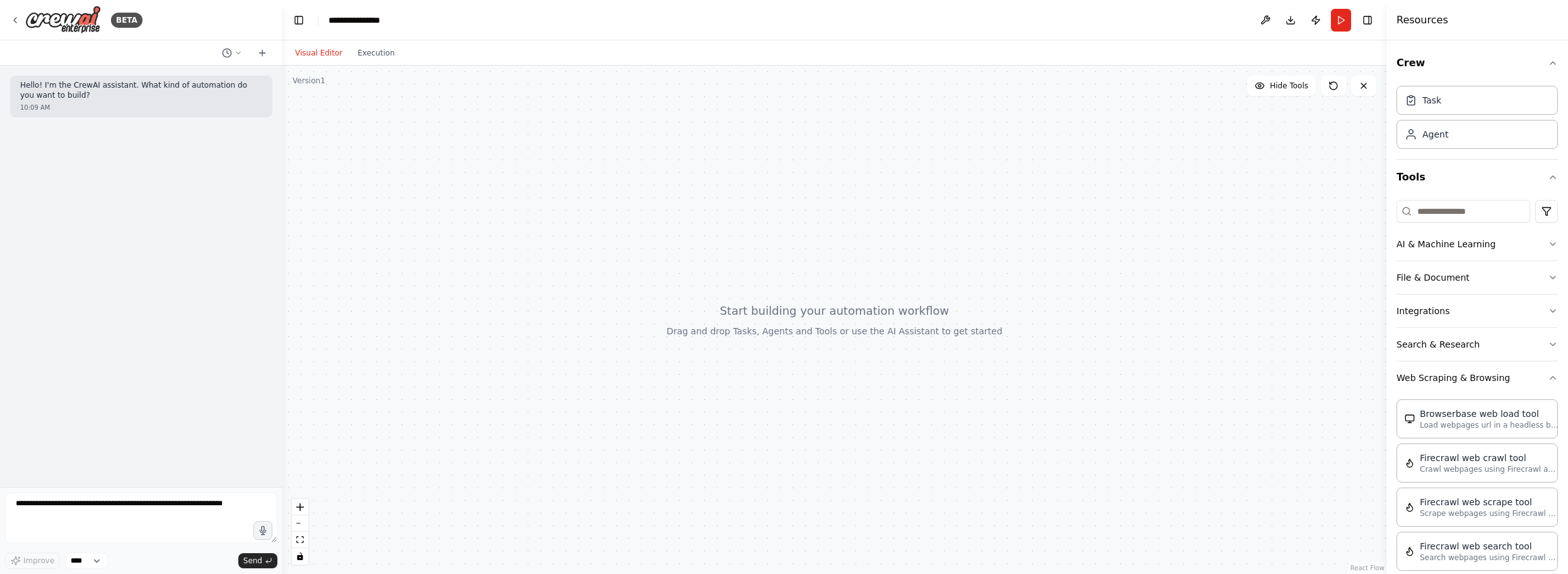
click at [1322, 355] on div at bounding box center [835, 319] width 1104 height 509
click at [1548, 278] on icon "button" at bounding box center [1553, 277] width 10 height 10
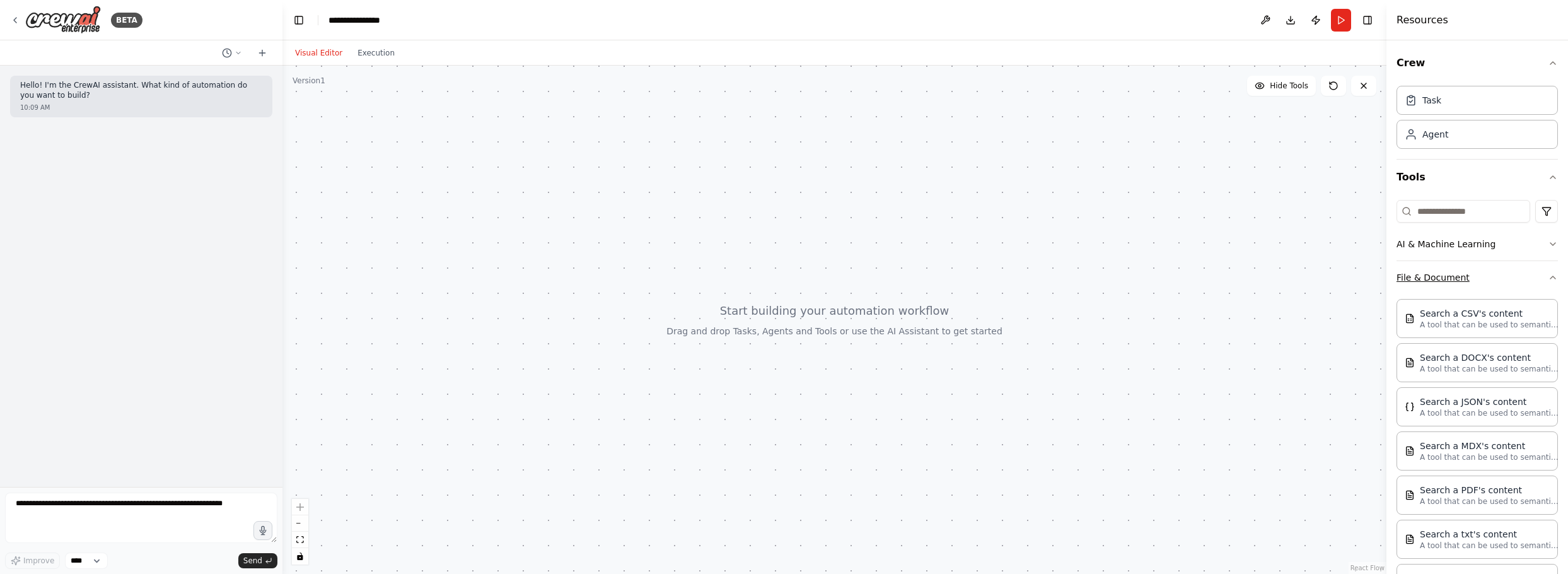
click at [1548, 279] on icon "button" at bounding box center [1553, 277] width 10 height 10
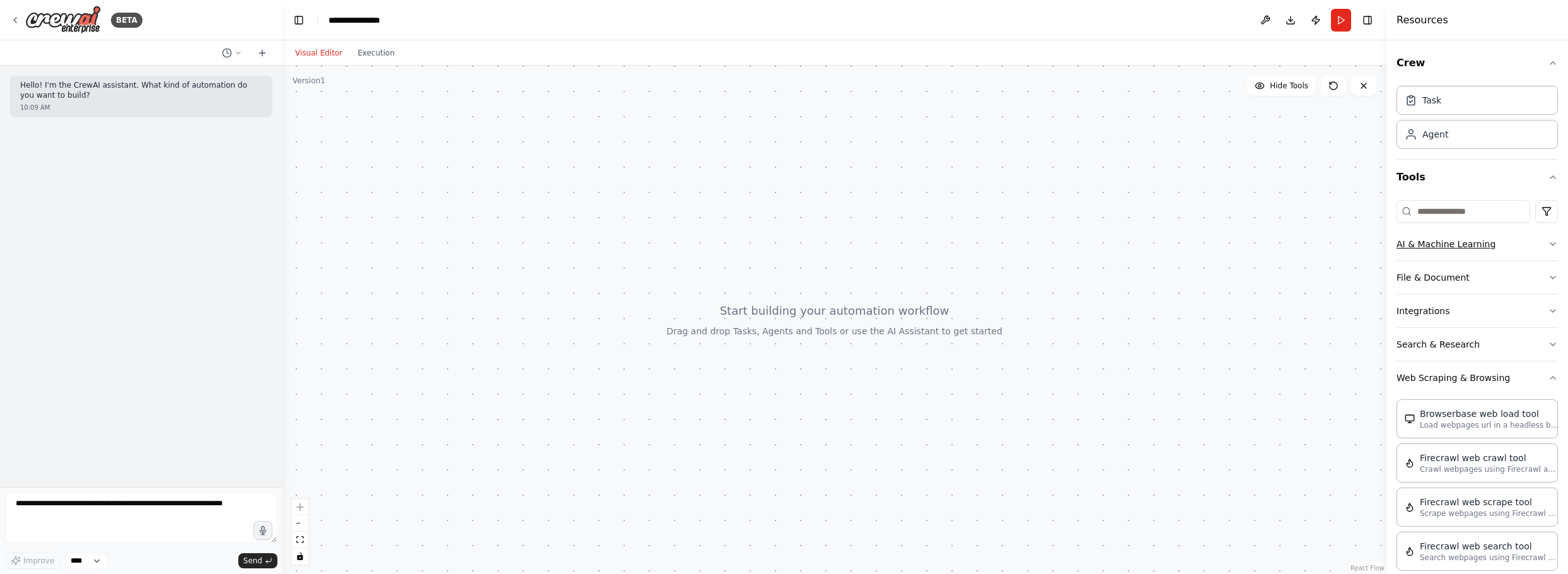
click at [1548, 243] on icon "button" at bounding box center [1553, 244] width 10 height 10
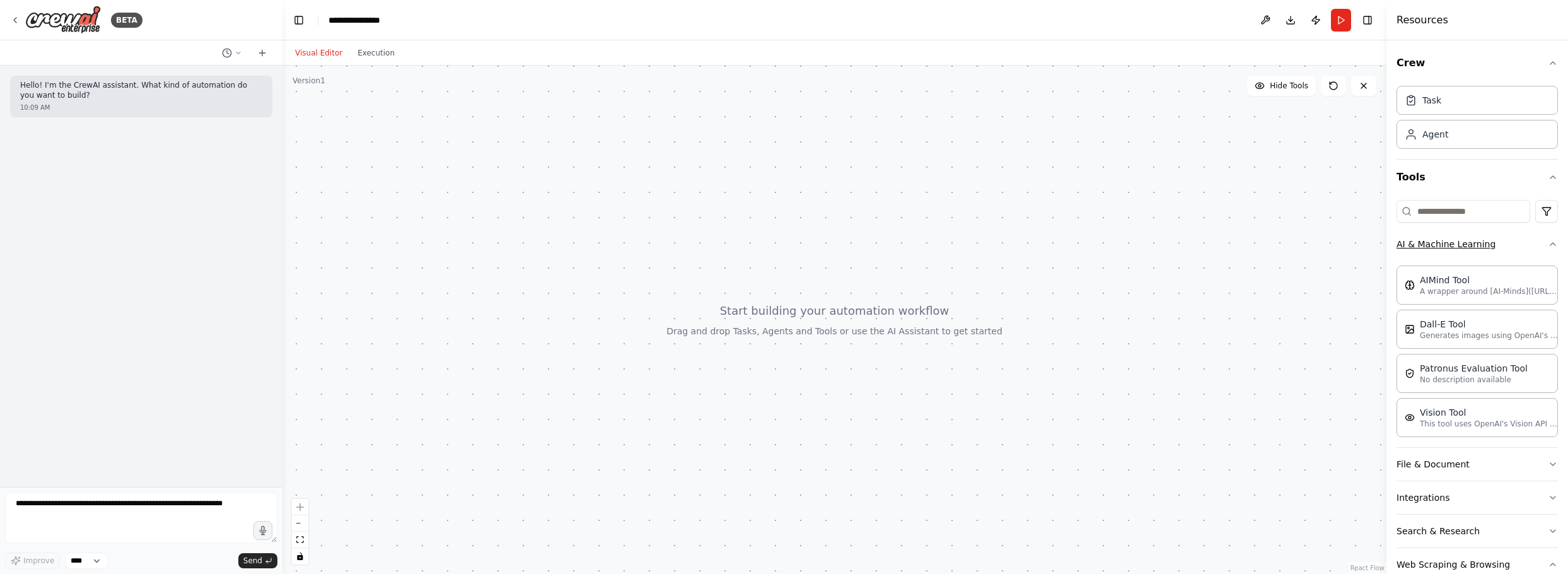
click at [1548, 243] on icon "button" at bounding box center [1553, 244] width 10 height 10
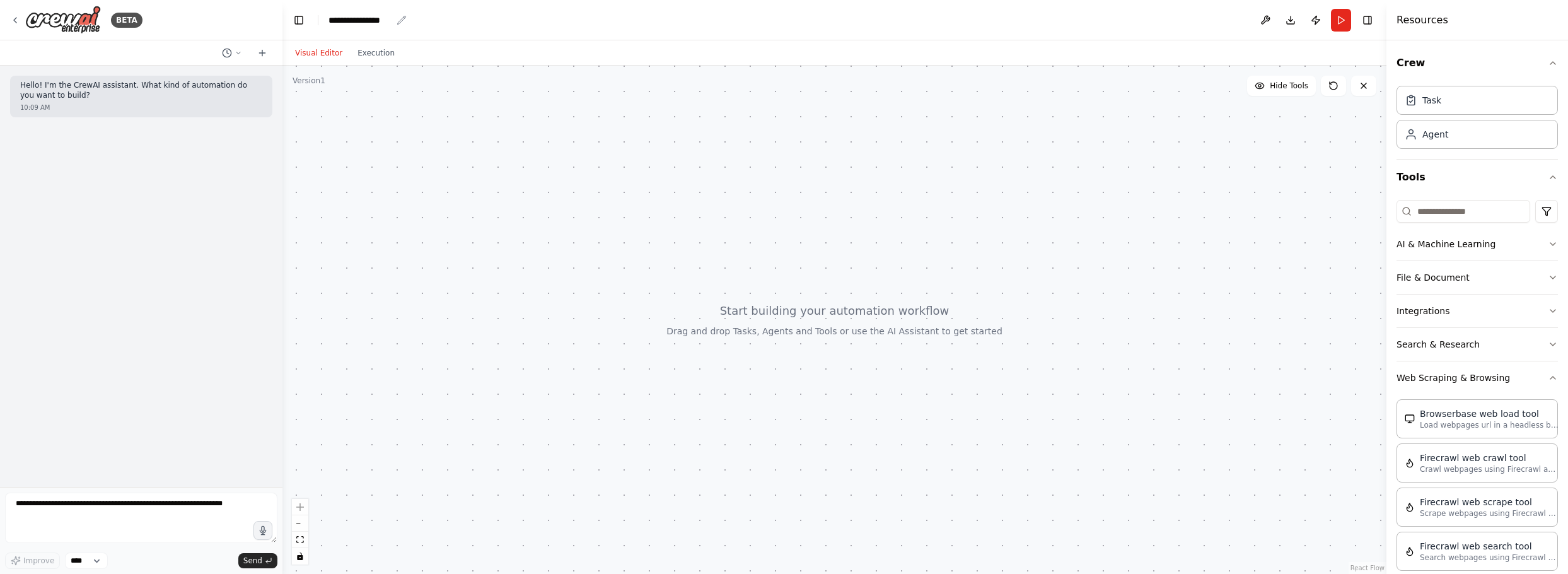
click at [402, 20] on icon "breadcrumb" at bounding box center [401, 20] width 10 height 10
click at [301, 17] on button "Toggle Left Sidebar" at bounding box center [298, 20] width 18 height 18
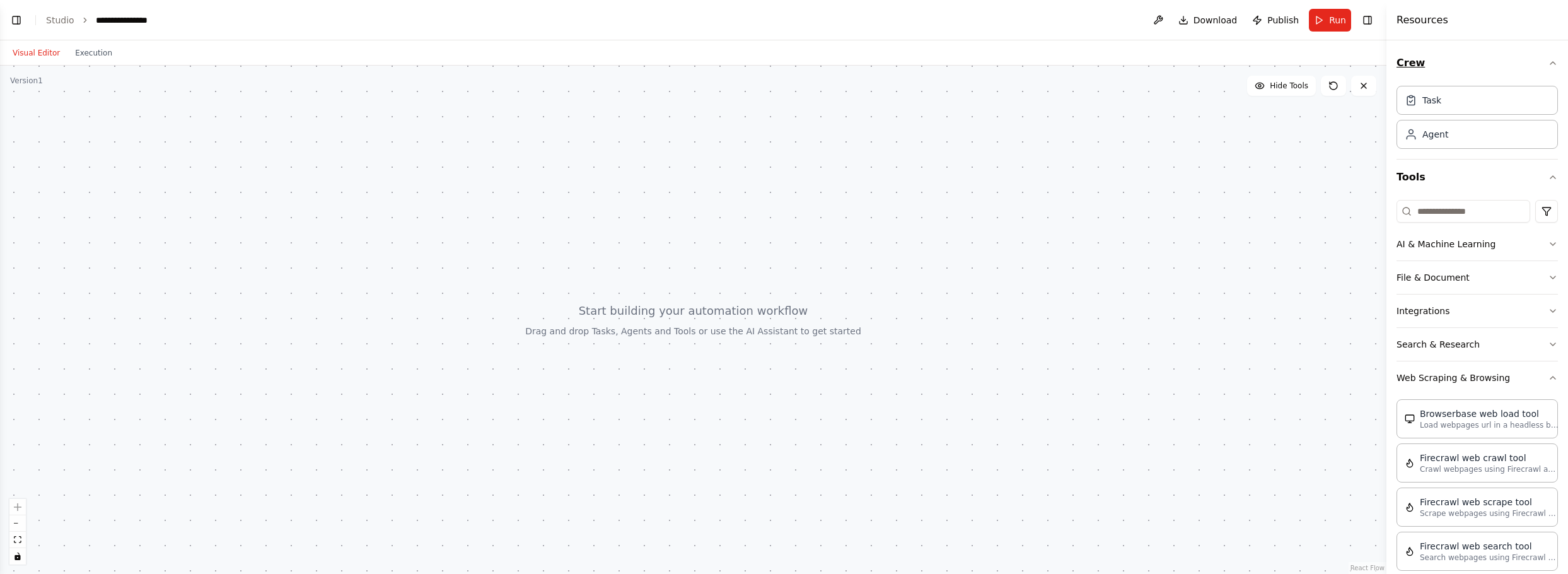
click at [1548, 63] on icon "button" at bounding box center [1553, 63] width 10 height 10
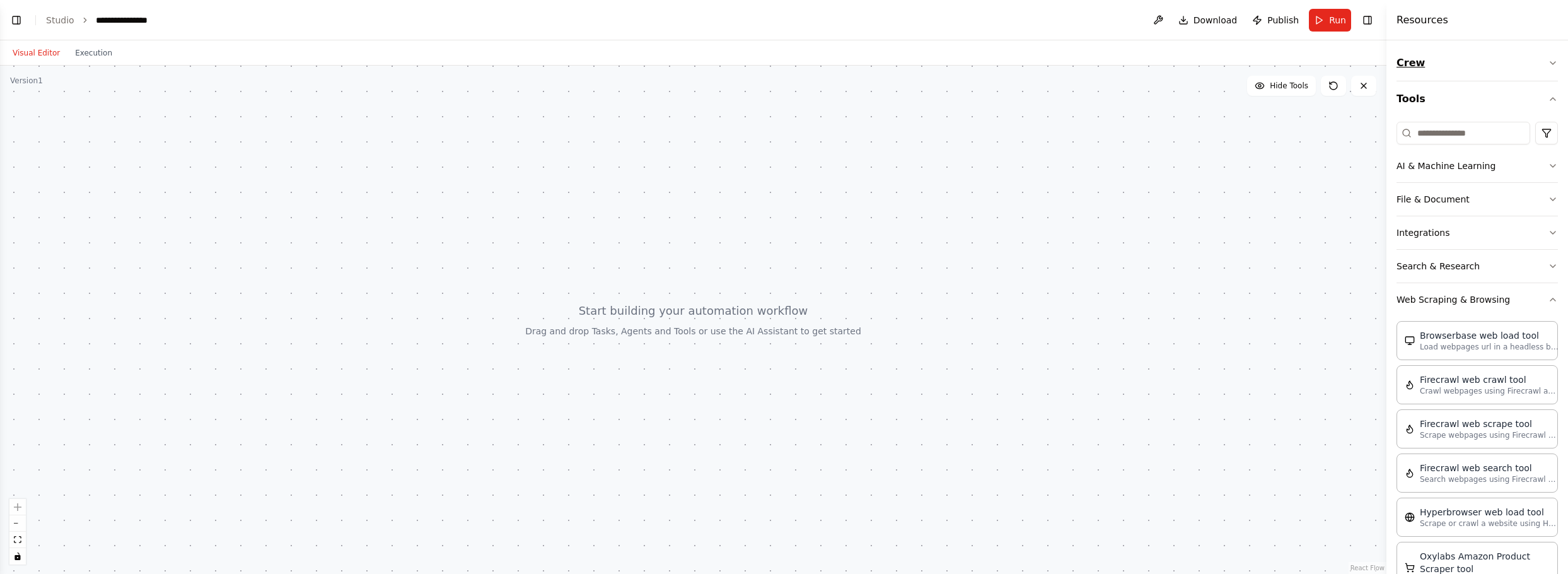
click at [1548, 63] on icon "button" at bounding box center [1553, 63] width 10 height 10
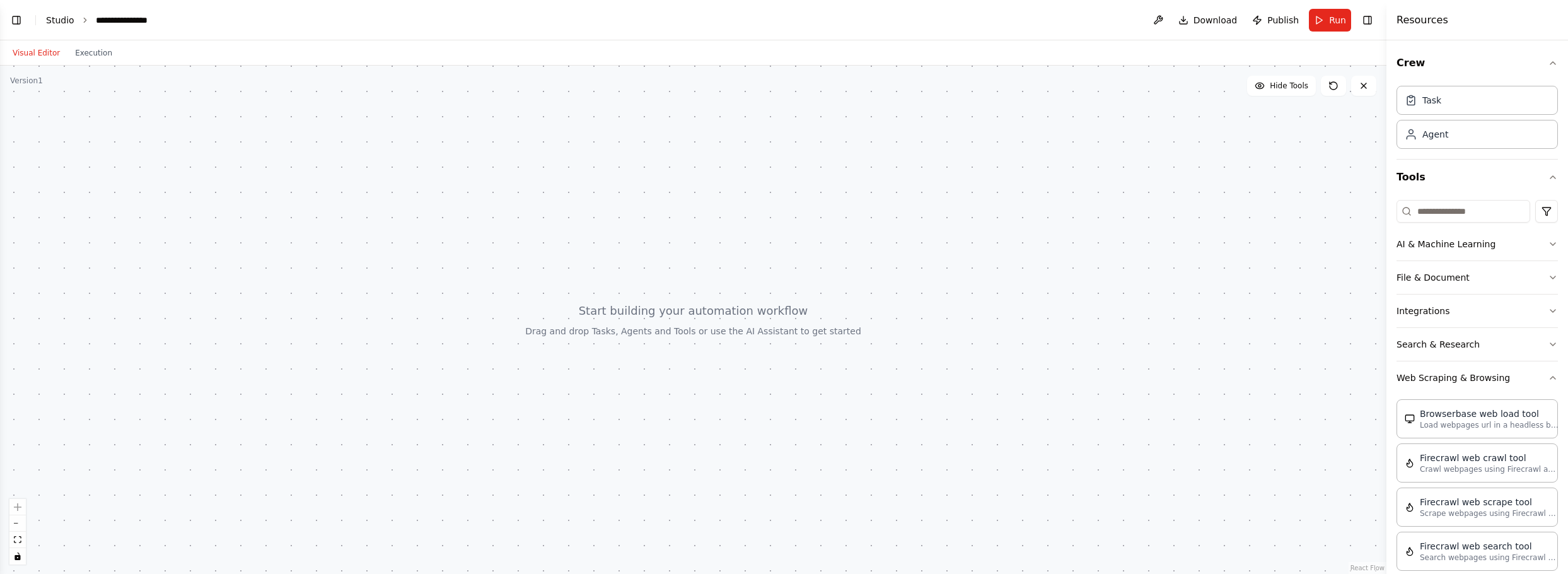
click at [55, 21] on link "Studio" at bounding box center [60, 20] width 28 height 10
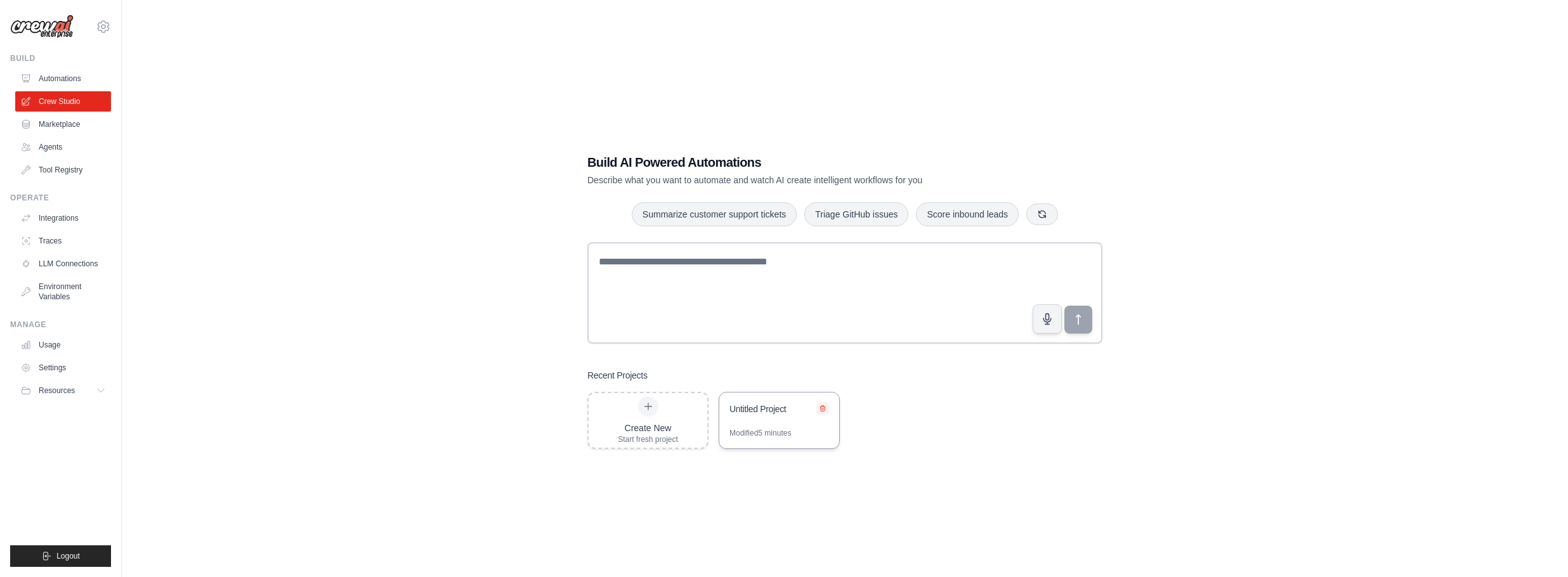
click at [824, 406] on icon at bounding box center [822, 409] width 5 height 6
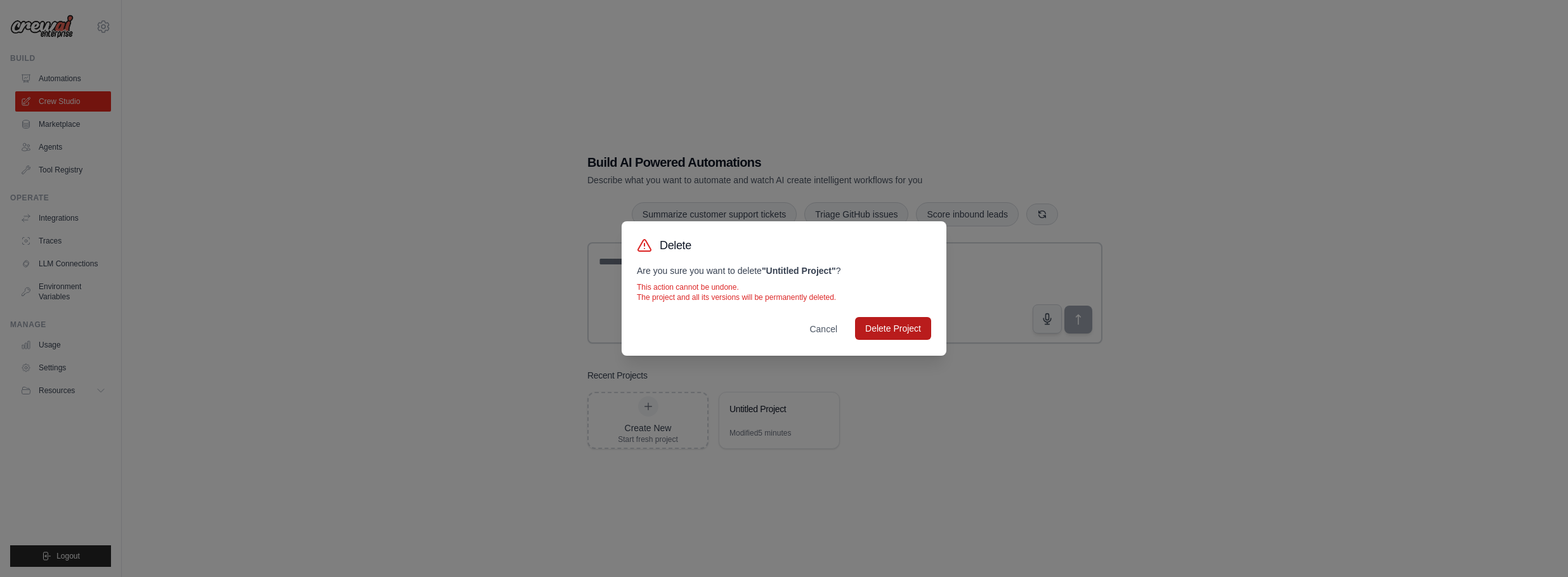
click at [883, 329] on button "Delete Project" at bounding box center [892, 328] width 76 height 23
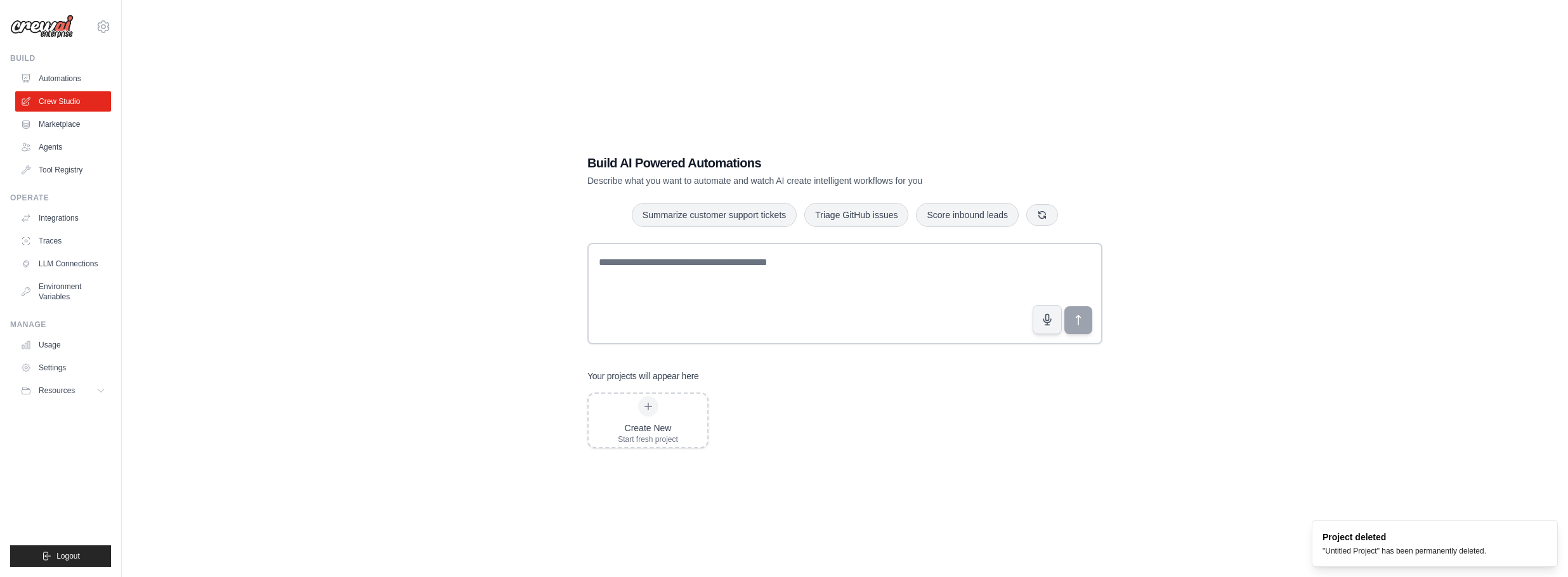
click at [1389, 514] on ol "Project deleted "Untitled Project" has been permanently deleted." at bounding box center [1435, 544] width 266 height 68
click at [107, 393] on button "Resources" at bounding box center [65, 391] width 96 height 21
click at [44, 430] on link "GitHub" at bounding box center [69, 433] width 88 height 18
drag, startPoint x: 60, startPoint y: 433, endPoint x: 289, endPoint y: 376, distance: 236.0
click at [289, 376] on div "Build AI Powered Automations Describe what you want to automate and watch AI cr…" at bounding box center [845, 301] width 1406 height 577
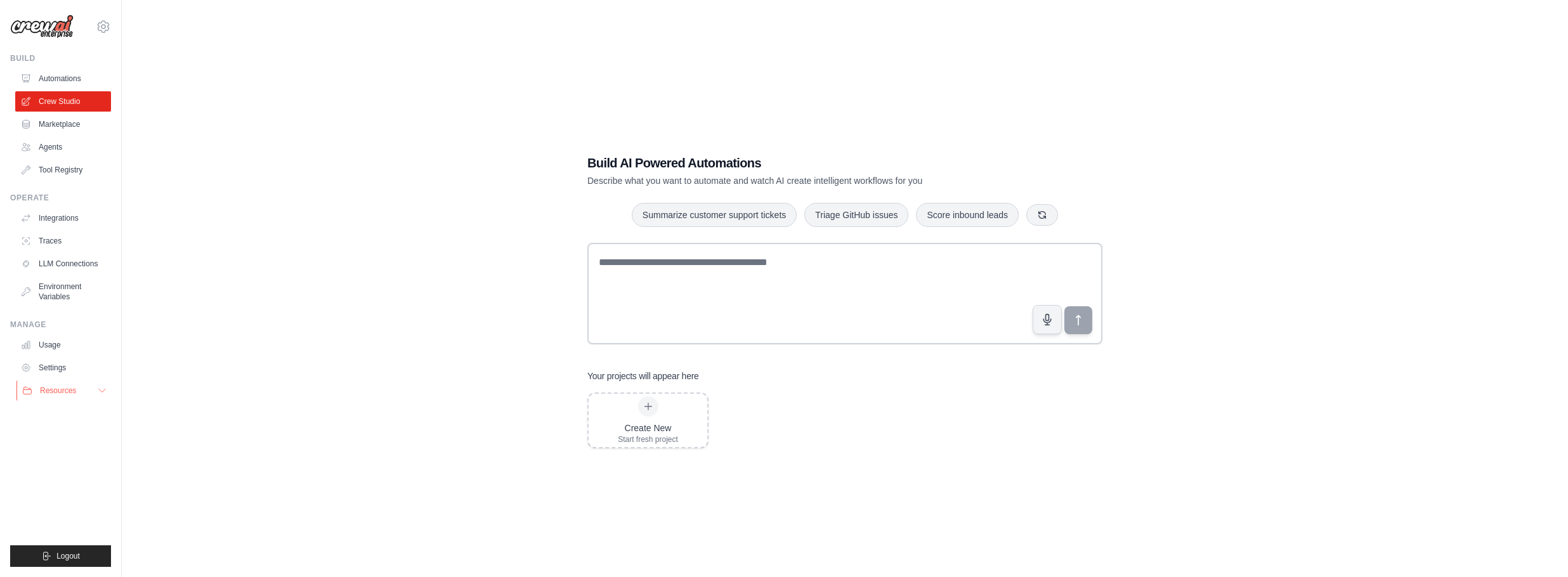
click at [103, 388] on icon at bounding box center [101, 390] width 10 height 10
click at [63, 434] on span "GitHub" at bounding box center [56, 433] width 23 height 10
